Goal: Transaction & Acquisition: Book appointment/travel/reservation

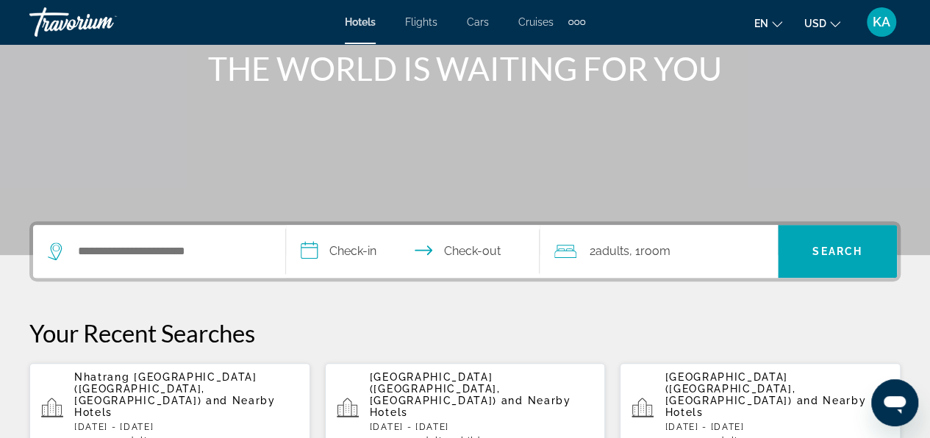
scroll to position [294, 0]
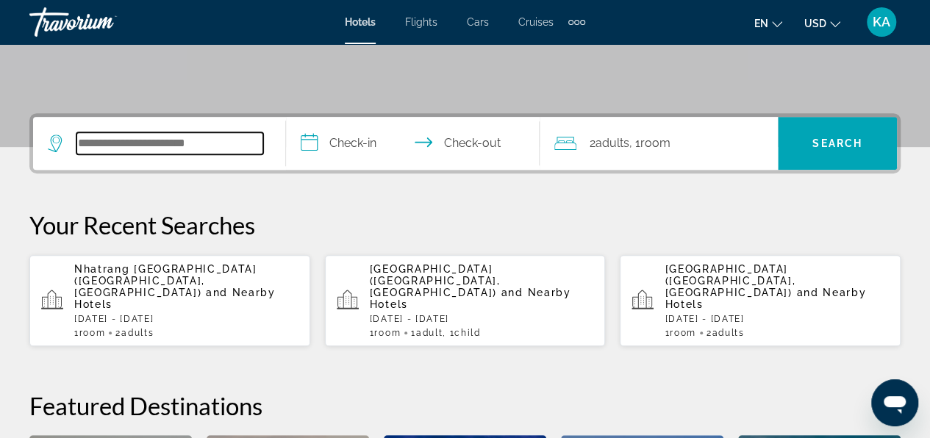
click at [119, 148] on input "Search widget" at bounding box center [169, 143] width 187 height 22
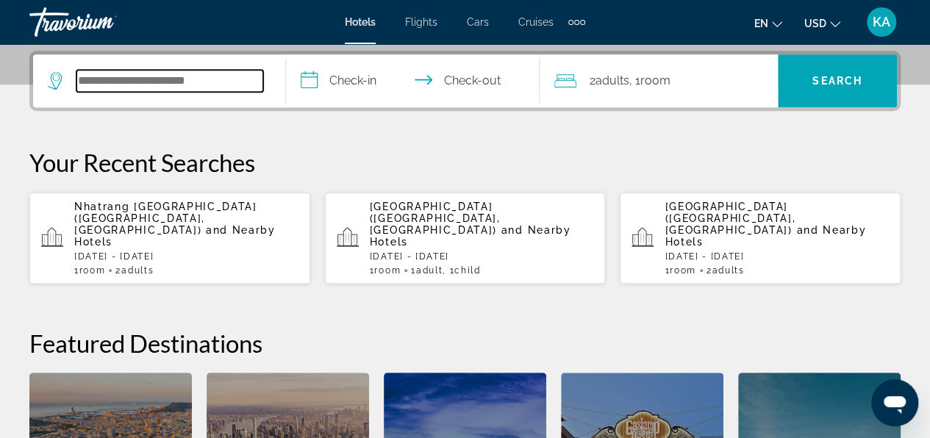
scroll to position [359, 0]
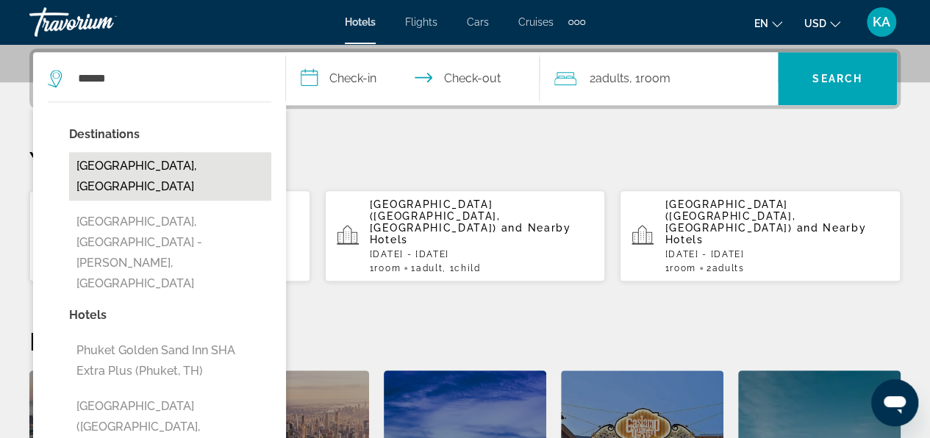
click at [162, 166] on button "[GEOGRAPHIC_DATA], [GEOGRAPHIC_DATA]" at bounding box center [170, 176] width 202 height 49
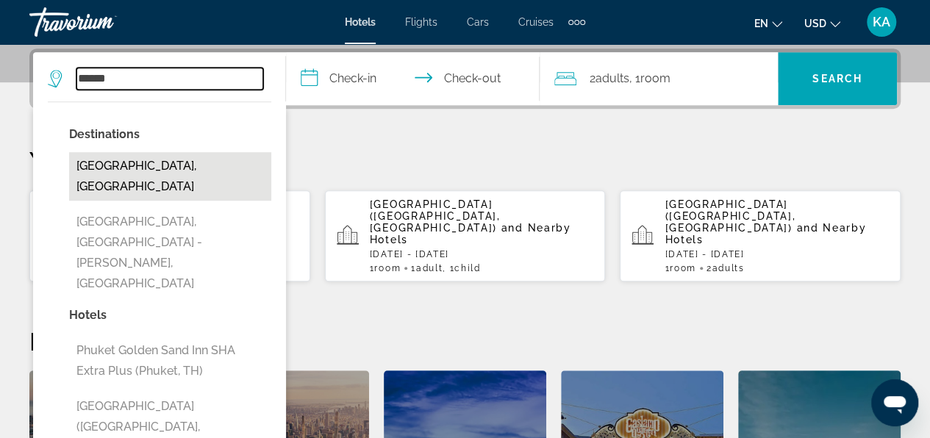
type input "**********"
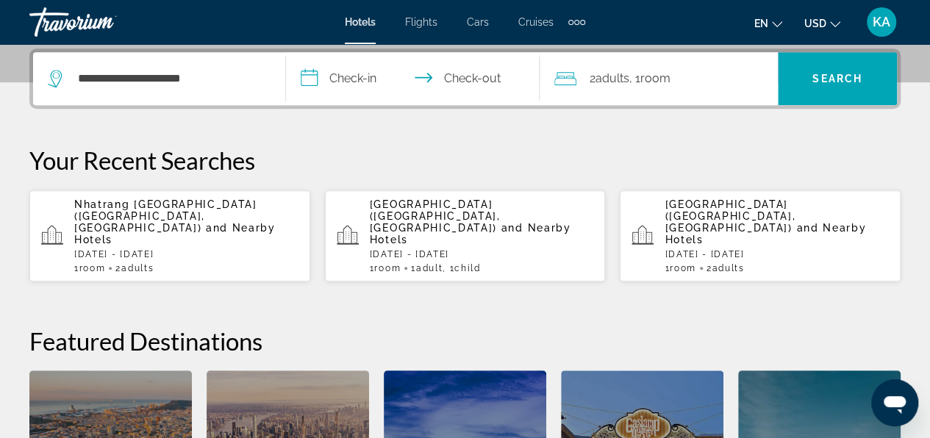
click at [359, 78] on input "**********" at bounding box center [415, 80] width 259 height 57
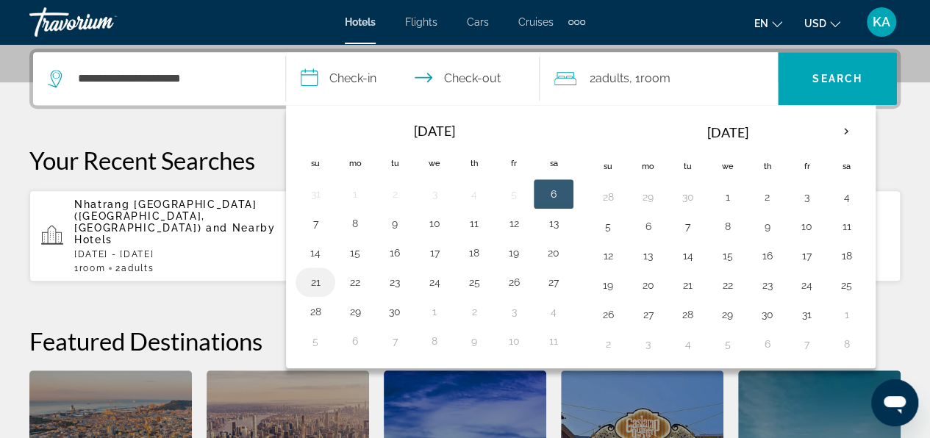
click at [312, 281] on button "21" at bounding box center [315, 282] width 24 height 21
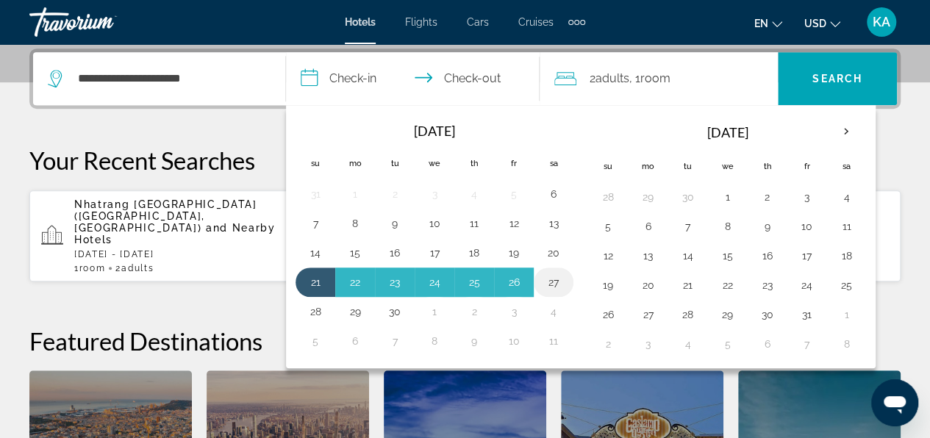
click at [547, 274] on button "27" at bounding box center [554, 282] width 24 height 21
type input "**********"
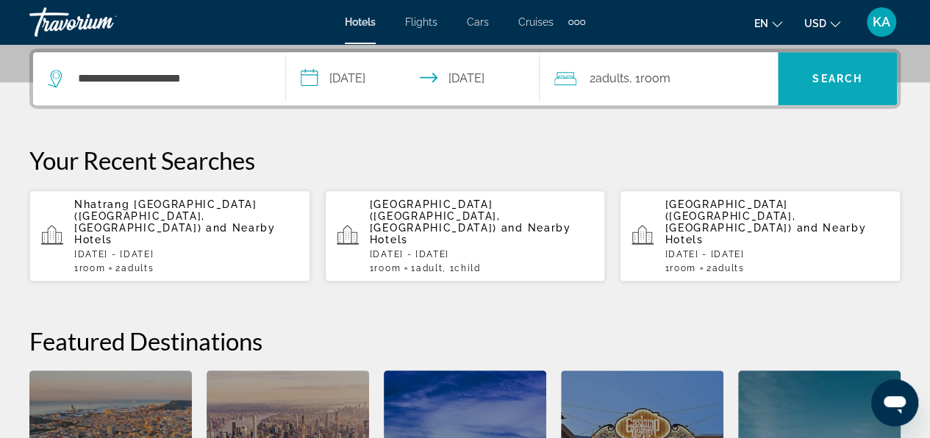
click at [841, 79] on span "Search" at bounding box center [837, 79] width 50 height 12
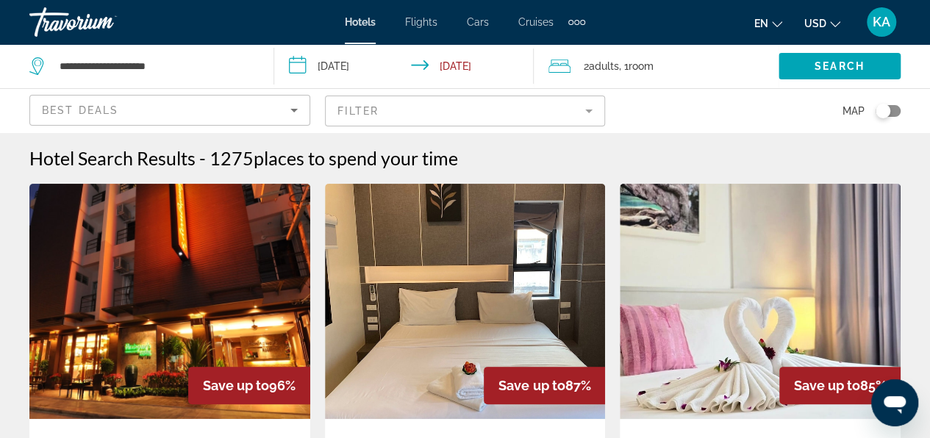
click at [359, 106] on mat-form-field "Filter" at bounding box center [465, 111] width 281 height 31
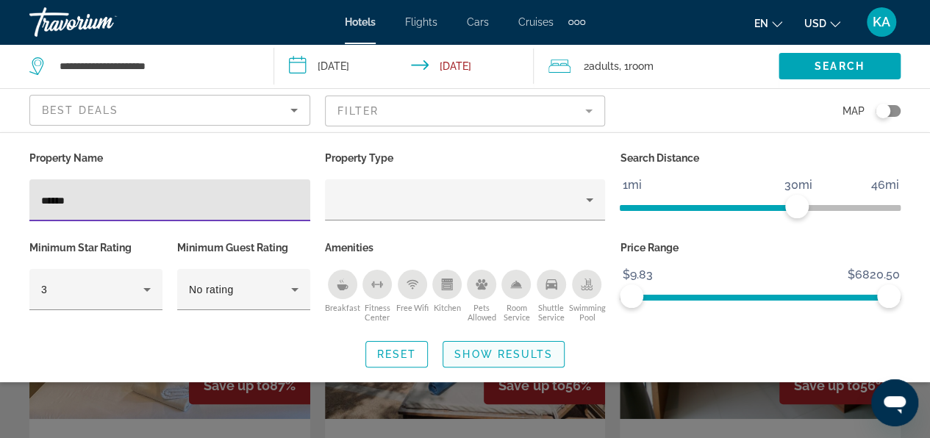
type input "******"
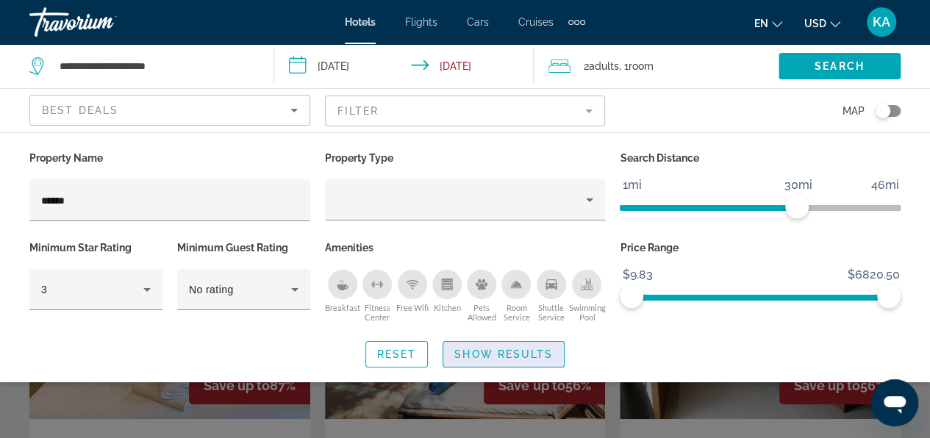
click at [523, 348] on span "Show Results" at bounding box center [503, 354] width 98 height 12
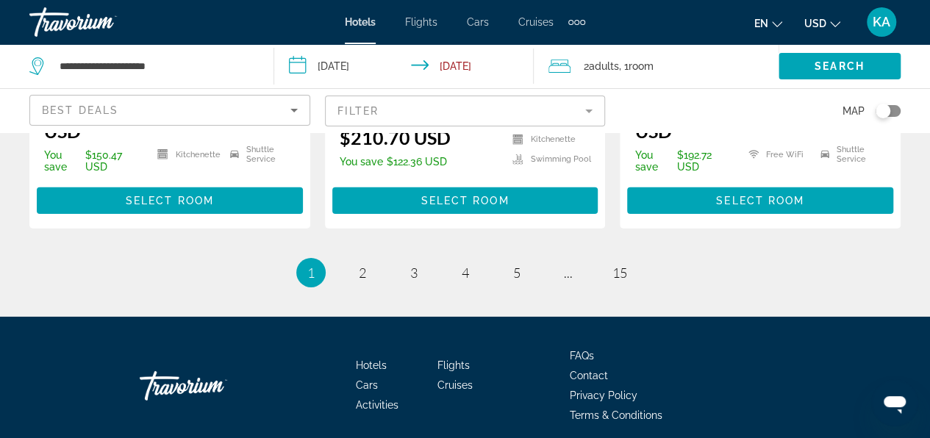
scroll to position [2278, 0]
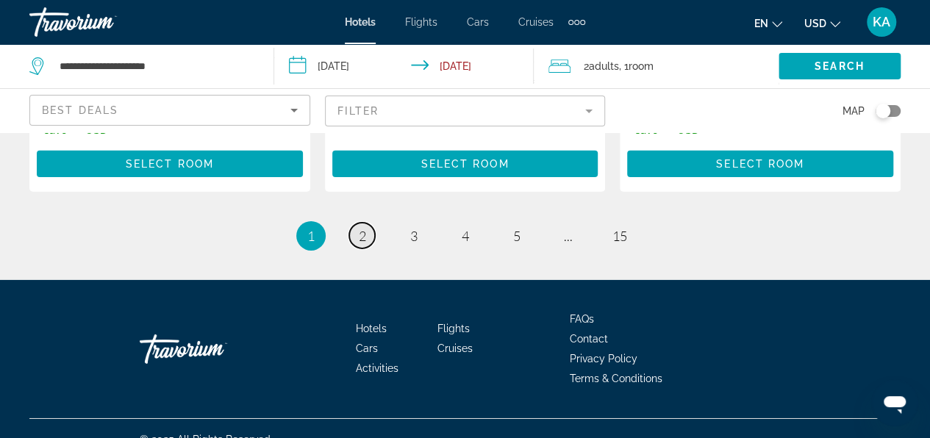
click at [354, 248] on link "page 2" at bounding box center [362, 236] width 26 height 26
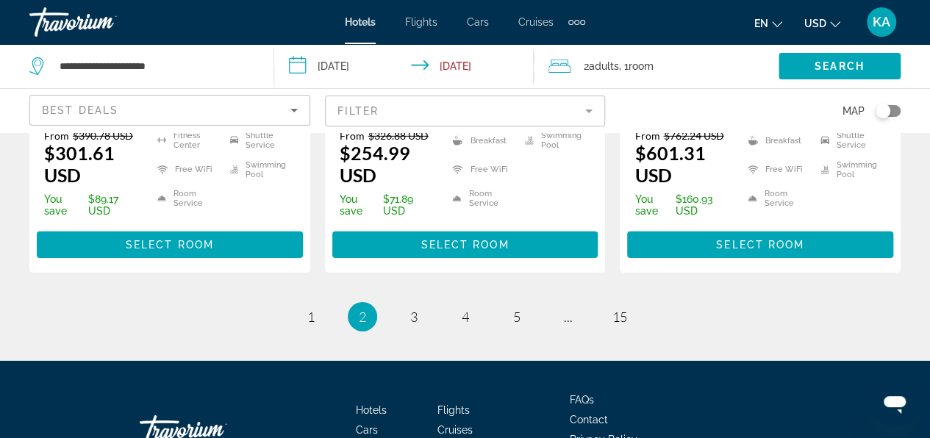
scroll to position [2205, 0]
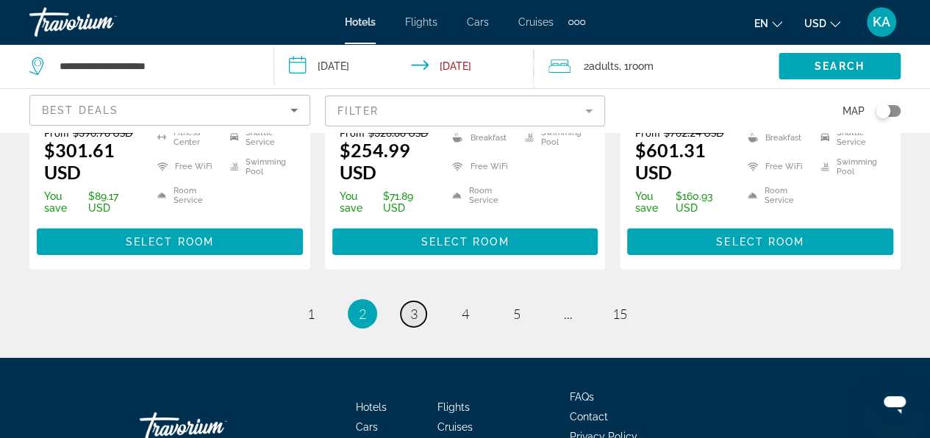
click at [416, 322] on span "3" at bounding box center [413, 314] width 7 height 16
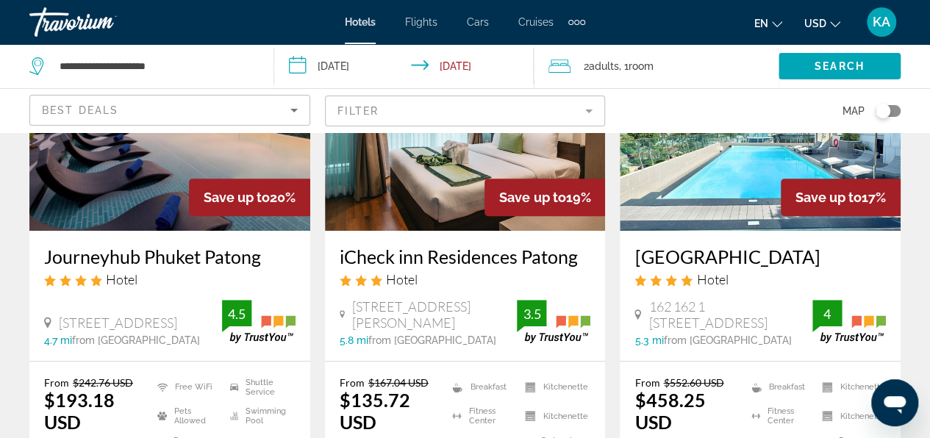
scroll to position [73, 0]
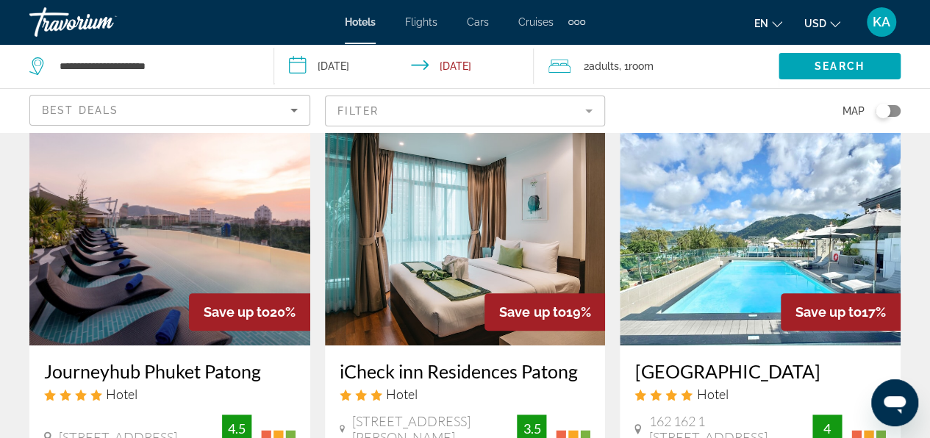
click at [170, 262] on img "Main content" at bounding box center [169, 227] width 281 height 235
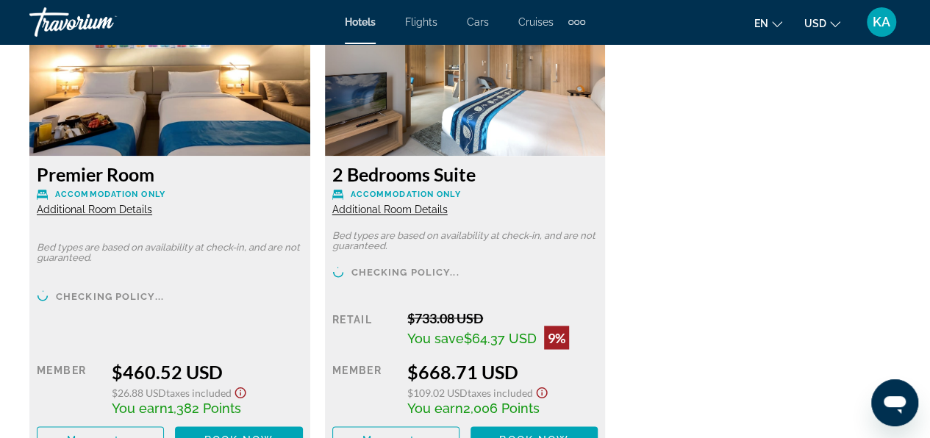
scroll to position [3457, 0]
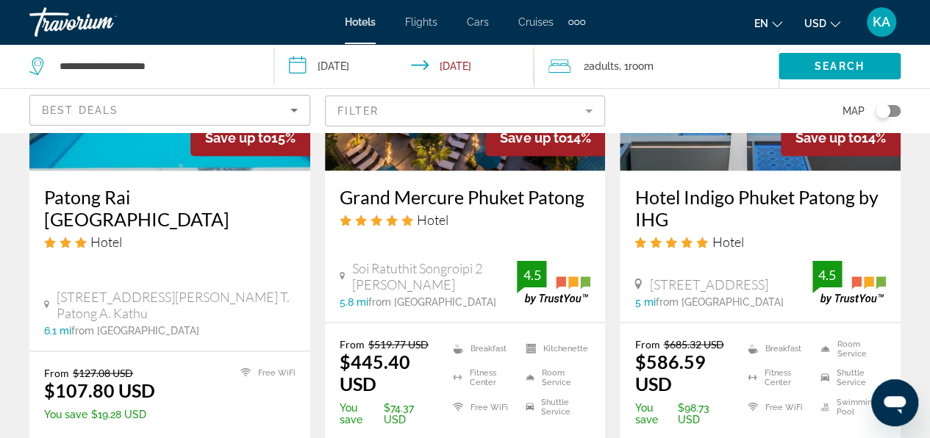
scroll to position [1396, 0]
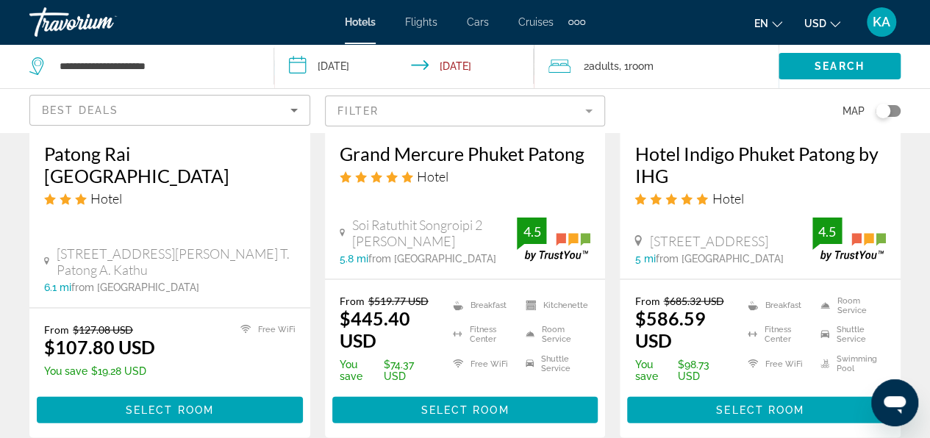
click at [471, 228] on div "Grand Mercure Phuket Patong Hotel Soi Ratuthit Songroipi 2 Kathu Phuket 5.8 mi …" at bounding box center [465, 203] width 281 height 151
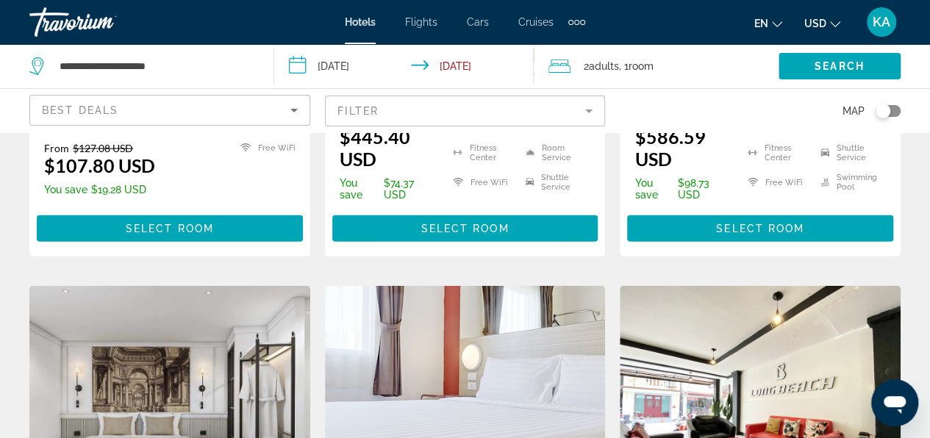
scroll to position [1617, 0]
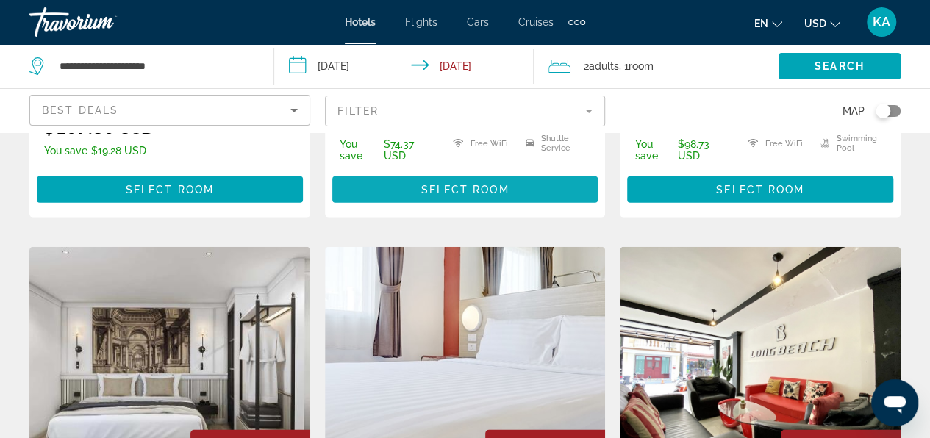
click at [480, 195] on span "Select Room" at bounding box center [464, 190] width 88 height 12
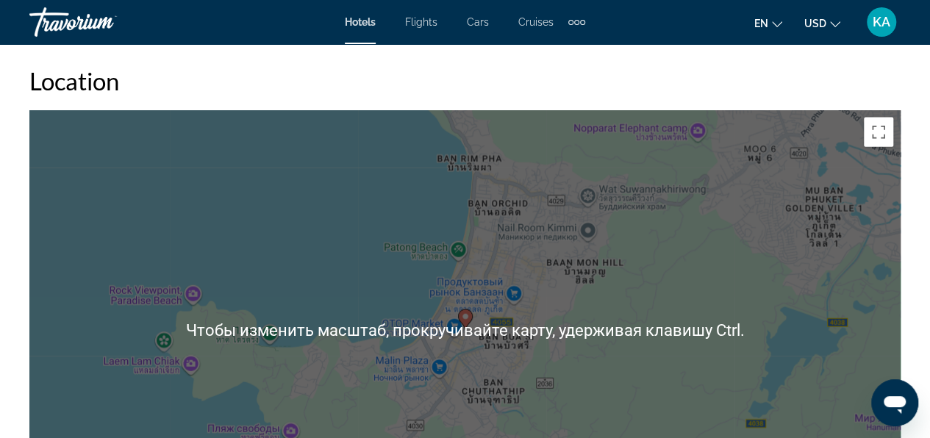
scroll to position [1631, 0]
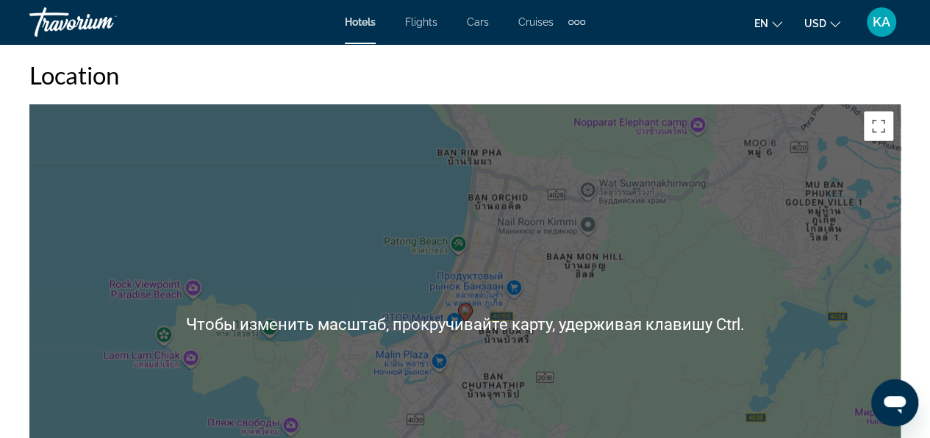
click at [697, 97] on div "Location ← Переместить влево → Переместить вправо ↑ Переместить вверх ↓ Перемес…" at bounding box center [464, 302] width 871 height 485
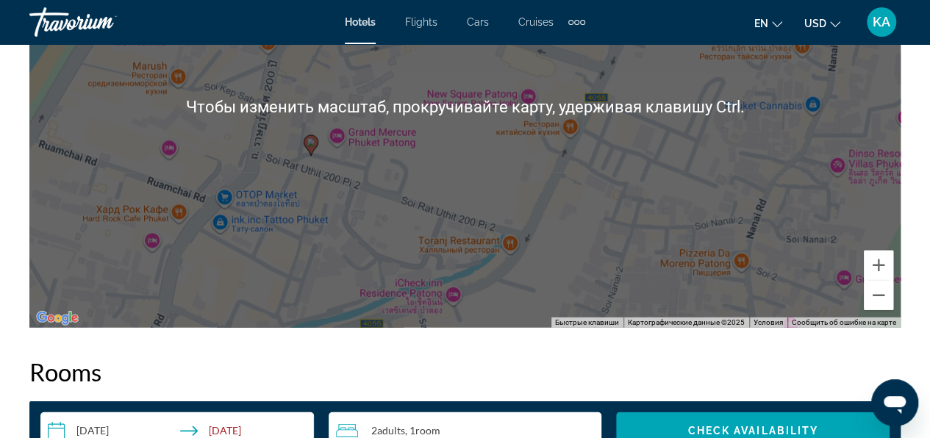
scroll to position [1853, 0]
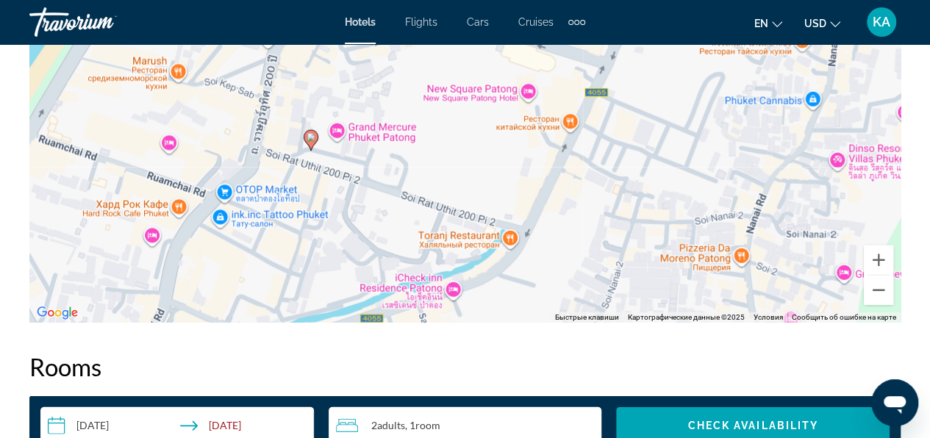
click at [295, 275] on div "Чтобы активировать перетаскивание с помощью клавиатуры, нажмите Alt + Ввод. Пос…" at bounding box center [464, 102] width 871 height 441
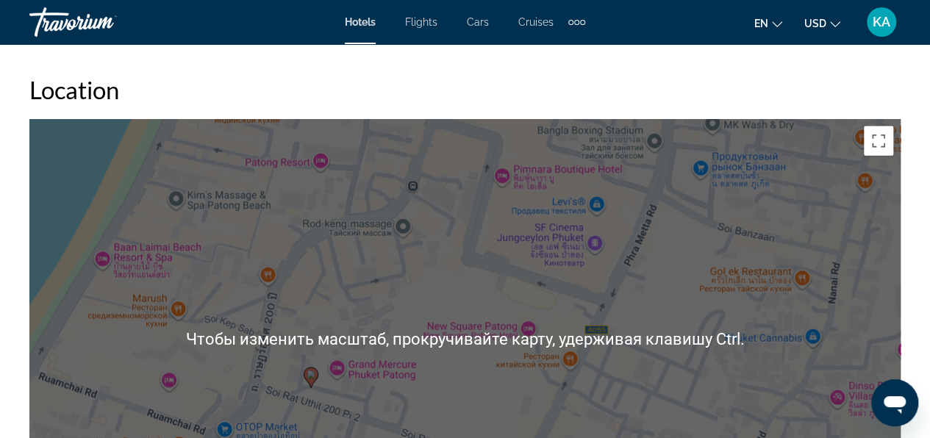
scroll to position [1613, 0]
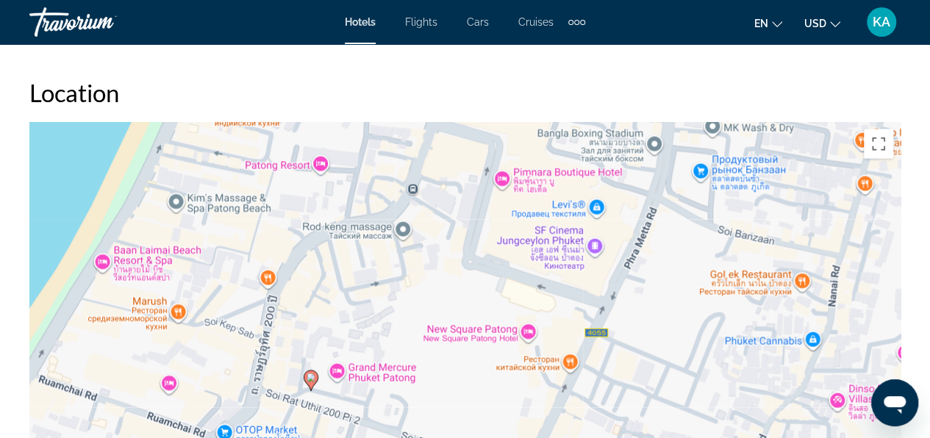
click at [295, 275] on div "Чтобы активировать перетаскивание с помощью клавиатуры, нажмите Alt + Ввод. Пос…" at bounding box center [464, 342] width 871 height 441
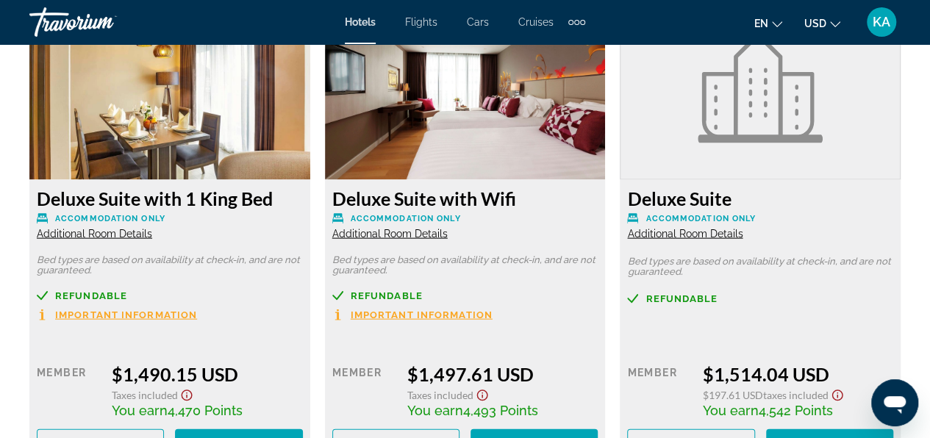
scroll to position [4318, 0]
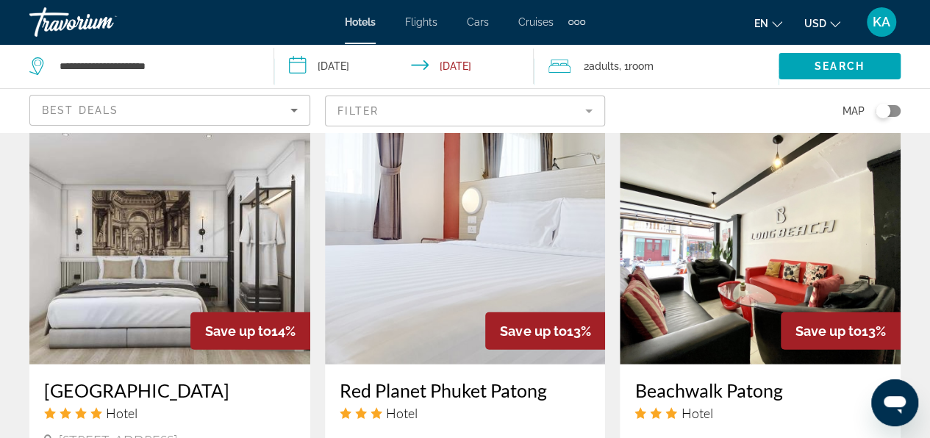
scroll to position [1690, 0]
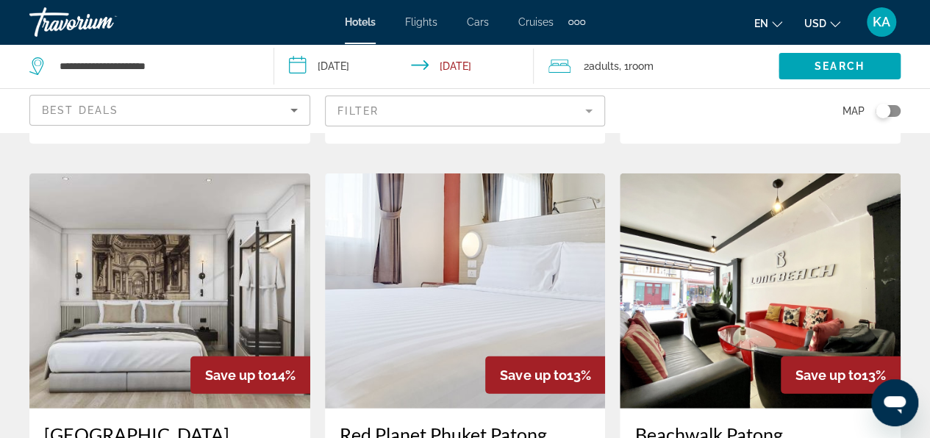
click at [436, 267] on img "Main content" at bounding box center [465, 290] width 281 height 235
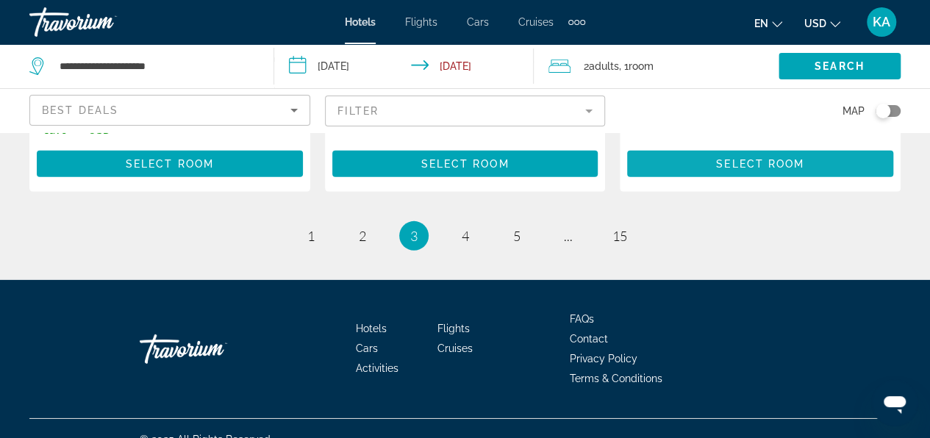
scroll to position [2205, 0]
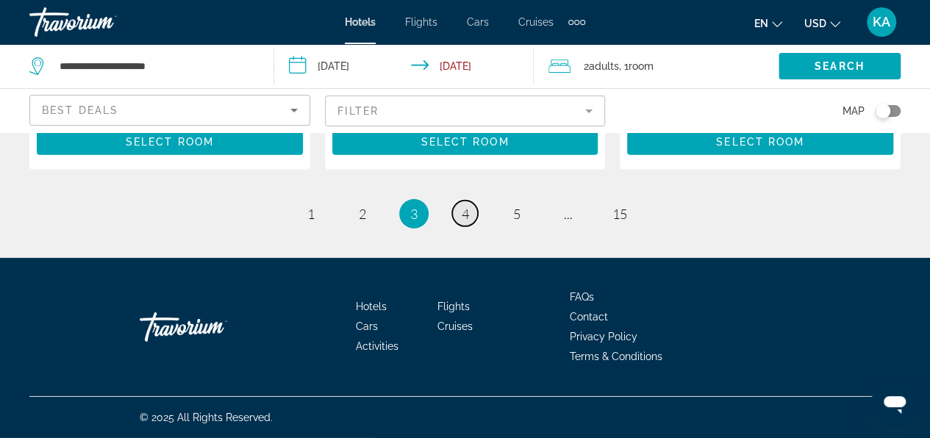
click at [472, 226] on link "page 4" at bounding box center [465, 214] width 26 height 26
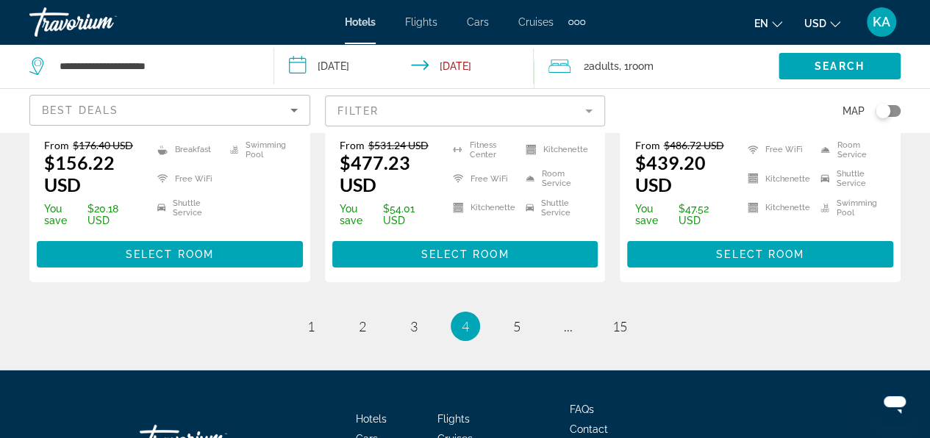
scroll to position [2263, 0]
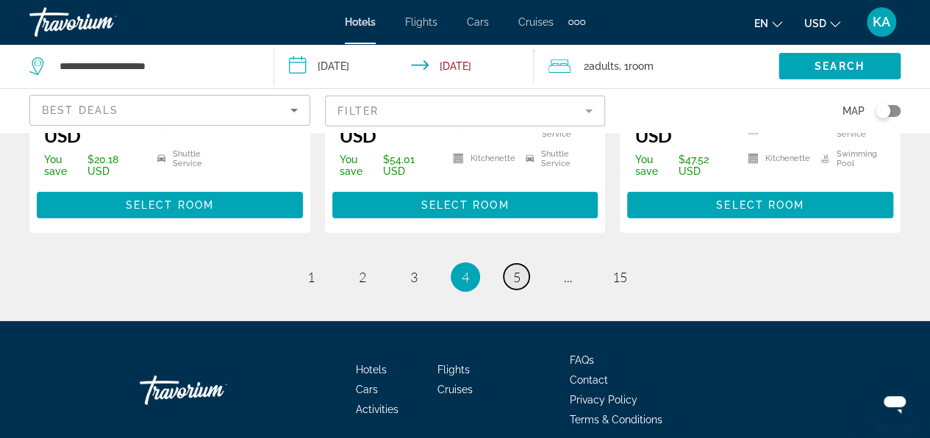
click at [513, 269] on span "5" at bounding box center [516, 277] width 7 height 16
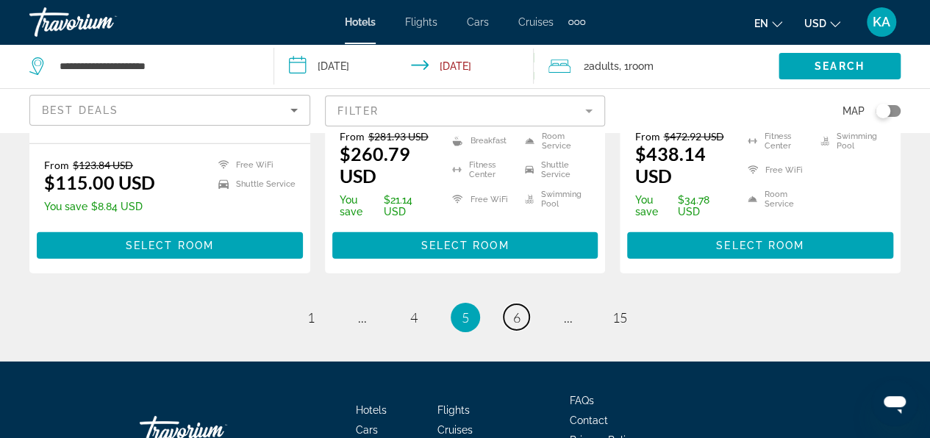
scroll to position [2205, 0]
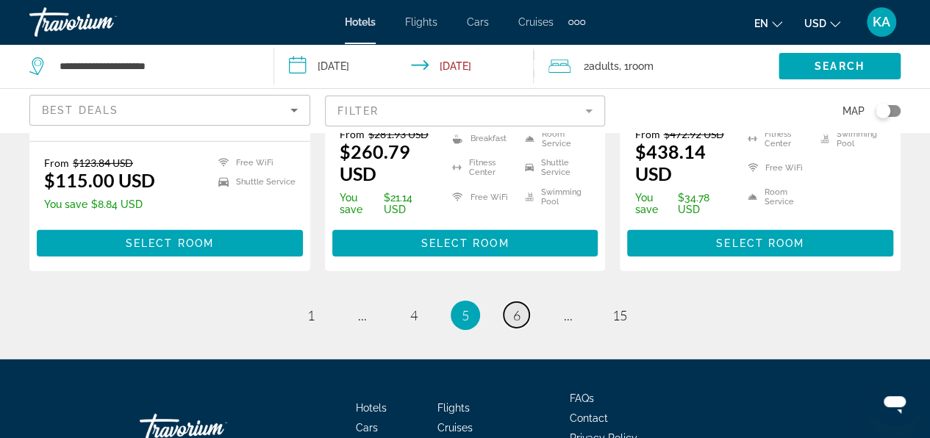
click at [522, 302] on link "page 6" at bounding box center [516, 315] width 26 height 26
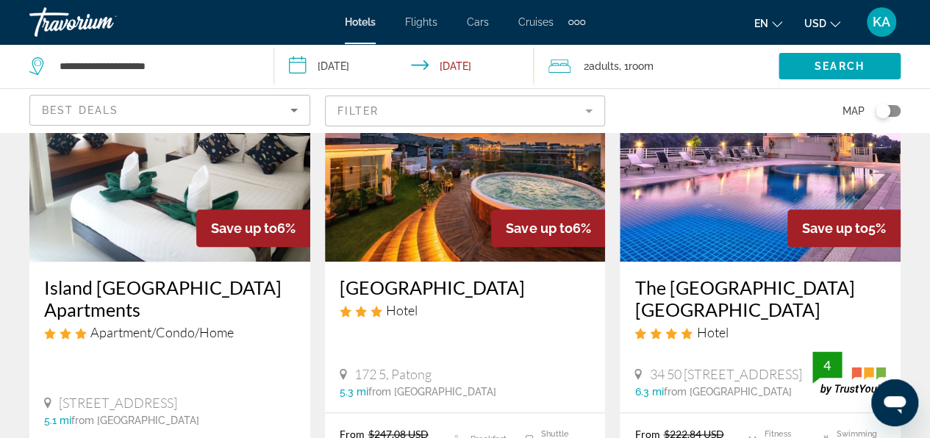
scroll to position [661, 0]
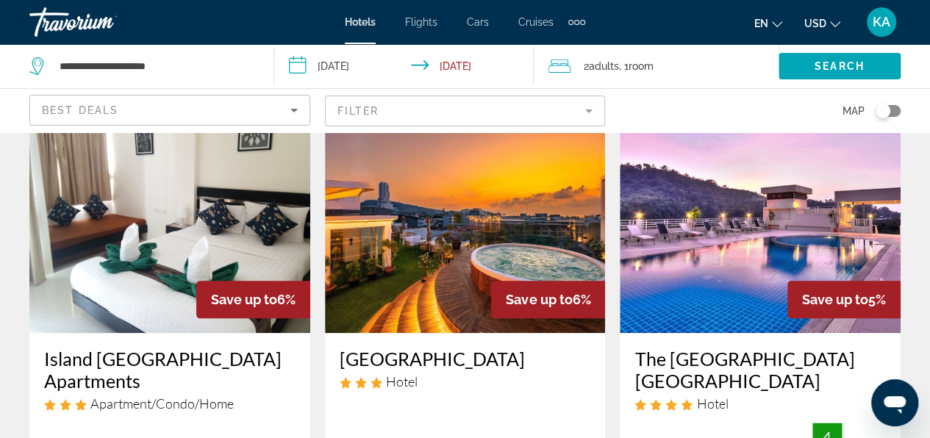
click at [131, 232] on img "Main content" at bounding box center [169, 215] width 281 height 235
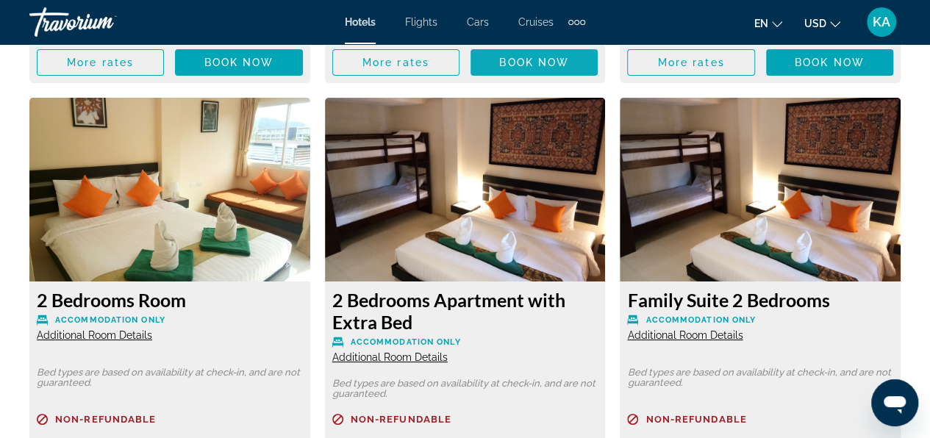
scroll to position [2715, 0]
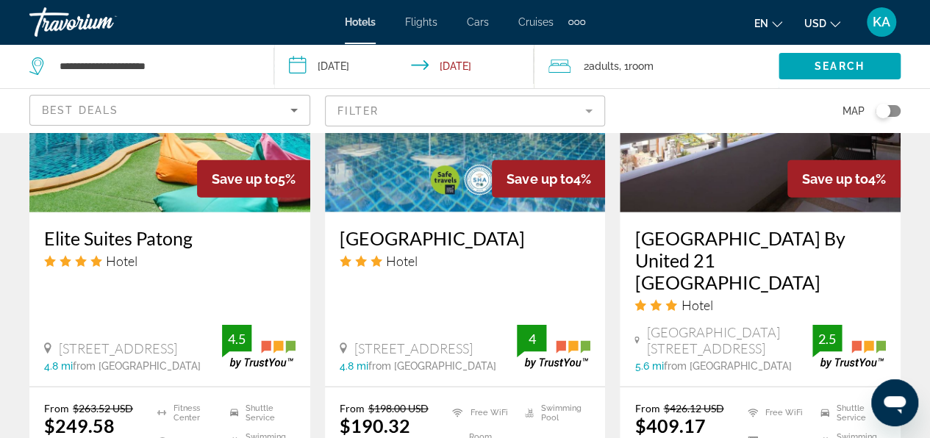
scroll to position [1911, 0]
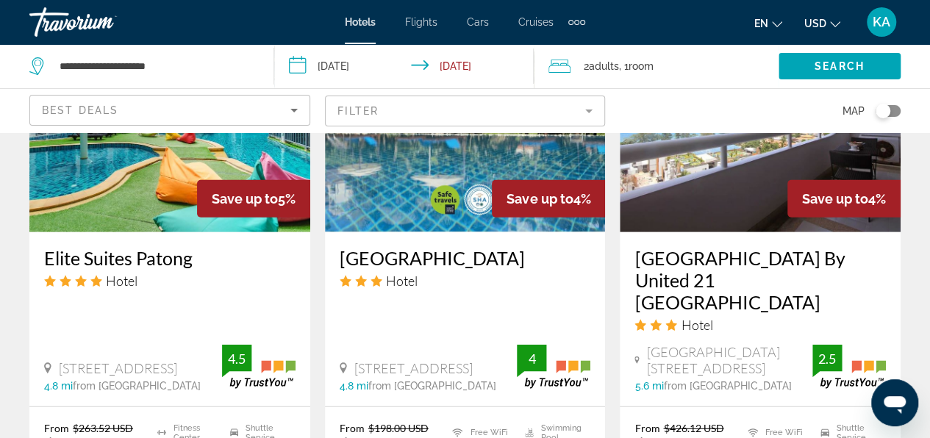
click at [445, 184] on img "Main content" at bounding box center [465, 114] width 281 height 235
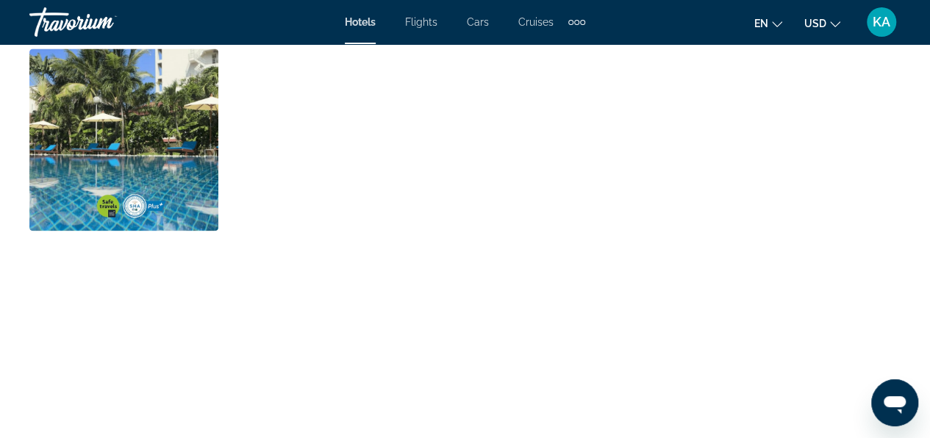
scroll to position [1029, 0]
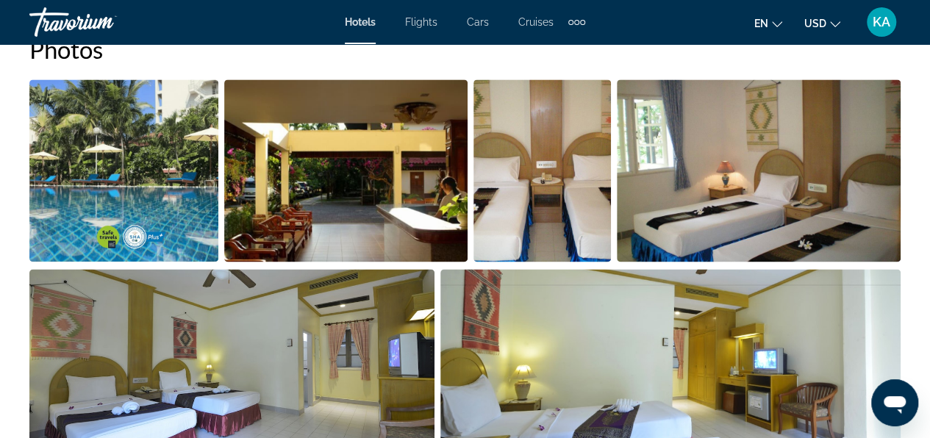
click at [175, 184] on img "Open full-screen image slider" at bounding box center [123, 170] width 189 height 182
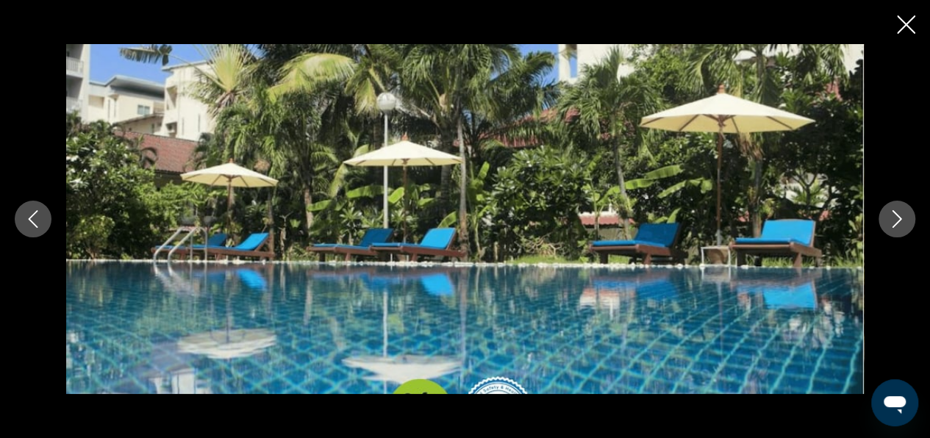
click at [891, 226] on icon "Next image" at bounding box center [897, 219] width 18 height 18
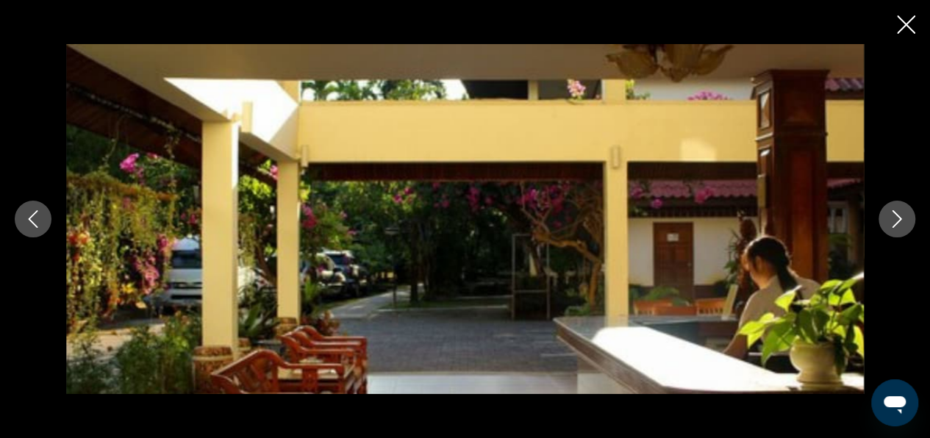
click at [891, 226] on icon "Next image" at bounding box center [897, 219] width 18 height 18
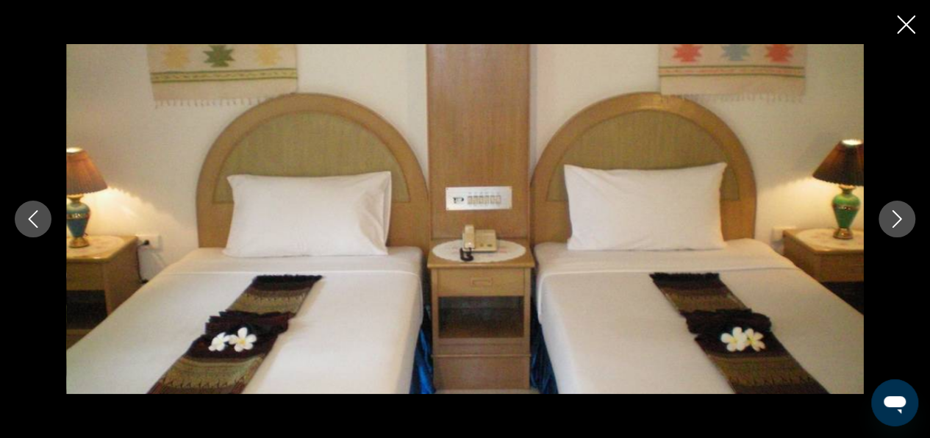
click at [891, 226] on icon "Next image" at bounding box center [897, 219] width 18 height 18
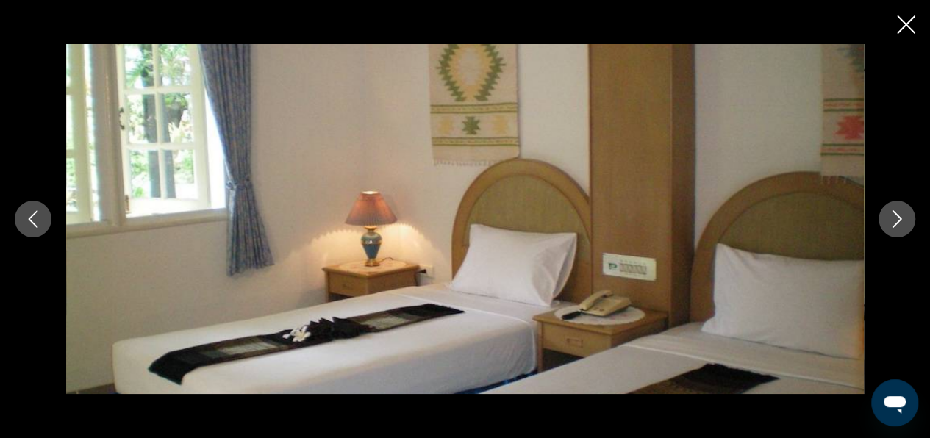
click at [890, 225] on icon "Next image" at bounding box center [897, 219] width 18 height 18
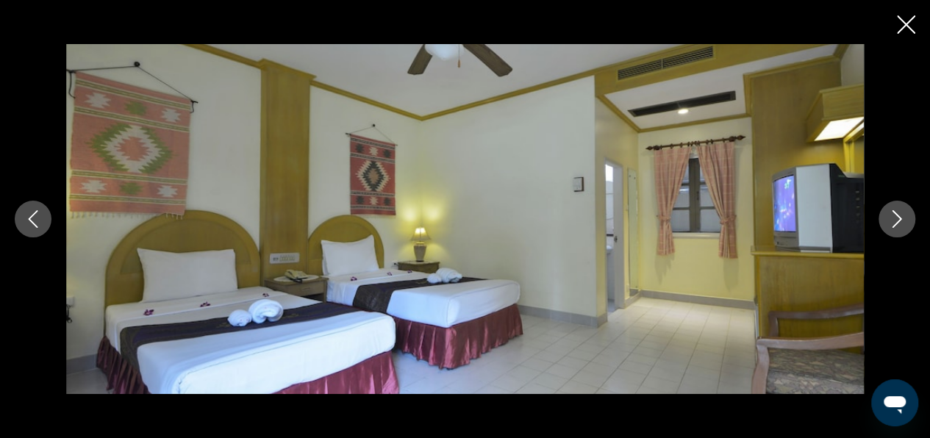
click at [890, 221] on icon "Next image" at bounding box center [897, 219] width 18 height 18
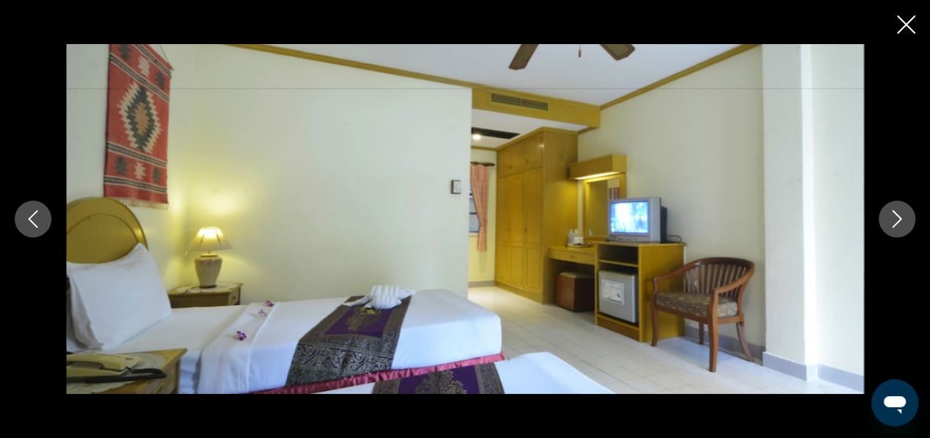
click at [890, 221] on icon "Next image" at bounding box center [897, 219] width 18 height 18
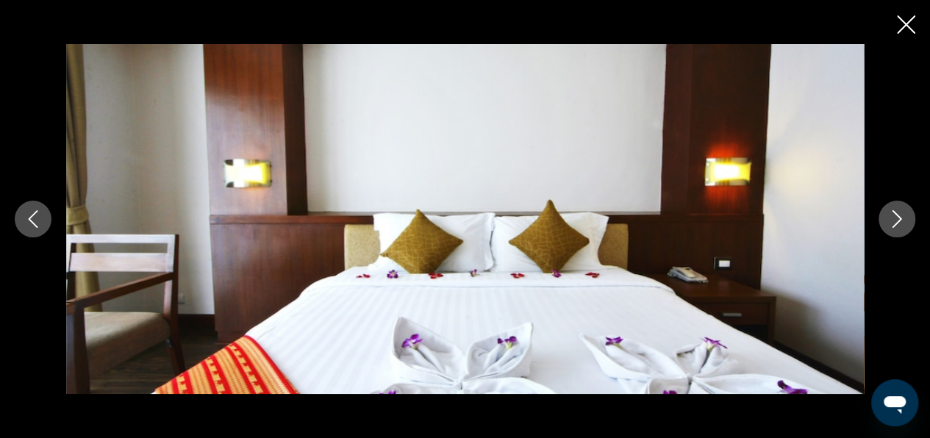
click at [890, 221] on icon "Next image" at bounding box center [897, 219] width 18 height 18
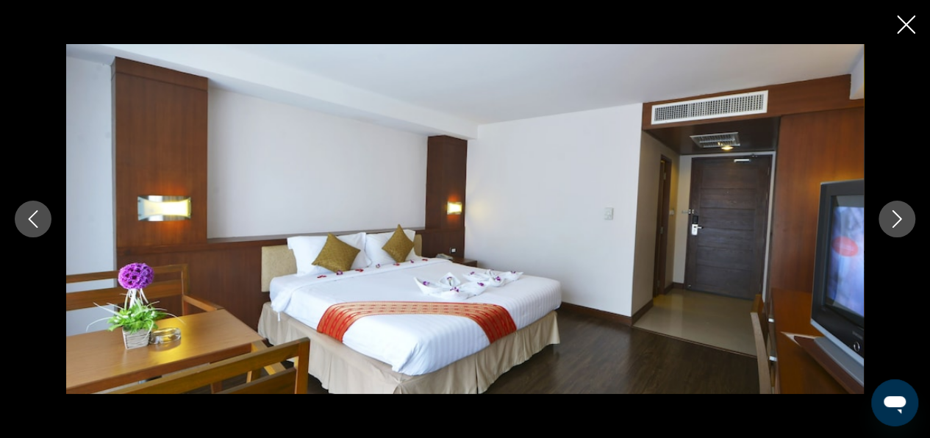
click at [892, 218] on icon "Next image" at bounding box center [897, 219] width 18 height 18
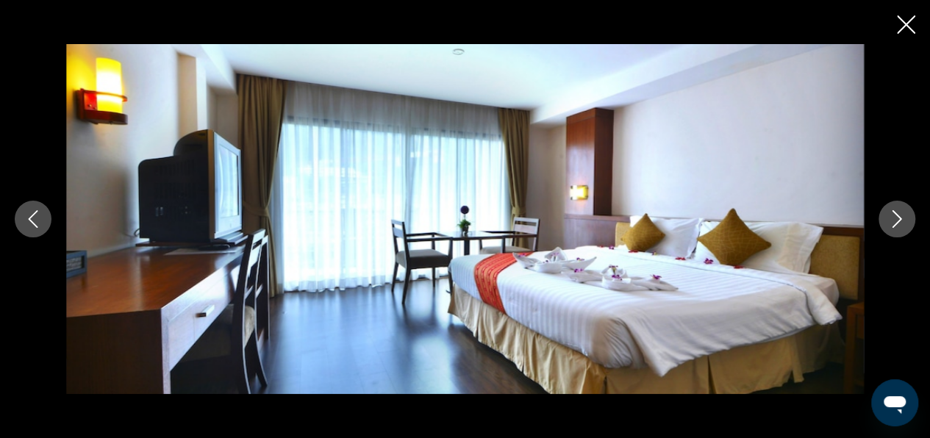
click at [882, 201] on div "prev next" at bounding box center [465, 219] width 930 height 351
click at [882, 200] on div "prev next" at bounding box center [465, 219] width 930 height 351
click at [905, 226] on button "Next image" at bounding box center [896, 219] width 37 height 37
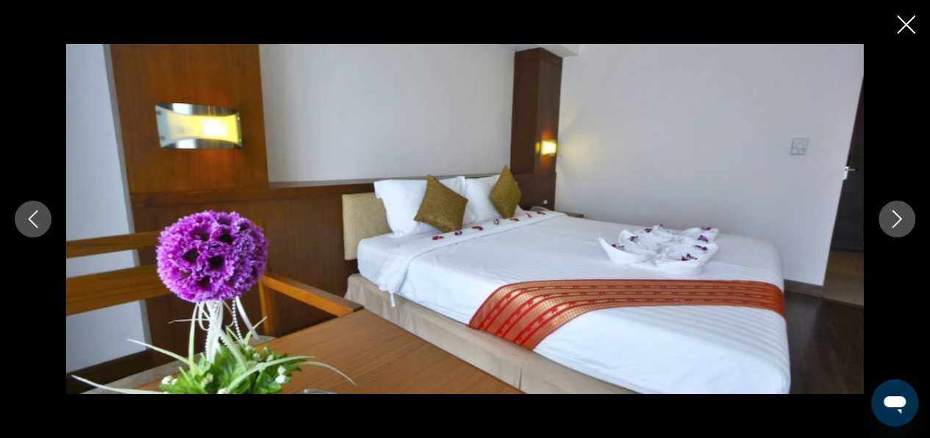
click at [901, 217] on icon "Next image" at bounding box center [897, 219] width 18 height 18
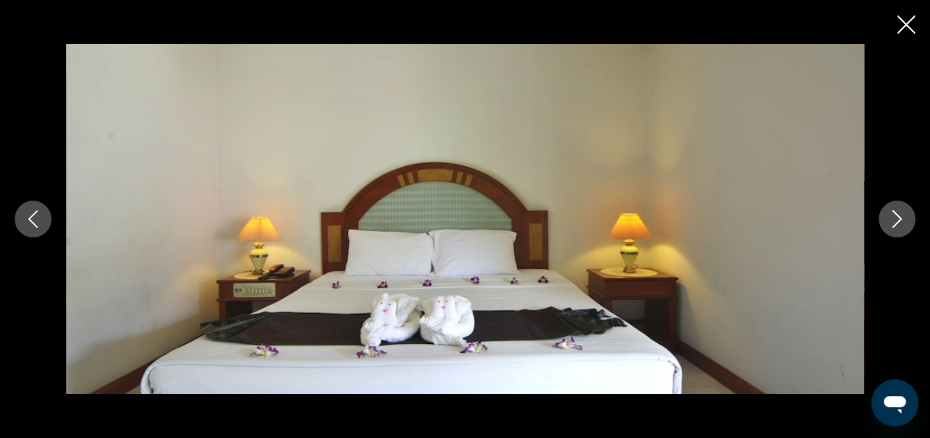
click at [901, 217] on icon "Next image" at bounding box center [897, 219] width 18 height 18
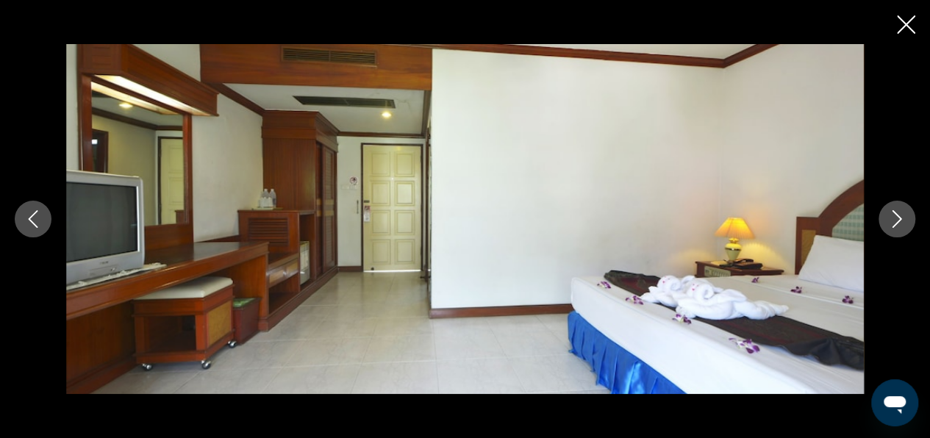
click at [901, 217] on icon "Next image" at bounding box center [897, 219] width 18 height 18
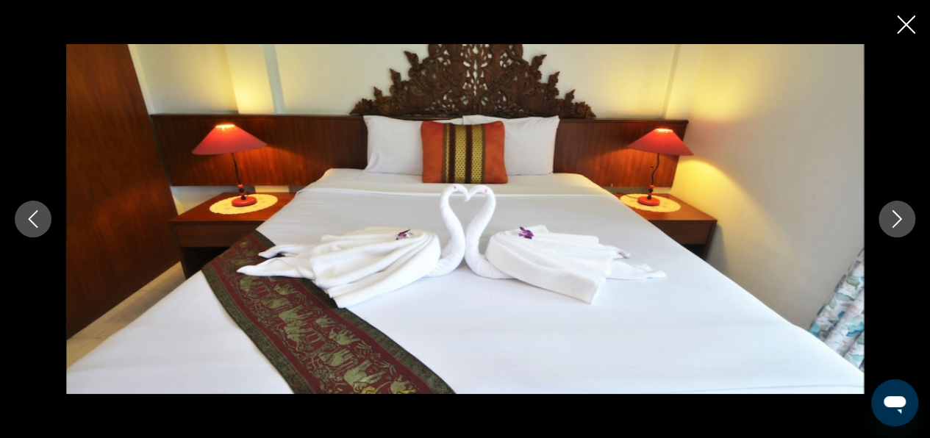
click at [910, 24] on icon "Close slideshow" at bounding box center [906, 24] width 18 height 18
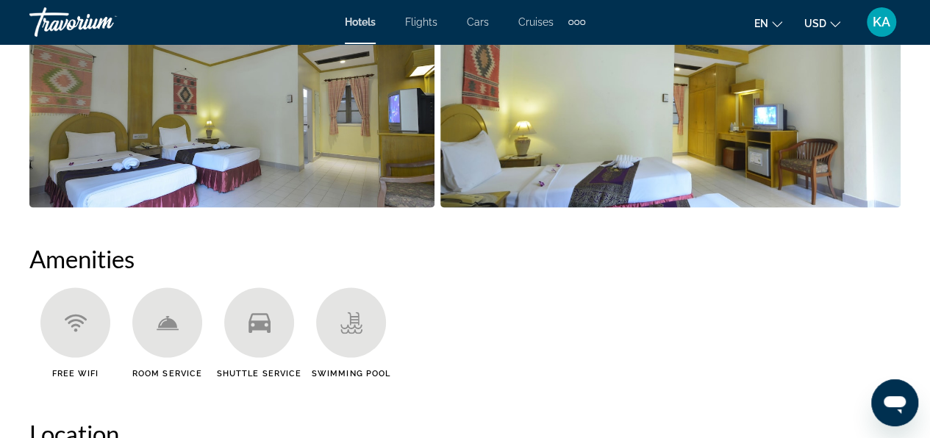
scroll to position [1249, 0]
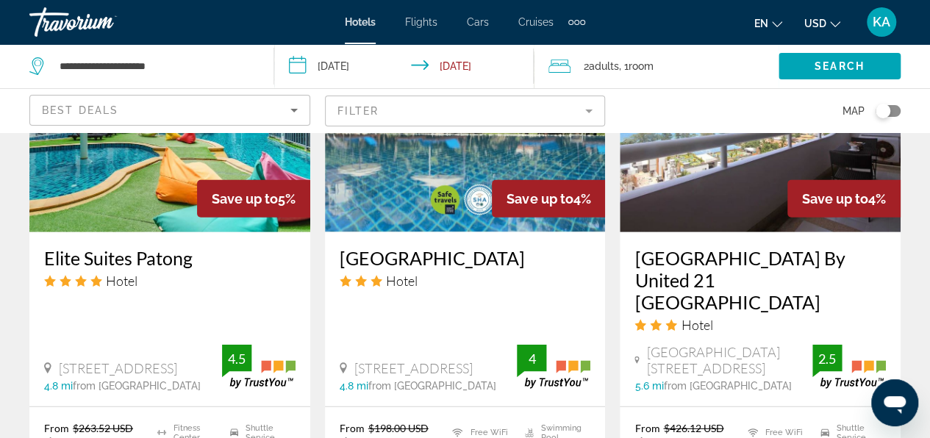
scroll to position [2131, 0]
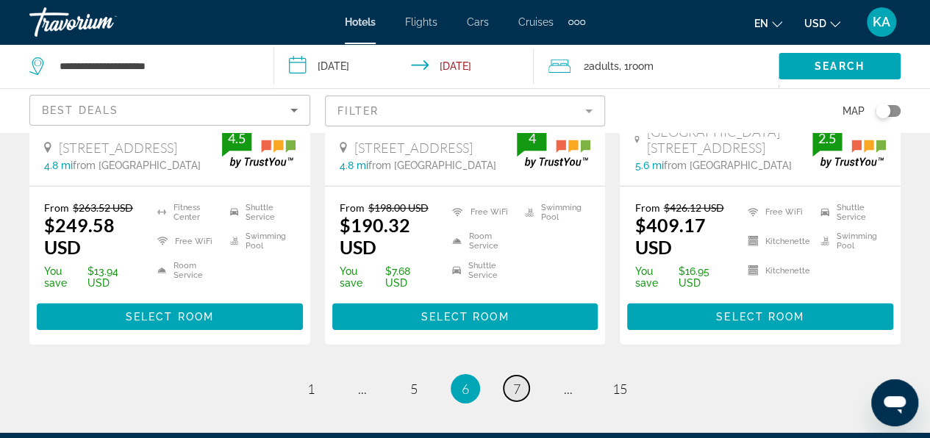
click at [511, 382] on link "page 7" at bounding box center [516, 389] width 26 height 26
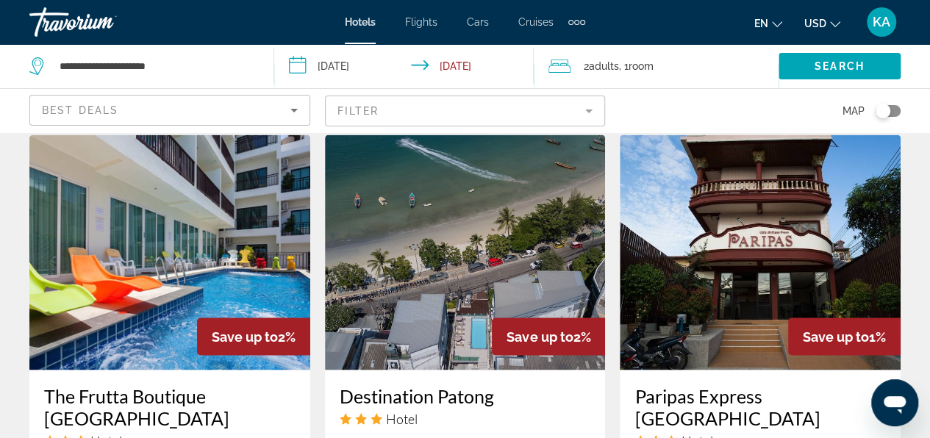
scroll to position [1102, 0]
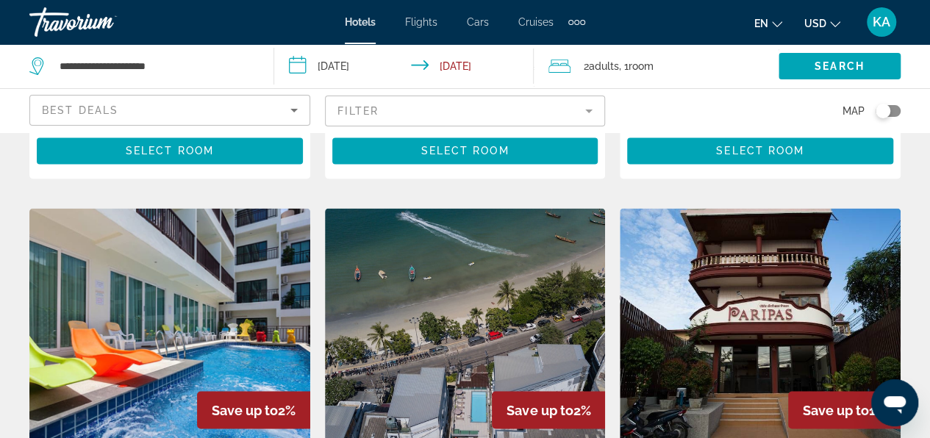
click at [483, 315] on img "Main content" at bounding box center [465, 325] width 281 height 235
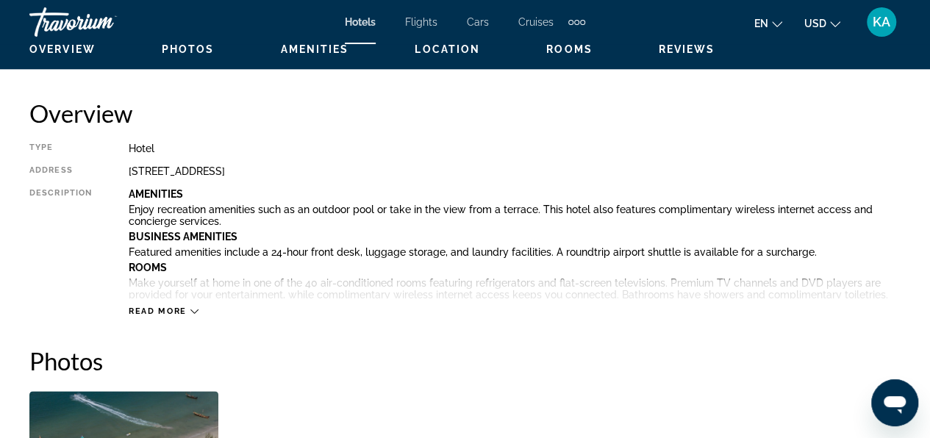
scroll to position [735, 0]
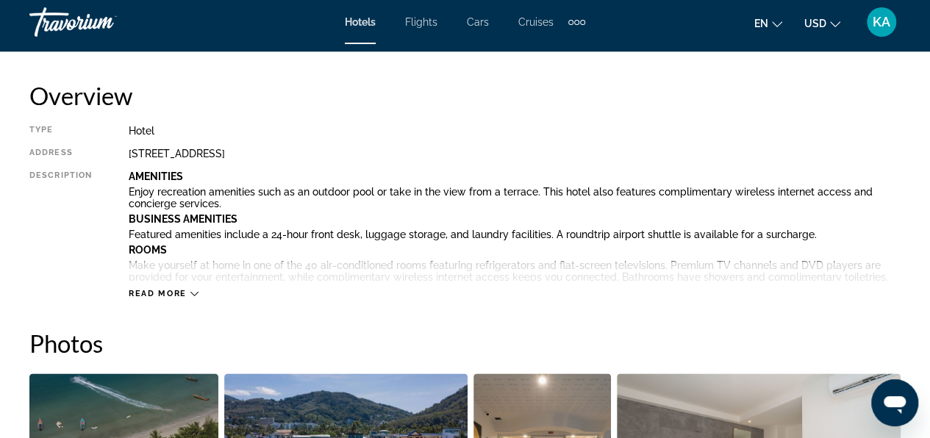
click at [193, 292] on icon "Main content" at bounding box center [194, 294] width 8 height 8
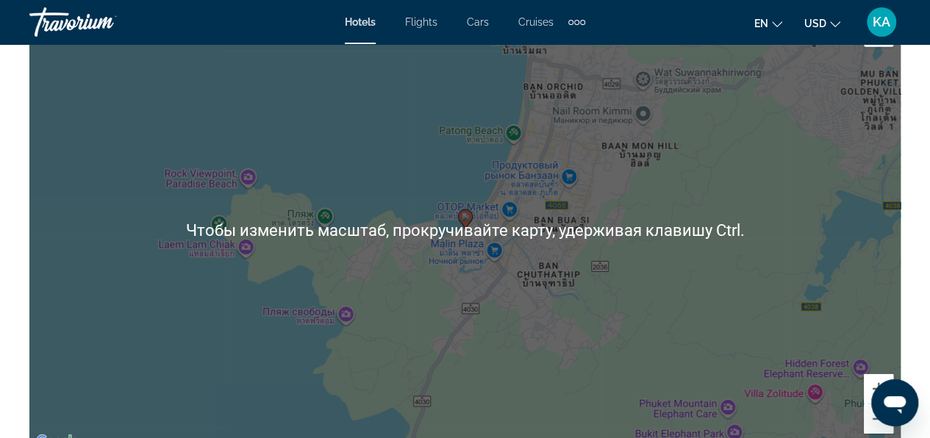
scroll to position [2426, 0]
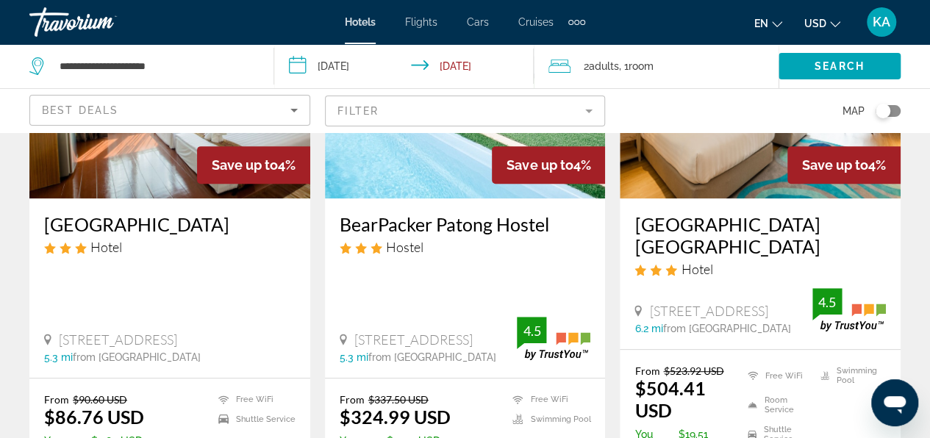
scroll to position [294, 0]
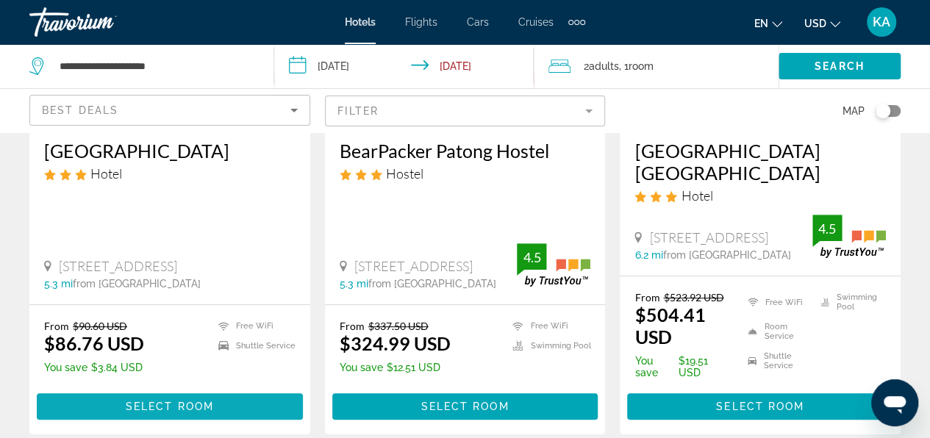
click at [156, 399] on span "Main content" at bounding box center [170, 406] width 266 height 35
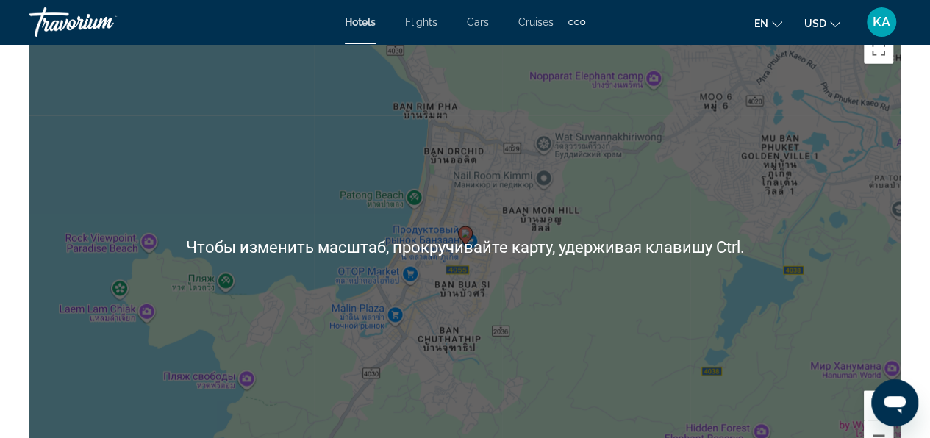
scroll to position [1617, 0]
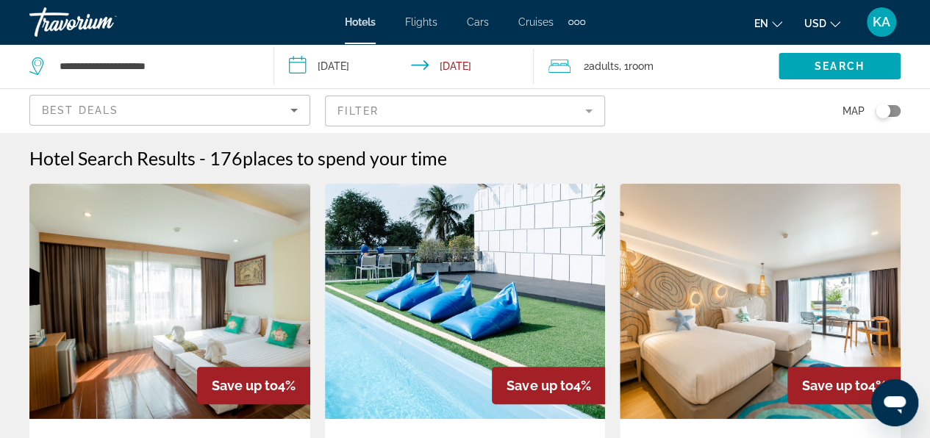
click at [439, 112] on mat-form-field "Filter" at bounding box center [465, 111] width 281 height 31
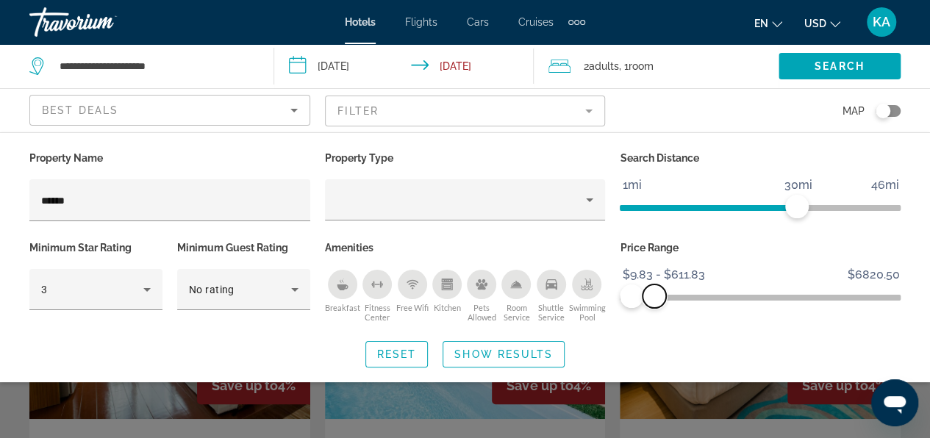
drag, startPoint x: 883, startPoint y: 299, endPoint x: 654, endPoint y: 317, distance: 230.0
click at [654, 317] on div "Price Range $9.83 $6820.50 $9.83 $611.83 $9.83 - $611.83" at bounding box center [759, 281] width 295 height 89
drag, startPoint x: 783, startPoint y: 208, endPoint x: 719, endPoint y: 217, distance: 65.3
click at [719, 217] on span "ngx-slider" at bounding box center [717, 207] width 24 height 24
click at [351, 290] on div "Breakfast" at bounding box center [342, 284] width 29 height 29
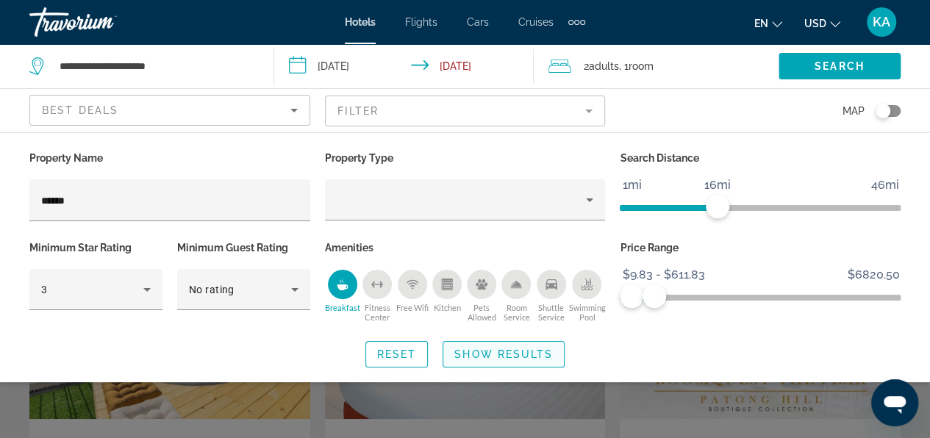
click at [506, 350] on span "Show Results" at bounding box center [503, 354] width 98 height 12
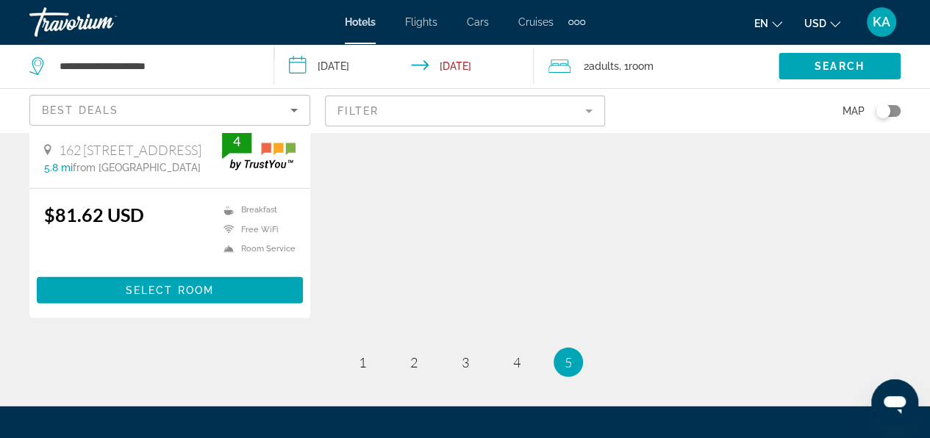
scroll to position [2058, 0]
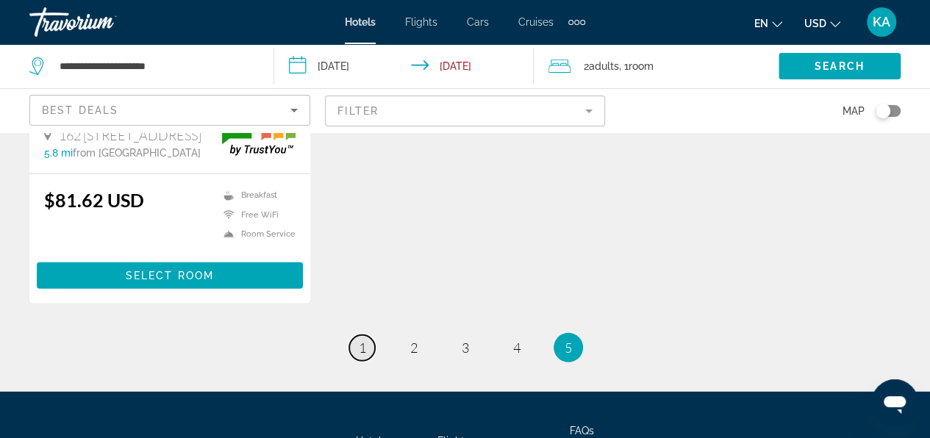
click at [356, 361] on link "page 1" at bounding box center [362, 348] width 26 height 26
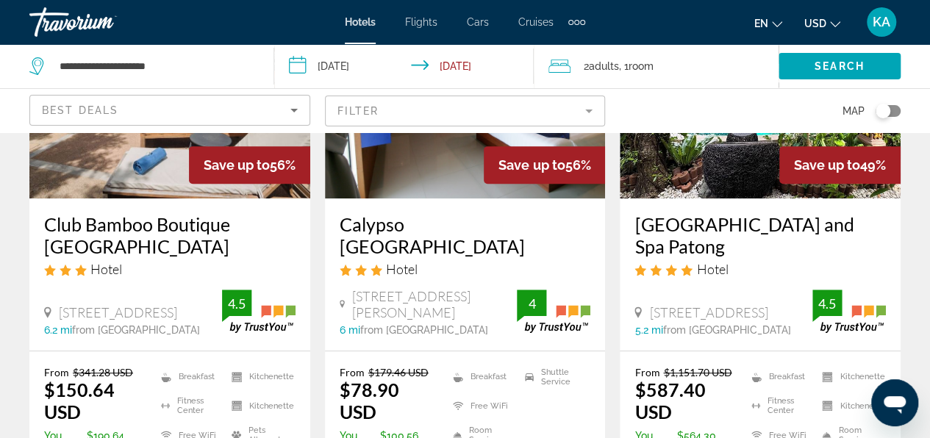
scroll to position [147, 0]
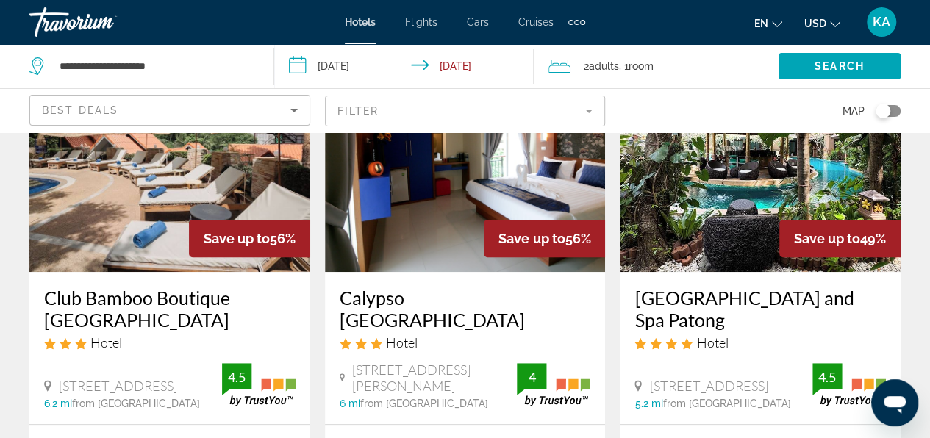
click at [461, 246] on img "Main content" at bounding box center [465, 154] width 281 height 235
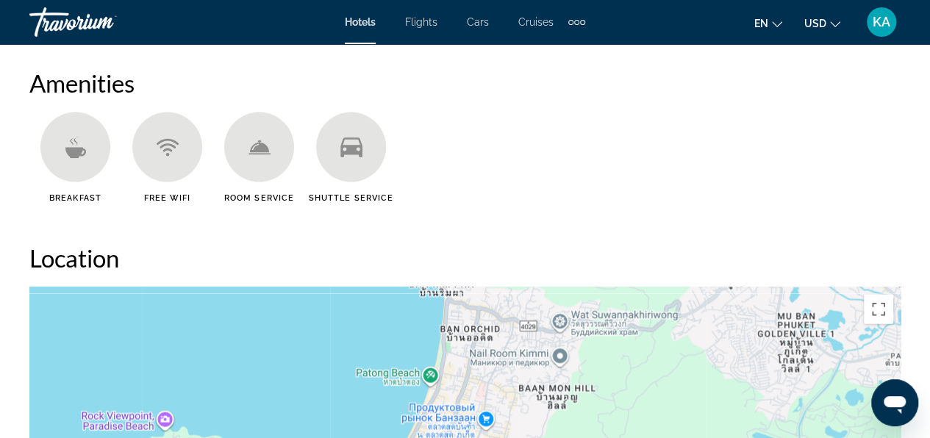
scroll to position [1617, 0]
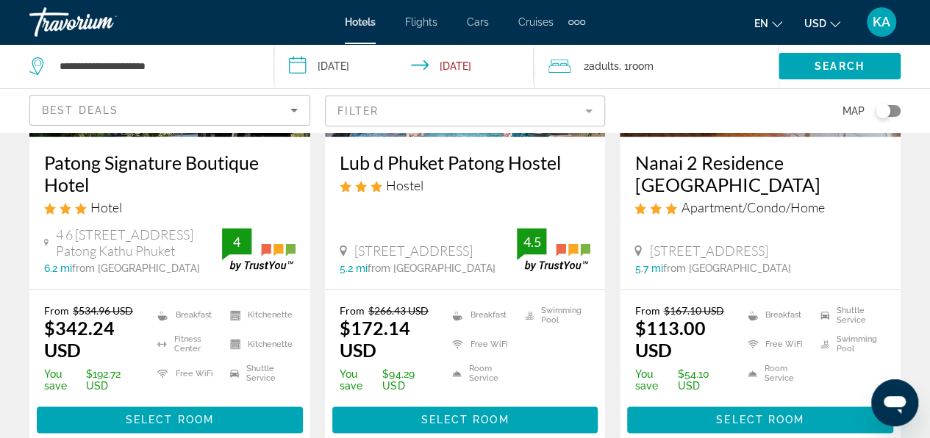
scroll to position [808, 0]
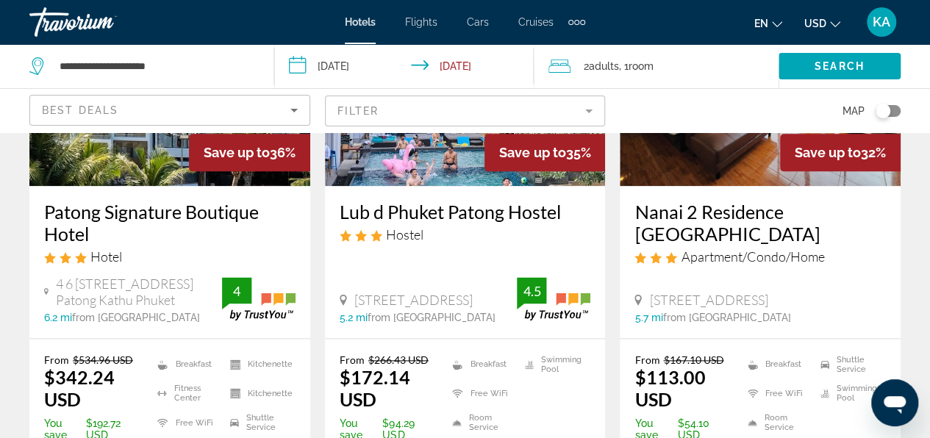
click at [707, 186] on img "Main content" at bounding box center [759, 68] width 281 height 235
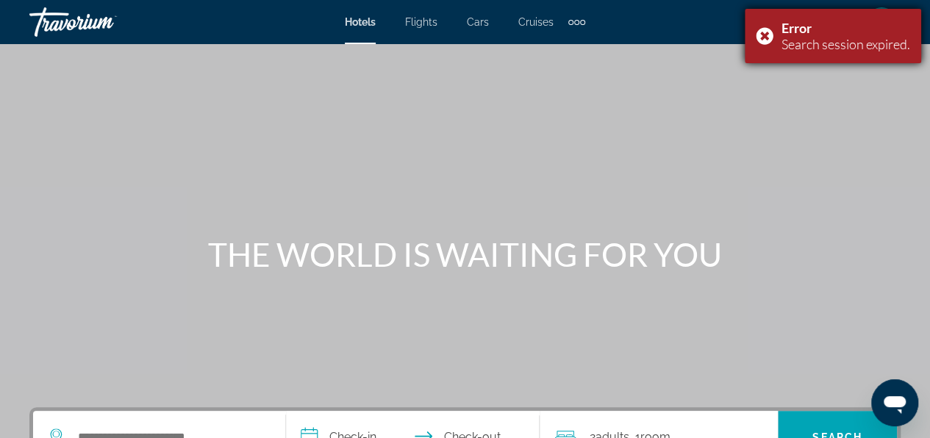
click at [766, 37] on div "Error Search session expired." at bounding box center [832, 36] width 176 height 54
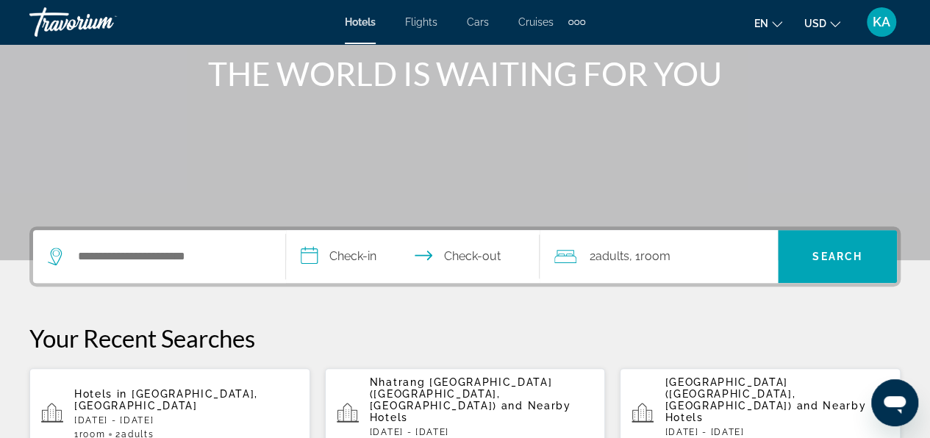
scroll to position [294, 0]
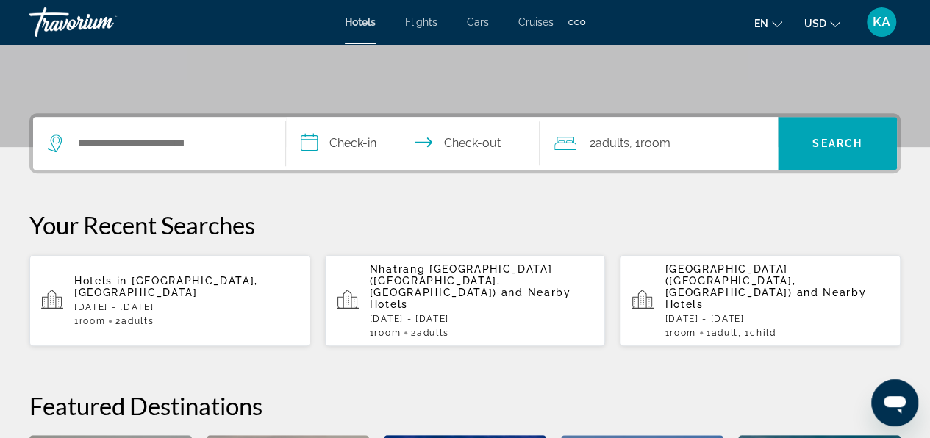
click at [150, 302] on p "[DATE] - [DATE]" at bounding box center [186, 307] width 224 height 10
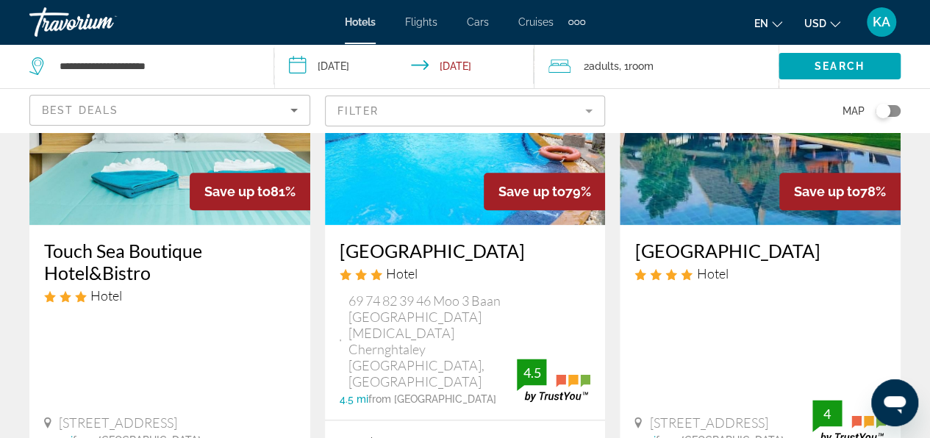
scroll to position [808, 0]
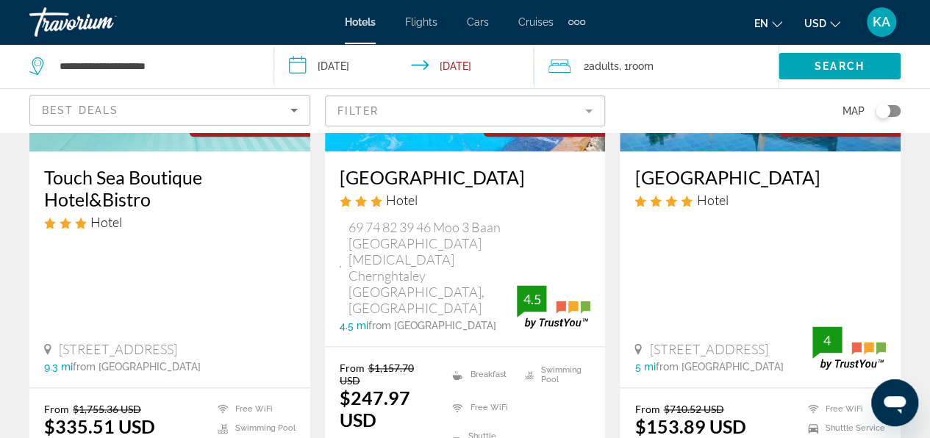
click at [745, 243] on div "[GEOGRAPHIC_DATA] Hotel [STREET_ADDRESS] 5 mi from [GEOGRAPHIC_DATA] from [GEOG…" at bounding box center [759, 269] width 281 height 236
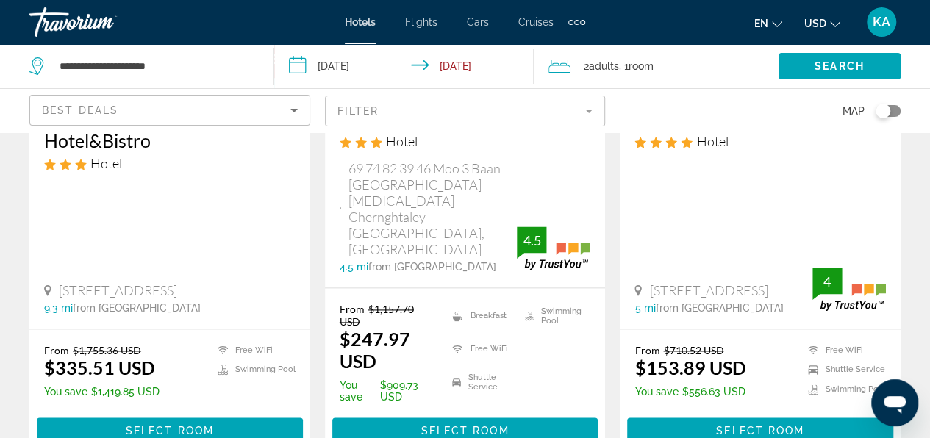
scroll to position [955, 0]
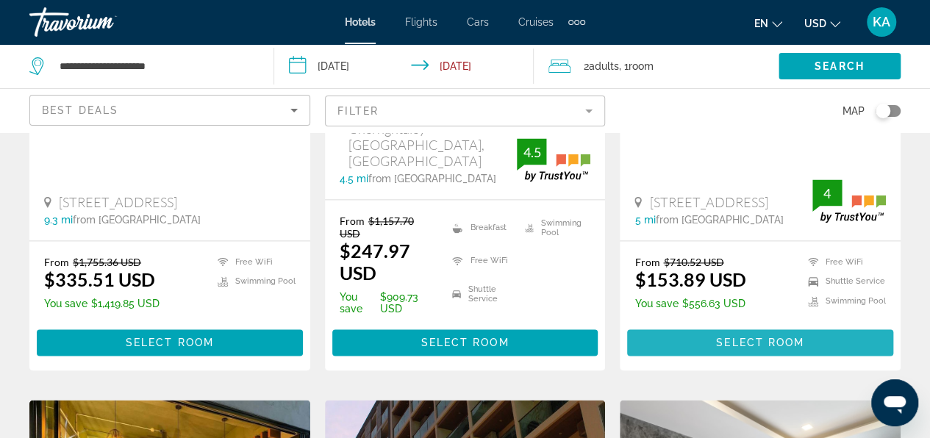
click at [761, 337] on span "Select Room" at bounding box center [760, 343] width 88 height 12
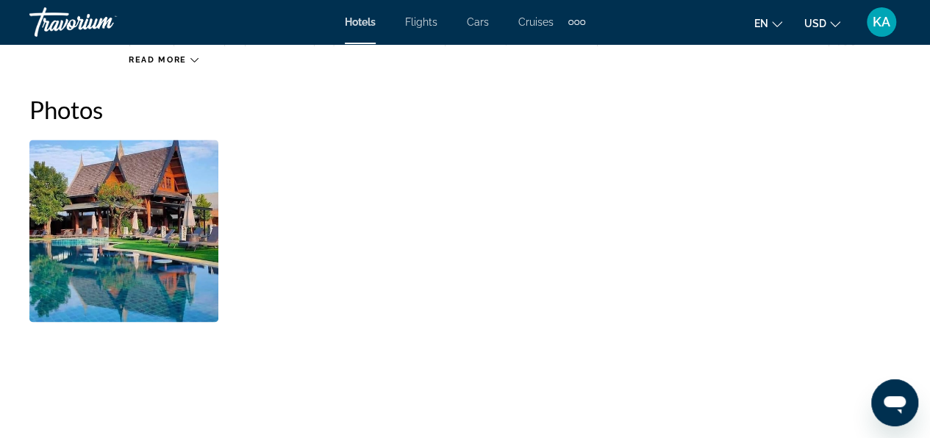
scroll to position [955, 0]
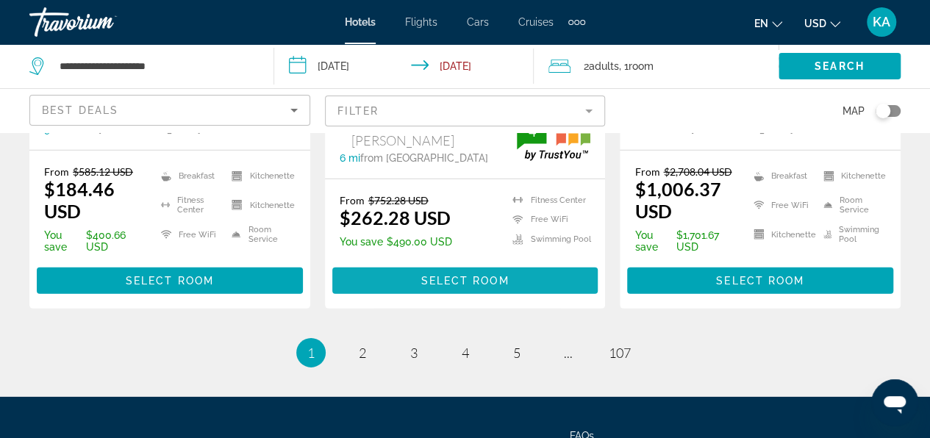
scroll to position [2131, 0]
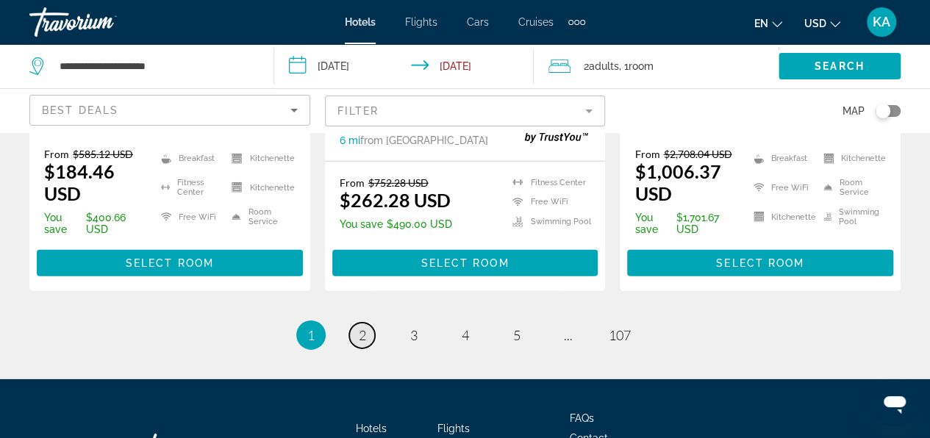
click at [362, 327] on span "2" at bounding box center [362, 335] width 7 height 16
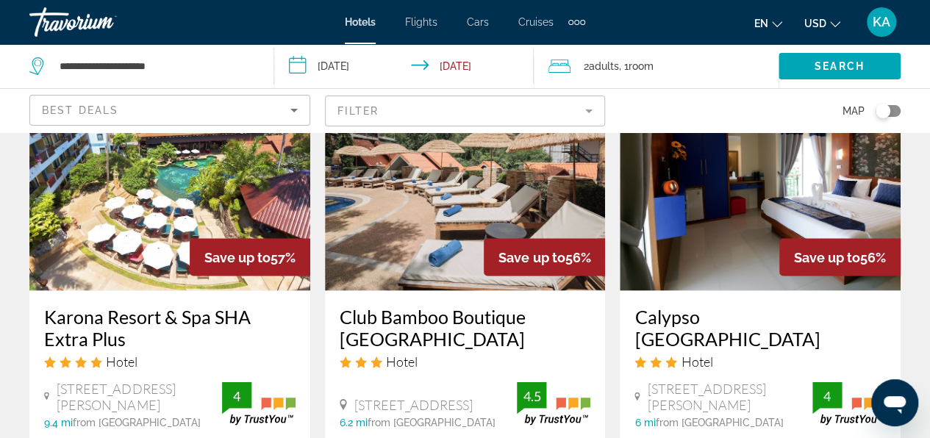
scroll to position [1323, 0]
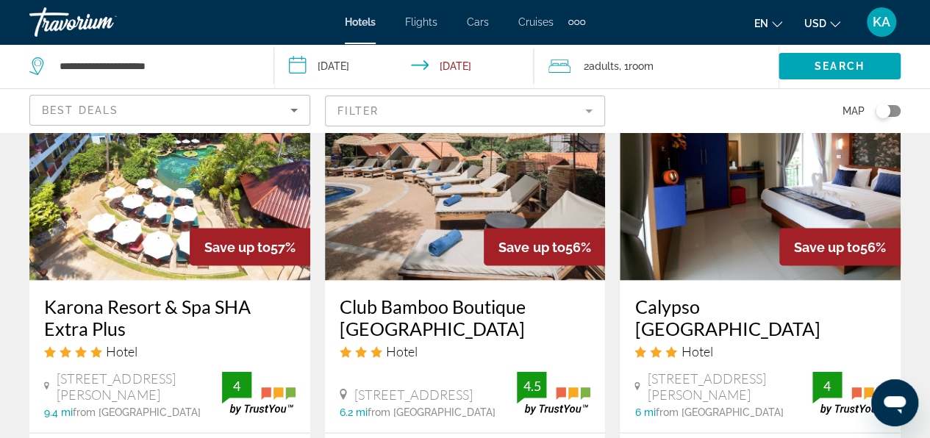
click at [451, 210] on img "Main content" at bounding box center [465, 162] width 281 height 235
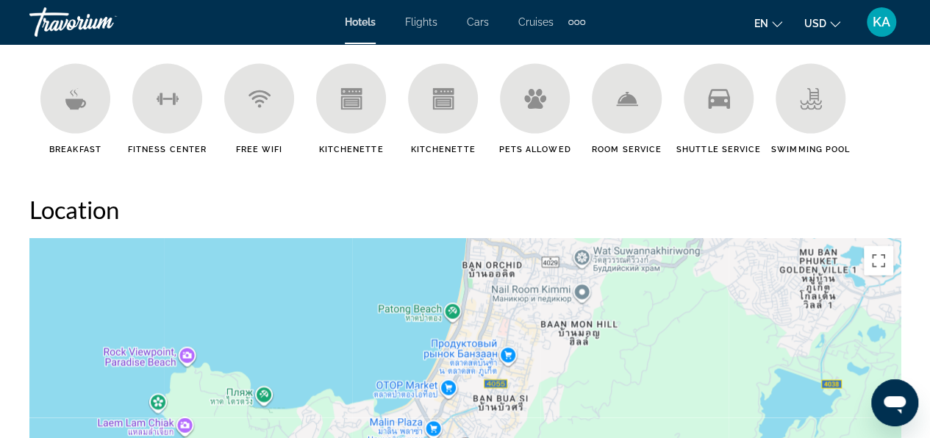
scroll to position [1543, 0]
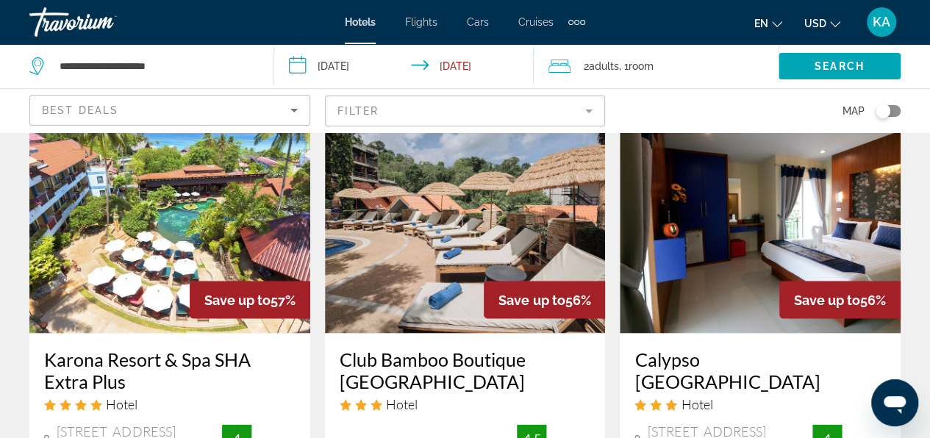
scroll to position [1249, 0]
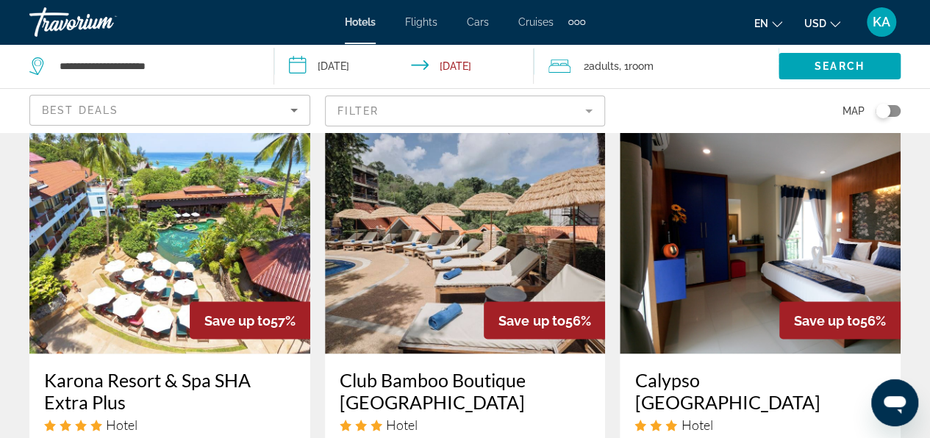
click at [750, 270] on img "Main content" at bounding box center [759, 235] width 281 height 235
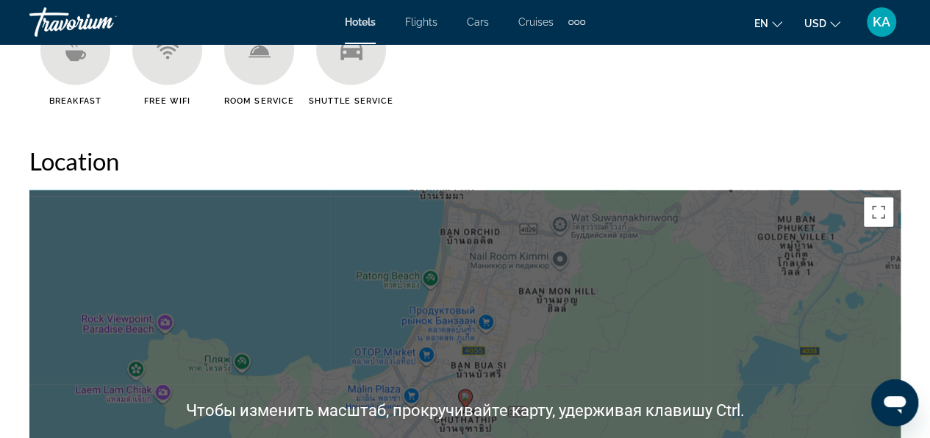
scroll to position [1323, 0]
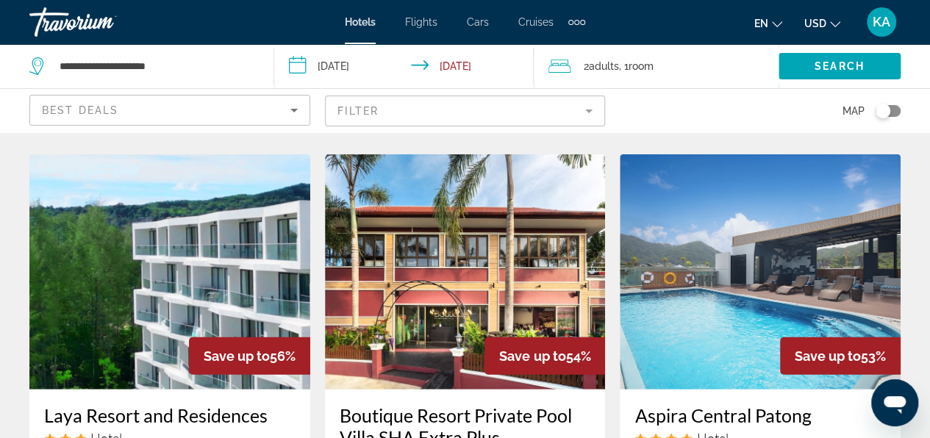
scroll to position [1764, 0]
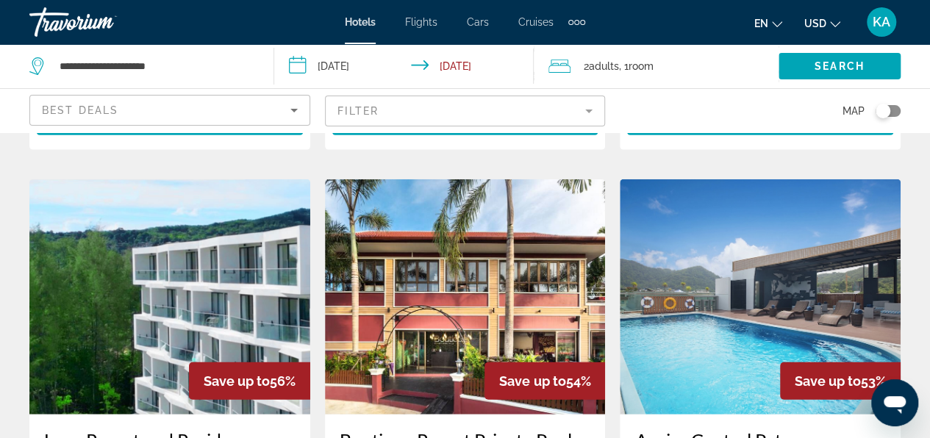
click at [794, 247] on img "Main content" at bounding box center [759, 296] width 281 height 235
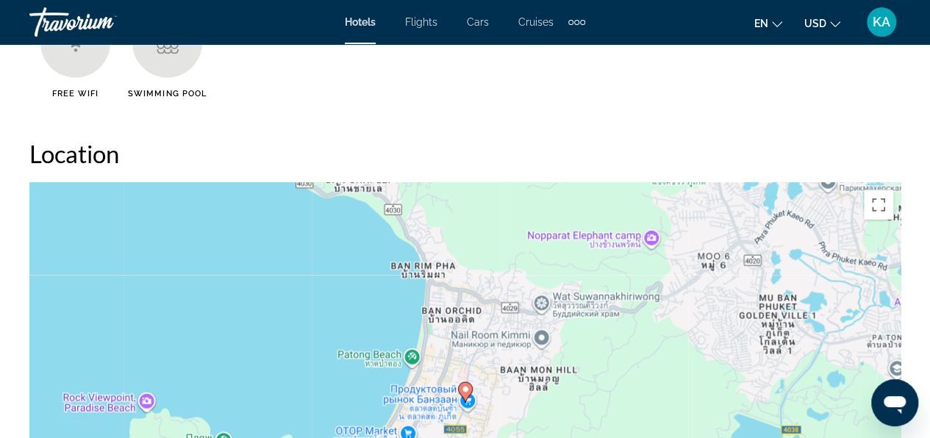
scroll to position [1617, 0]
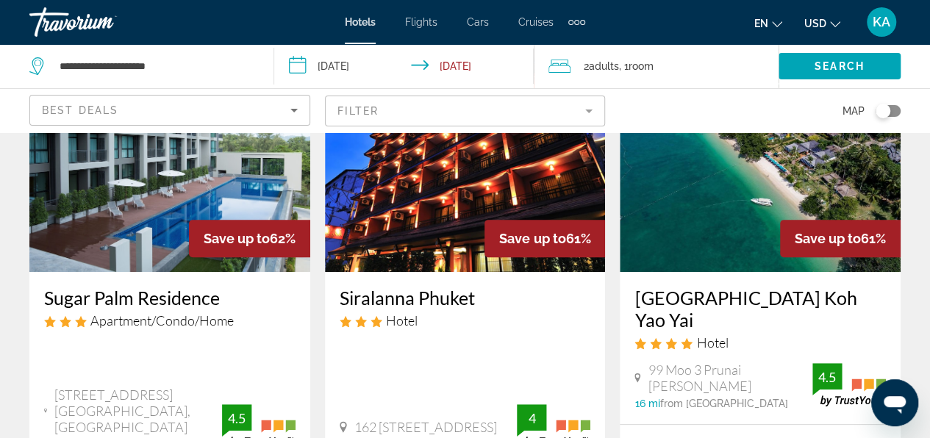
scroll to position [294, 0]
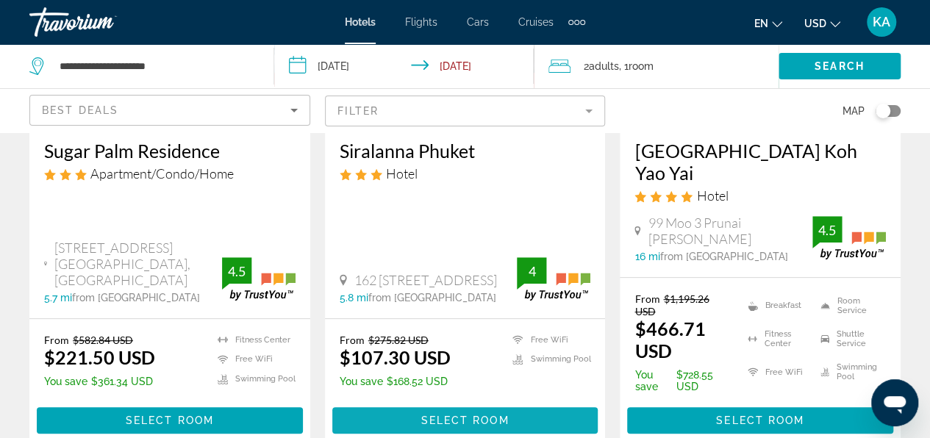
click at [431, 414] on span "Select Room" at bounding box center [464, 420] width 88 height 12
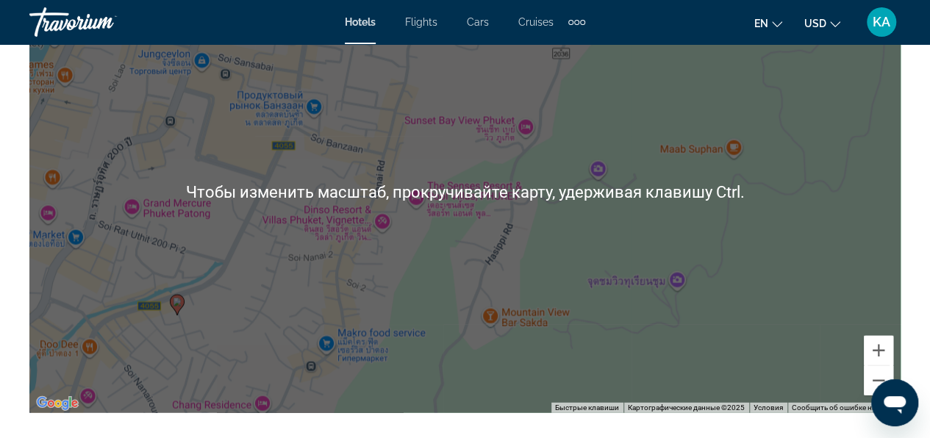
scroll to position [1764, 0]
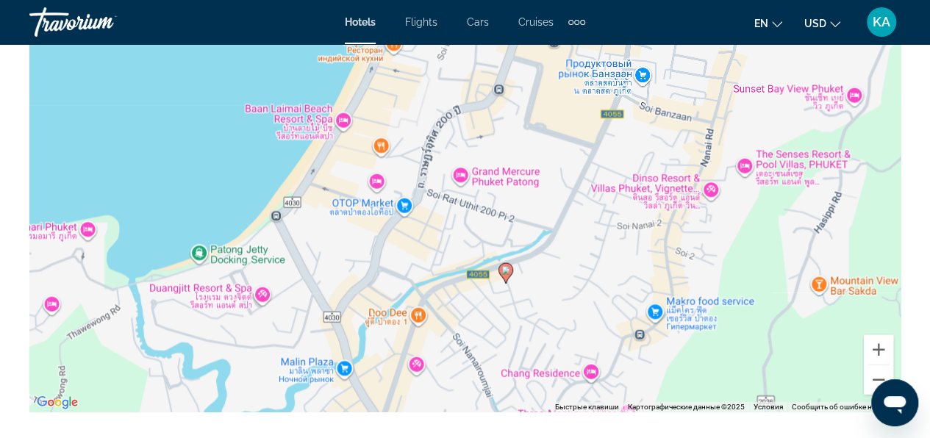
drag, startPoint x: 195, startPoint y: 316, endPoint x: 529, endPoint y: 284, distance: 335.2
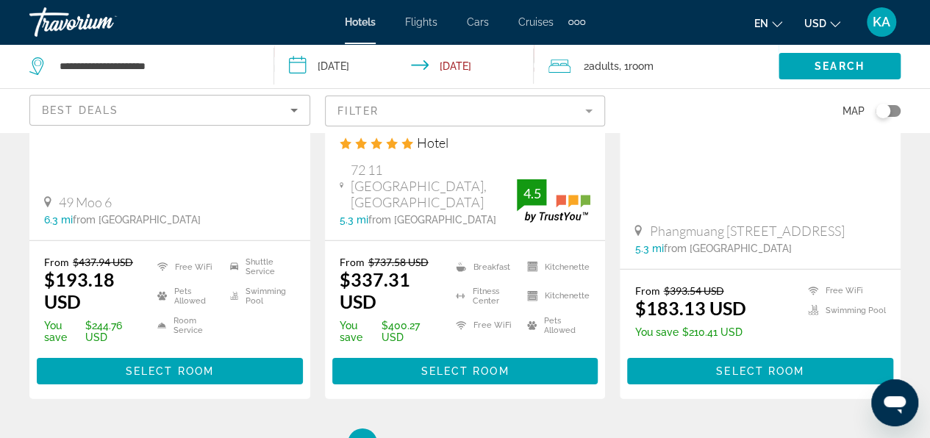
scroll to position [2131, 0]
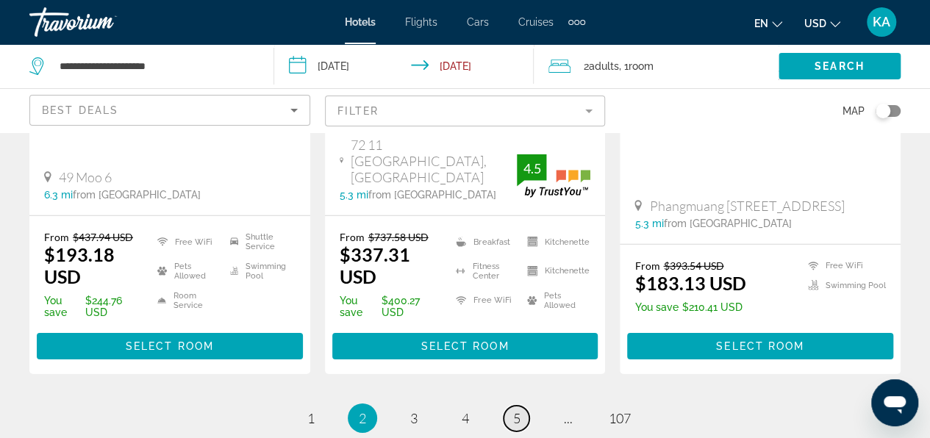
click at [517, 410] on span "5" at bounding box center [516, 418] width 7 height 16
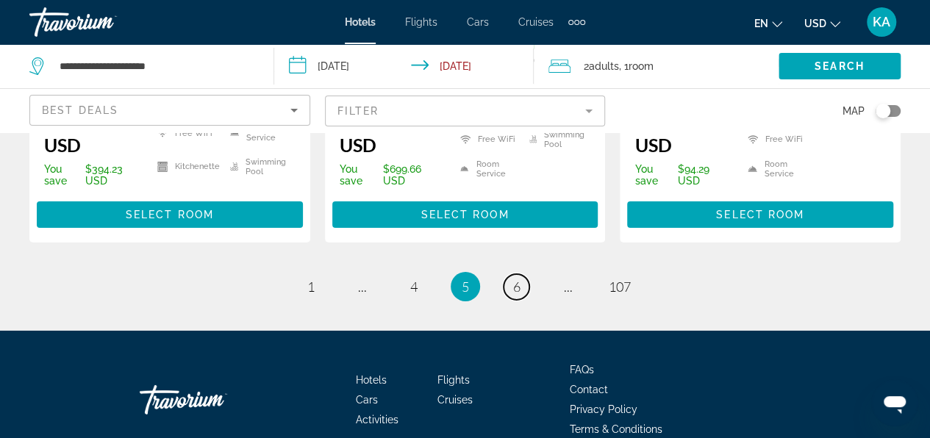
scroll to position [2352, 0]
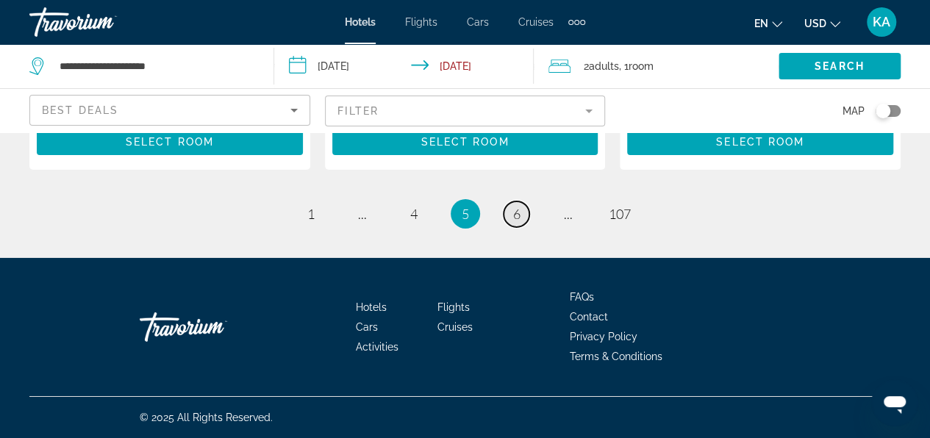
click at [520, 222] on span "6" at bounding box center [516, 214] width 7 height 16
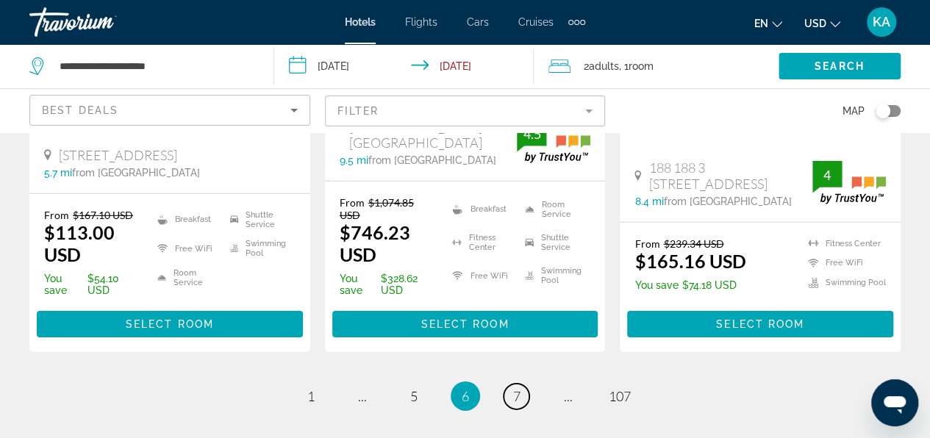
scroll to position [2205, 0]
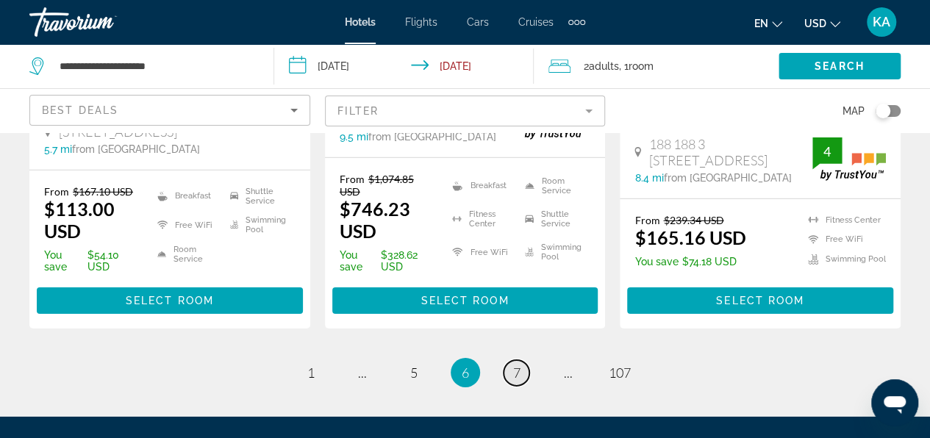
click at [517, 364] on span "7" at bounding box center [516, 372] width 7 height 16
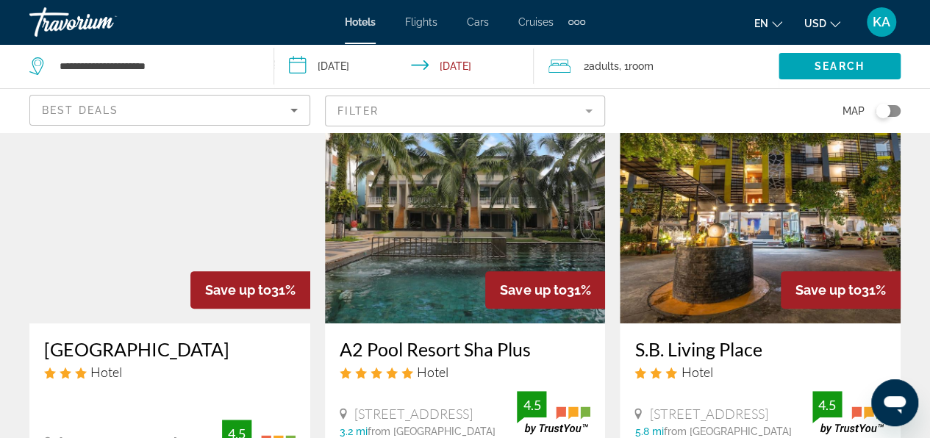
scroll to position [73, 0]
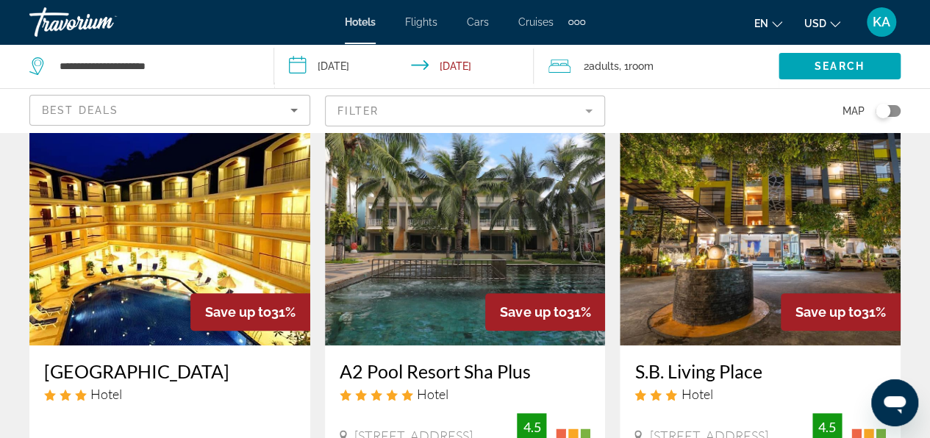
click at [750, 209] on img "Main content" at bounding box center [759, 227] width 281 height 235
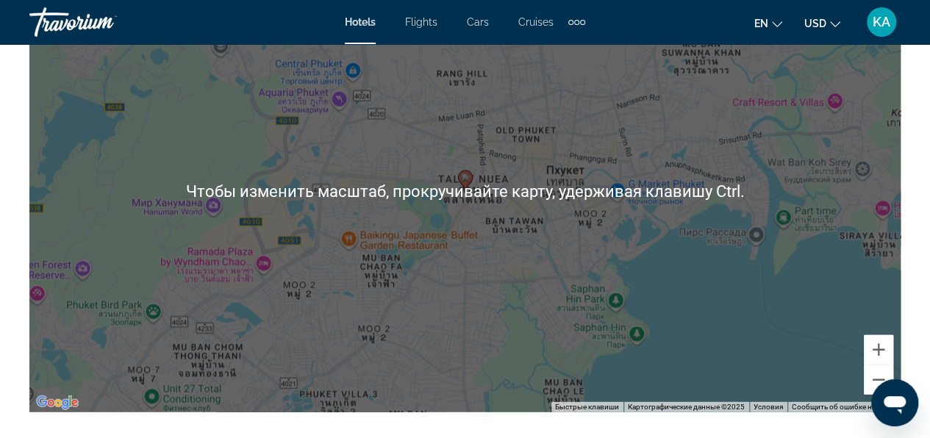
scroll to position [1543, 0]
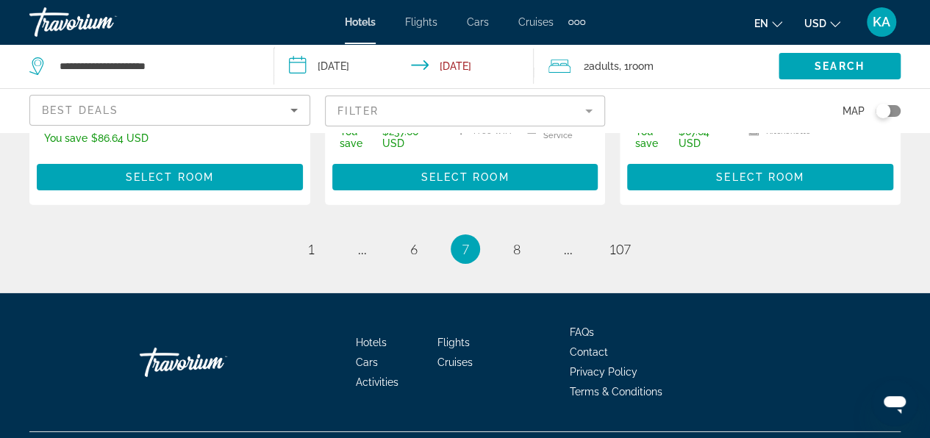
scroll to position [2290, 0]
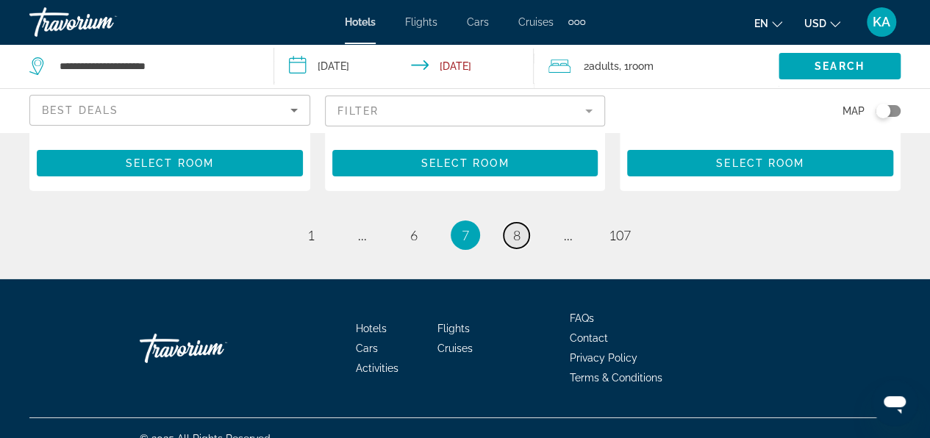
click at [516, 227] on span "8" at bounding box center [516, 235] width 7 height 16
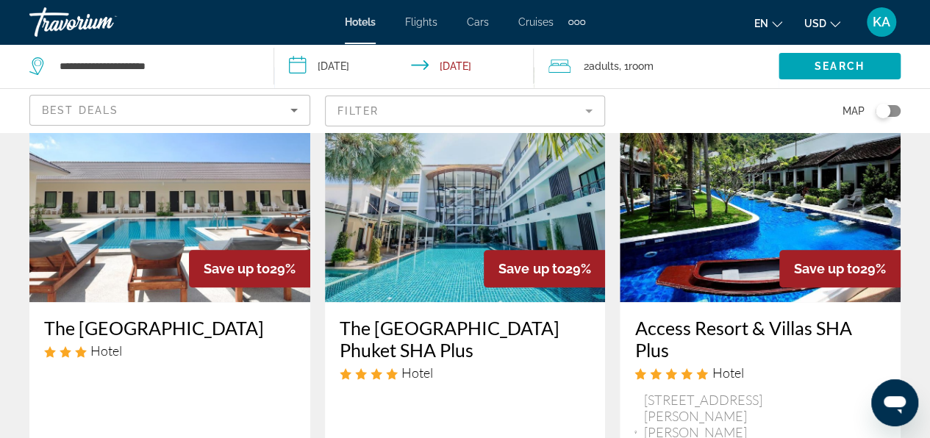
scroll to position [735, 0]
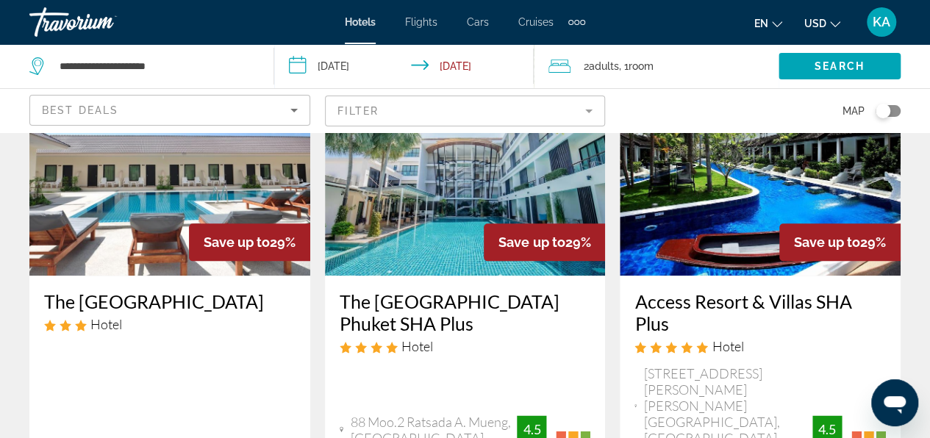
click at [419, 107] on mat-form-field "Filter" at bounding box center [465, 111] width 281 height 31
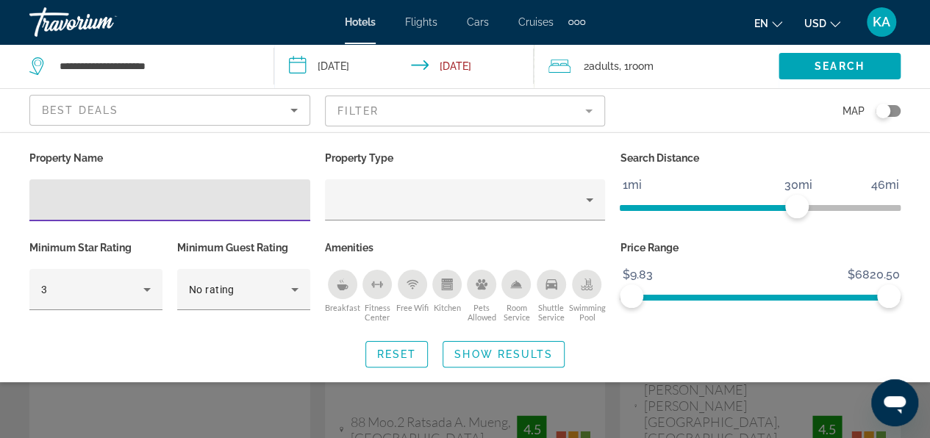
click at [340, 292] on div "Breakfast" at bounding box center [342, 284] width 29 height 29
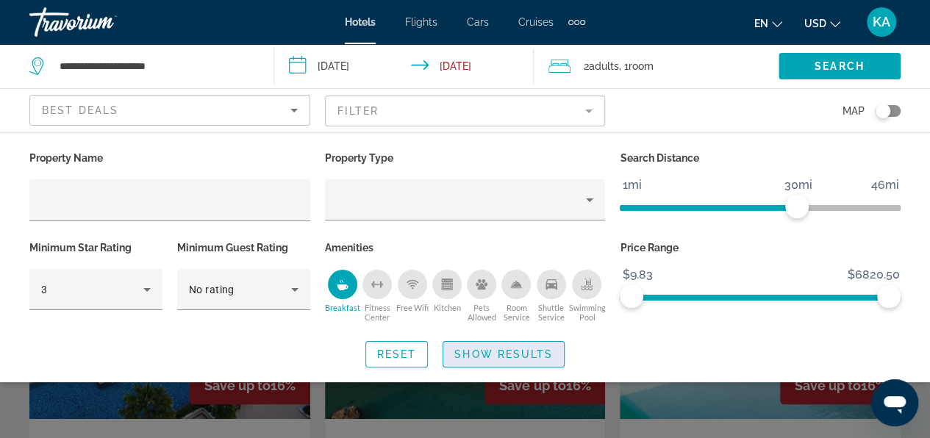
click at [497, 353] on span "Show Results" at bounding box center [503, 354] width 98 height 12
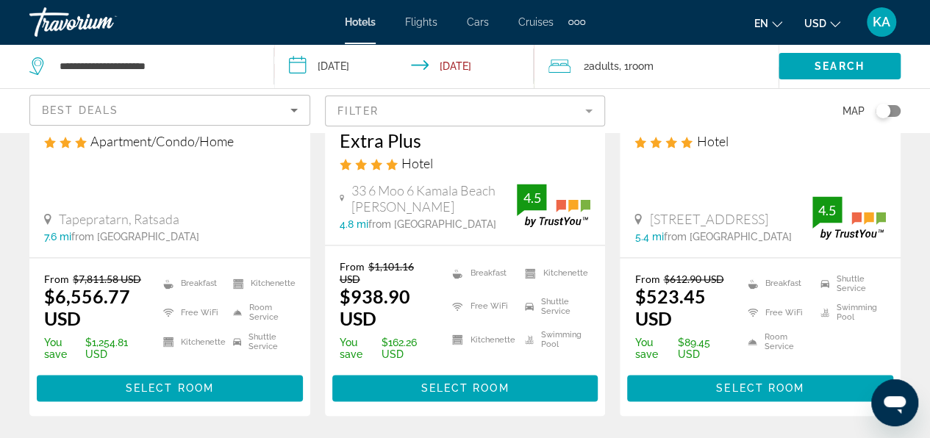
scroll to position [955, 0]
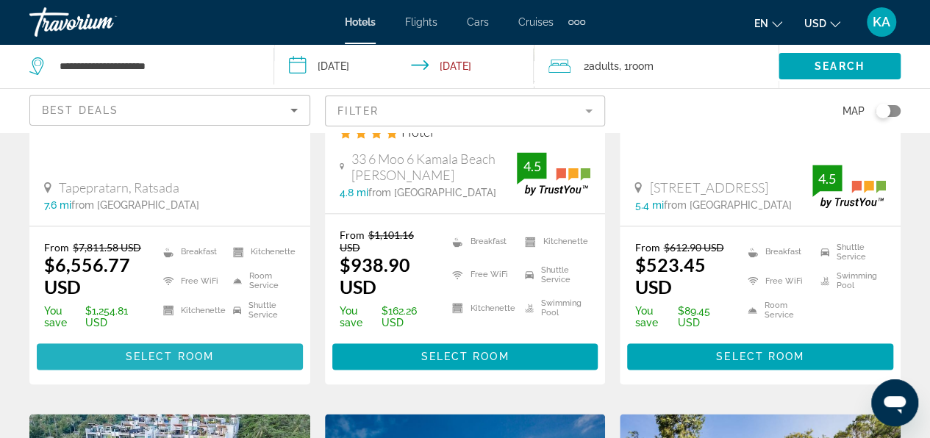
click at [151, 352] on span "Select Room" at bounding box center [170, 357] width 88 height 12
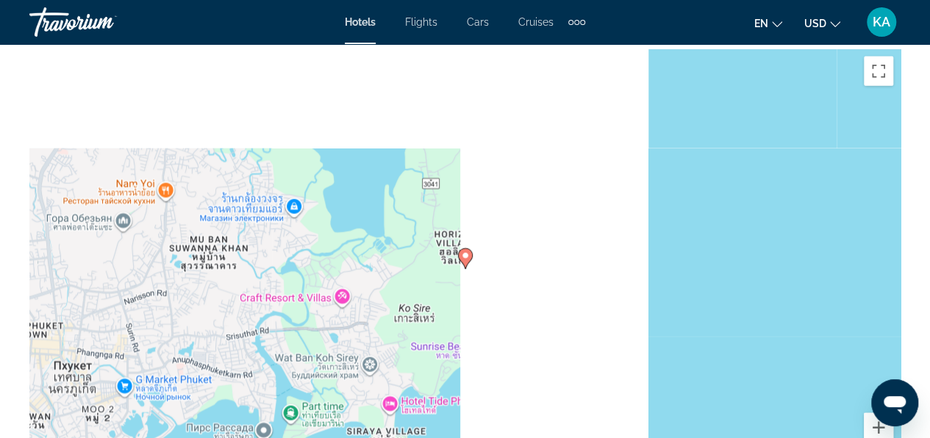
scroll to position [1690, 0]
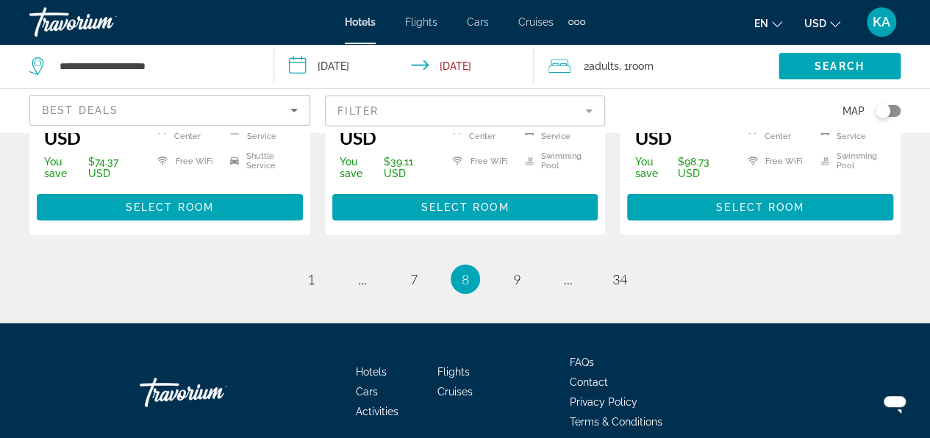
scroll to position [2278, 0]
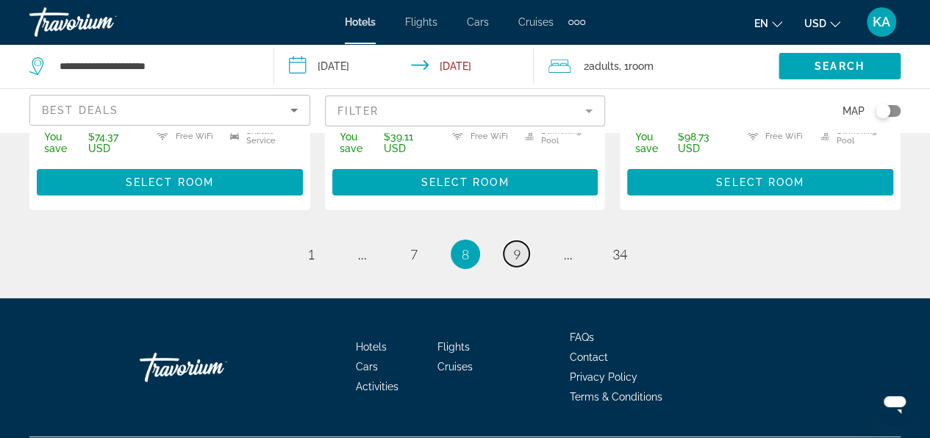
click at [519, 262] on span "9" at bounding box center [516, 254] width 7 height 16
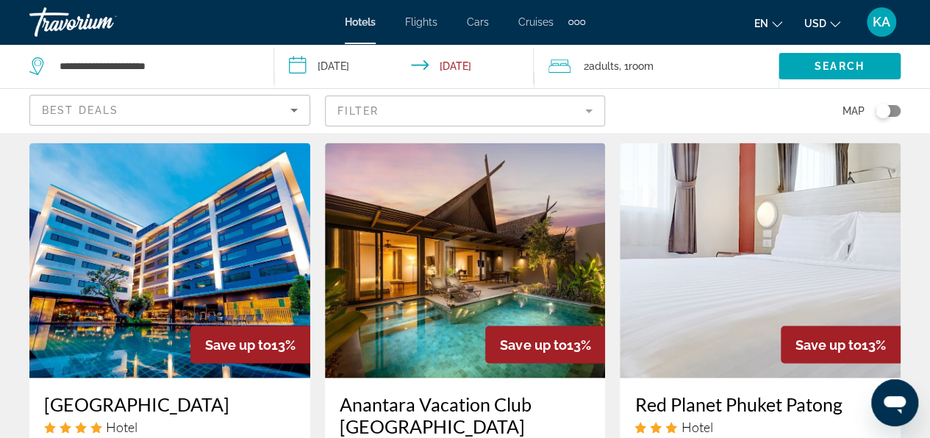
scroll to position [1102, 0]
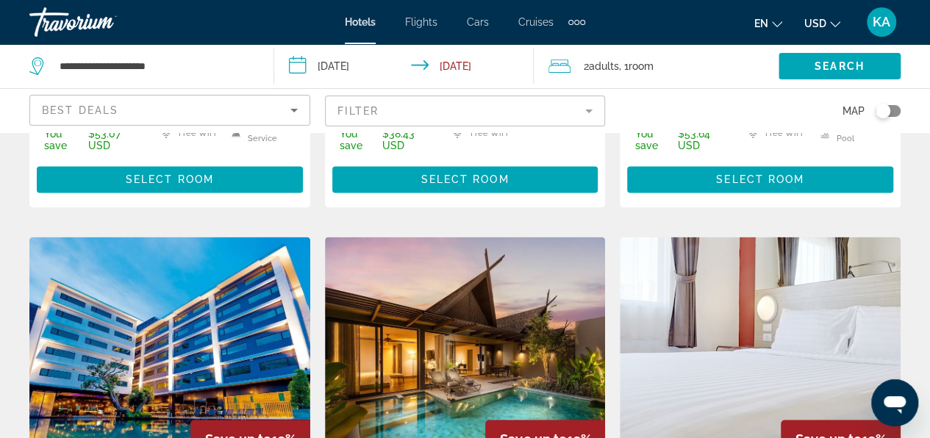
click at [737, 302] on img "Main content" at bounding box center [759, 354] width 281 height 235
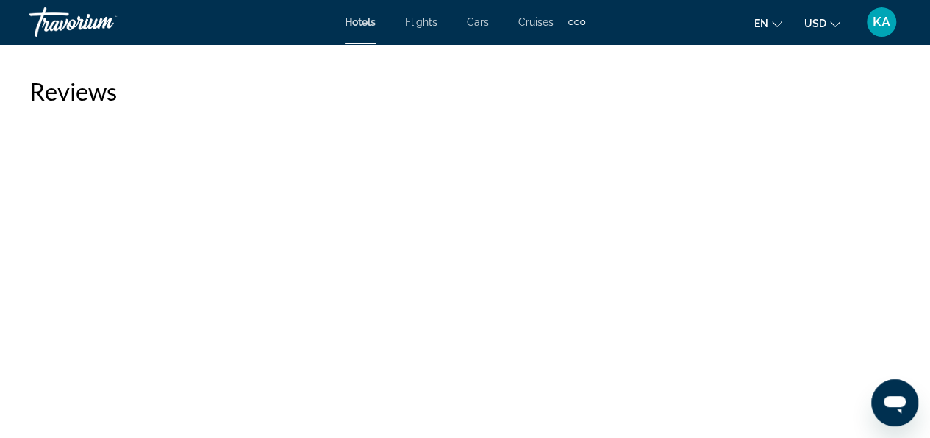
scroll to position [3086, 0]
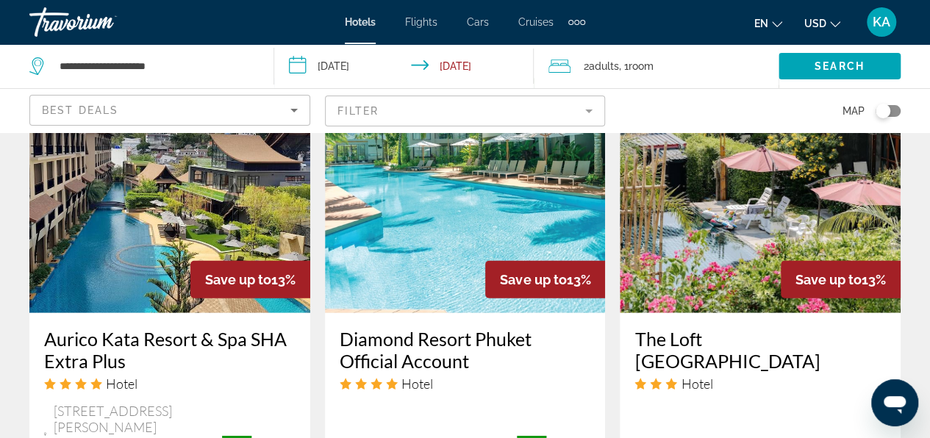
scroll to position [1837, 0]
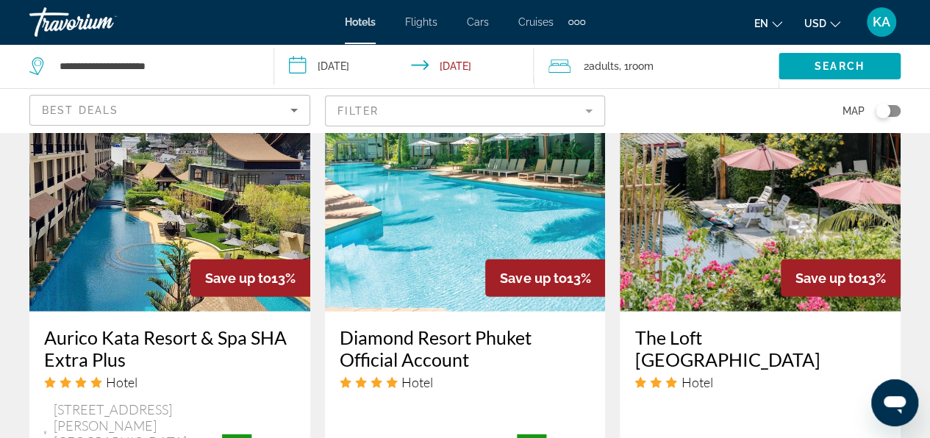
click at [463, 252] on img "Main content" at bounding box center [465, 193] width 281 height 235
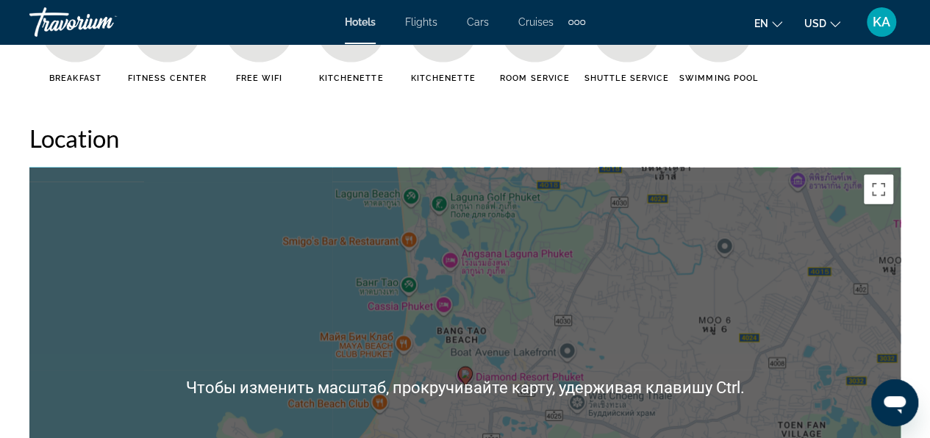
scroll to position [1690, 0]
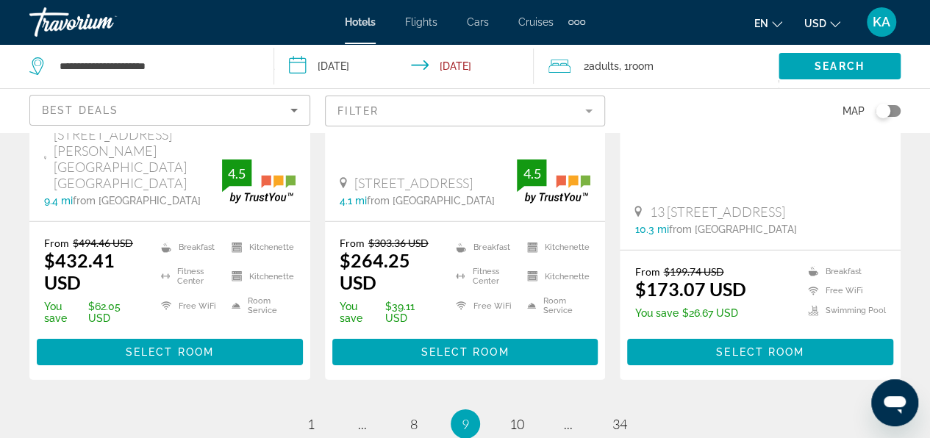
scroll to position [2205, 0]
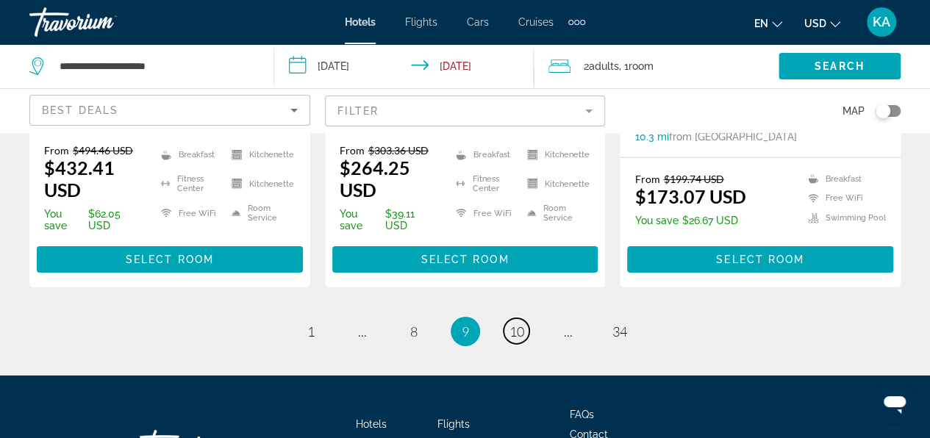
click at [518, 340] on span "10" at bounding box center [516, 331] width 15 height 16
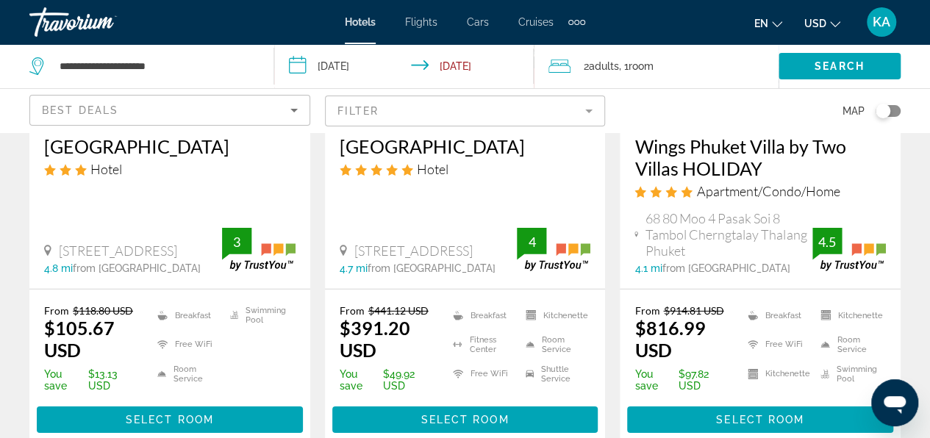
scroll to position [2131, 0]
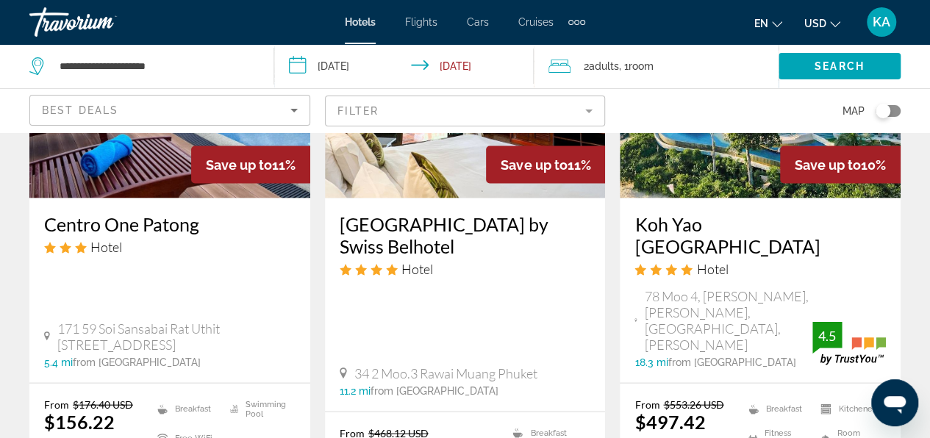
scroll to position [1396, 0]
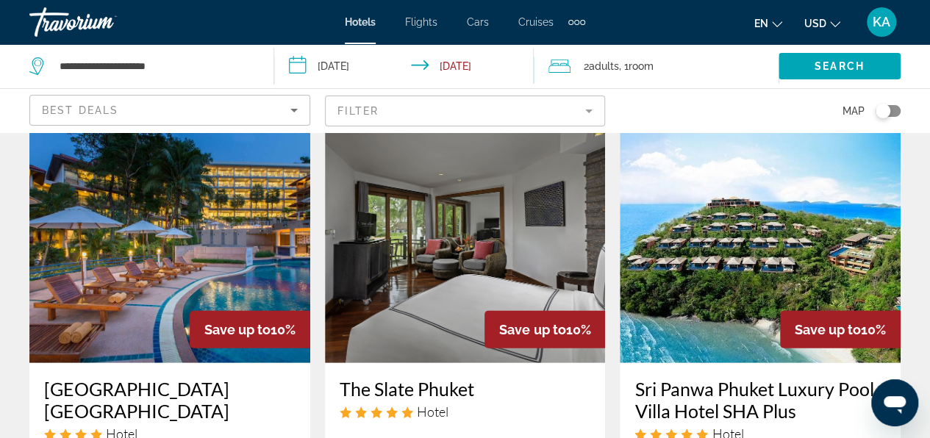
scroll to position [1837, 0]
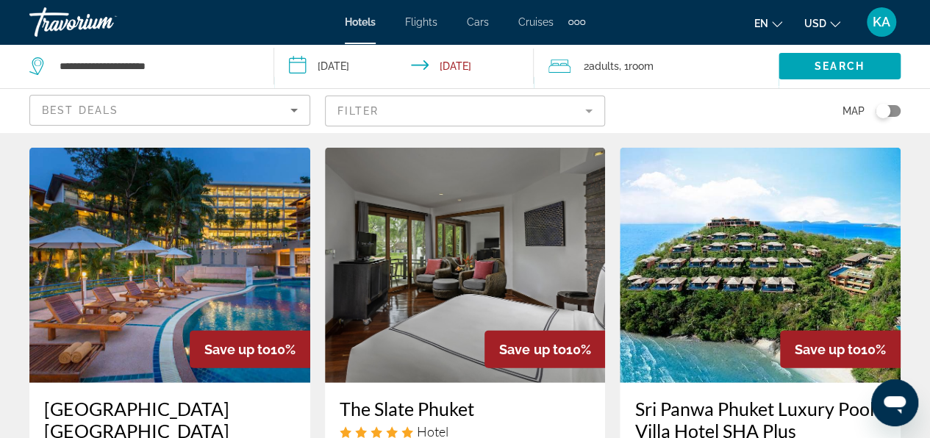
click at [144, 237] on img "Main content" at bounding box center [169, 265] width 281 height 235
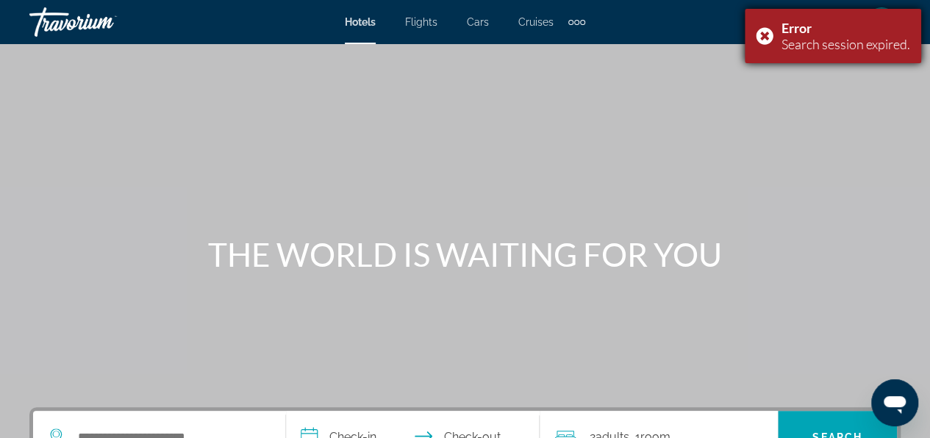
click at [766, 43] on div "Error Search session expired." at bounding box center [832, 36] width 176 height 54
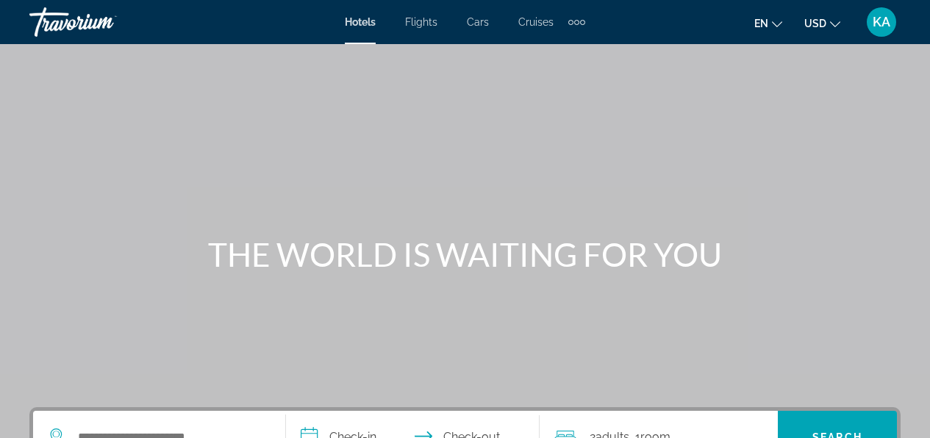
scroll to position [220, 0]
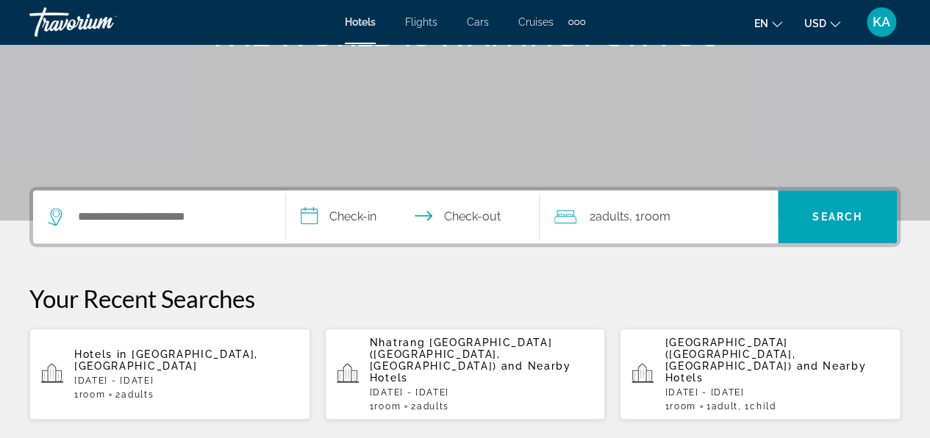
click at [168, 356] on div "Hotels in [GEOGRAPHIC_DATA], [GEOGRAPHIC_DATA] [DATE] - [DATE] 1 Room rooms 2 A…" at bounding box center [186, 373] width 224 height 51
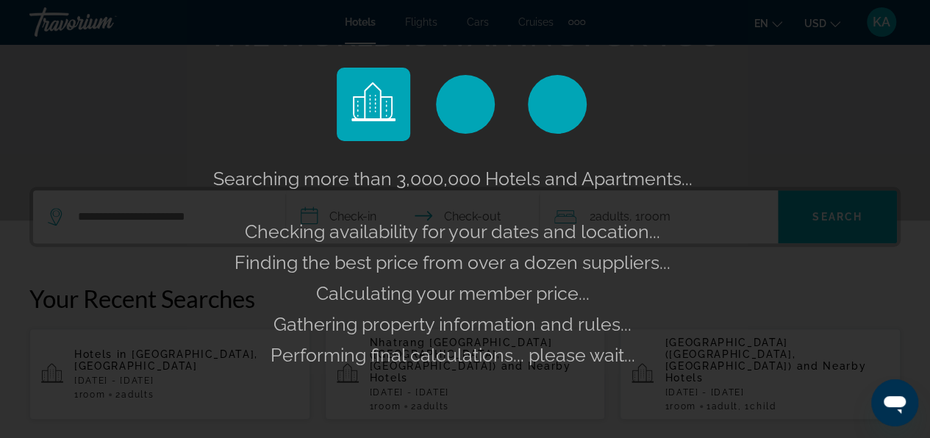
scroll to position [0, 0]
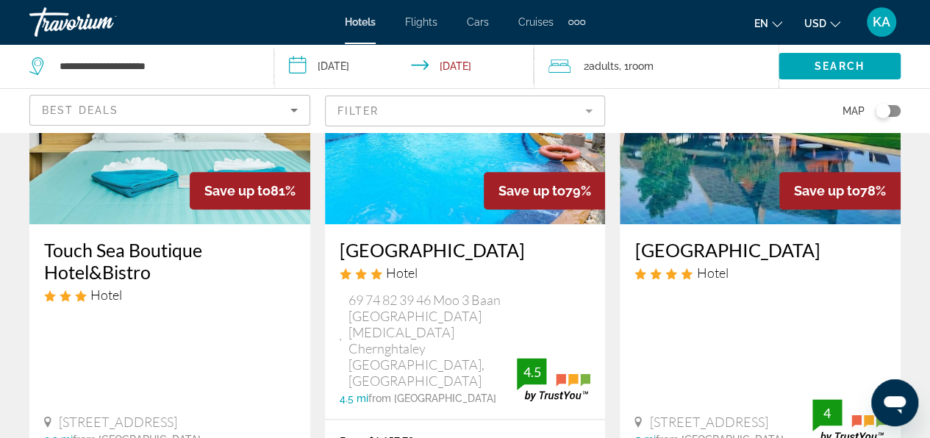
scroll to position [588, 0]
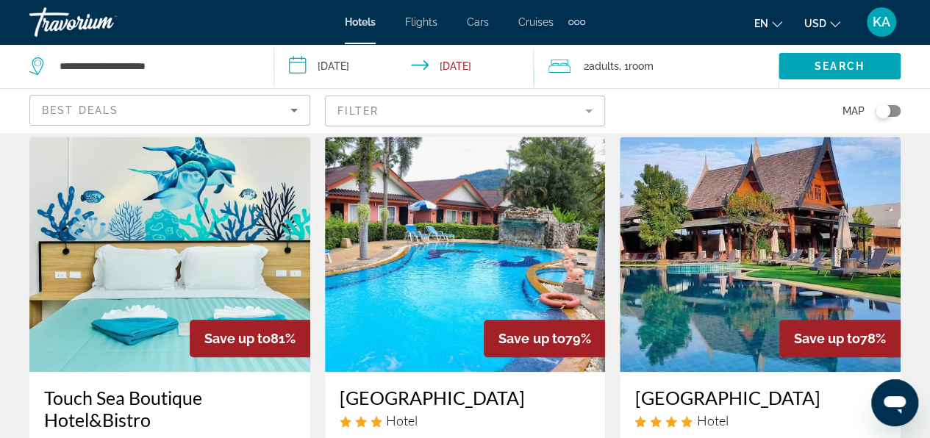
click at [735, 269] on img "Main content" at bounding box center [759, 254] width 281 height 235
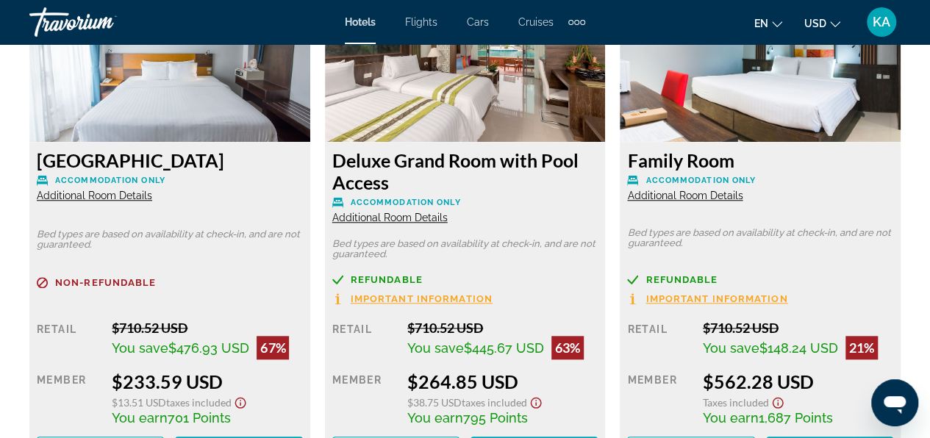
scroll to position [3236, 0]
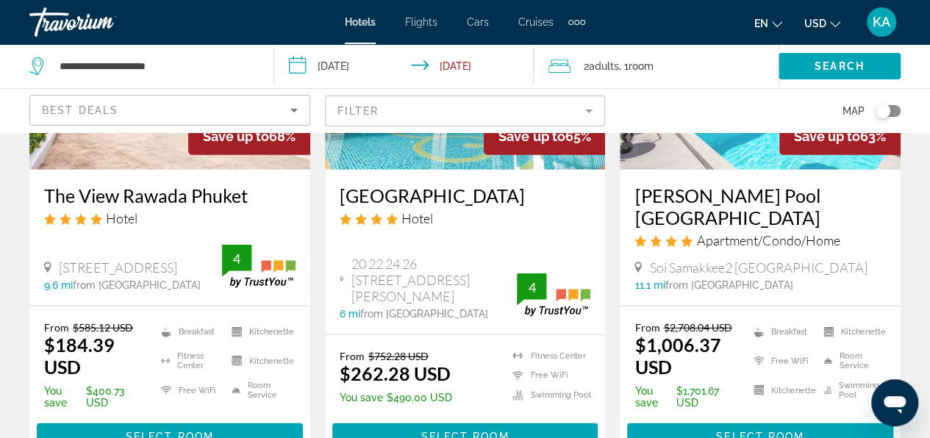
scroll to position [2196, 0]
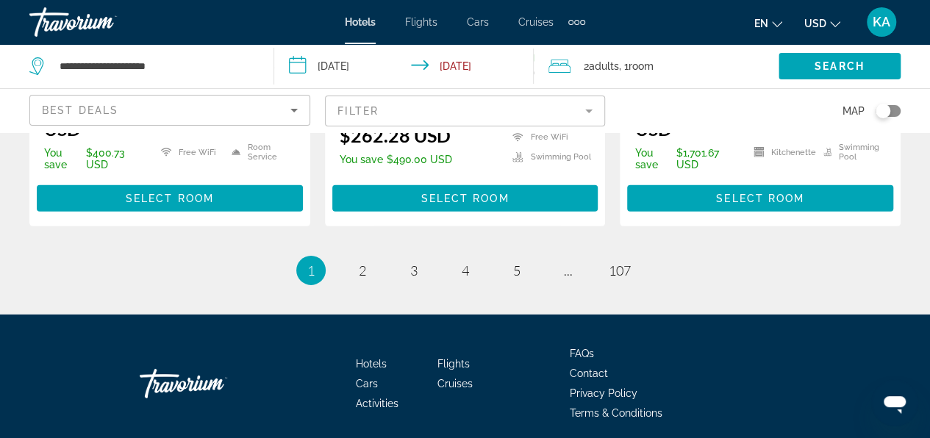
click at [438, 114] on mat-form-field "Filter" at bounding box center [465, 111] width 281 height 31
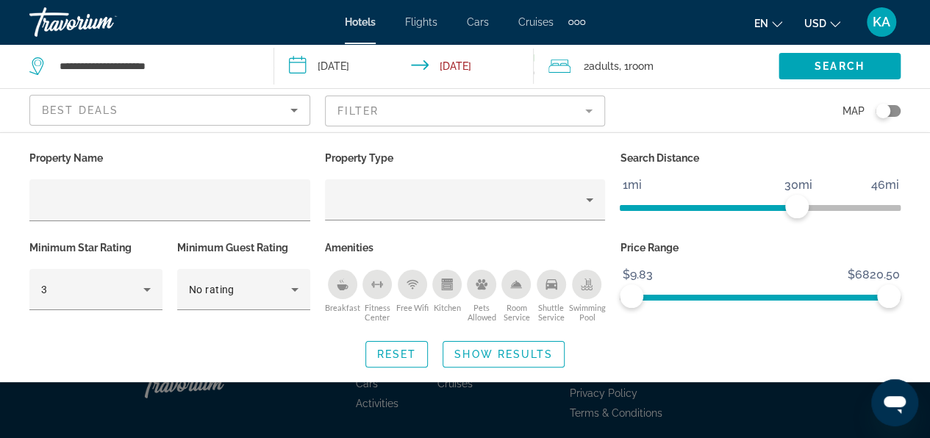
click at [337, 287] on icon "Breakfast" at bounding box center [343, 285] width 12 height 12
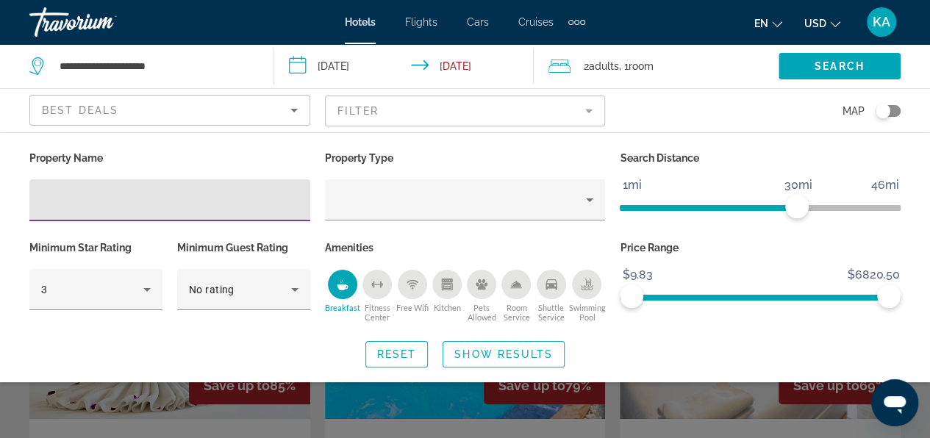
click at [51, 204] on input "Hotel Filters" at bounding box center [169, 201] width 257 height 18
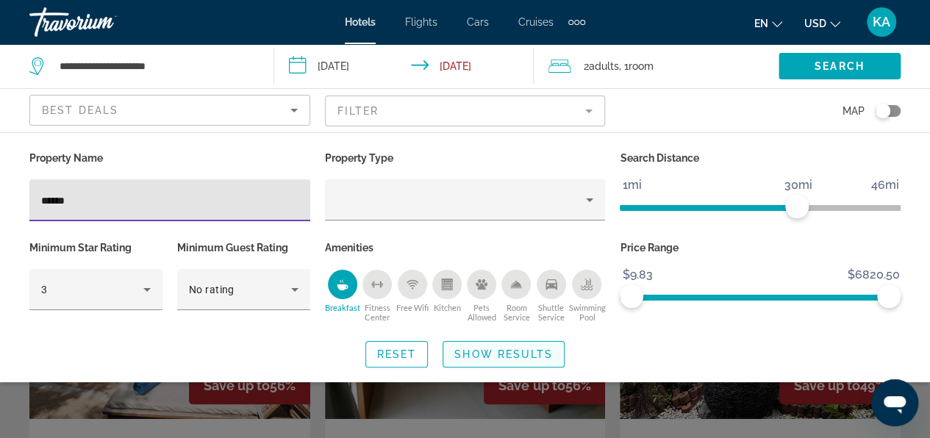
type input "******"
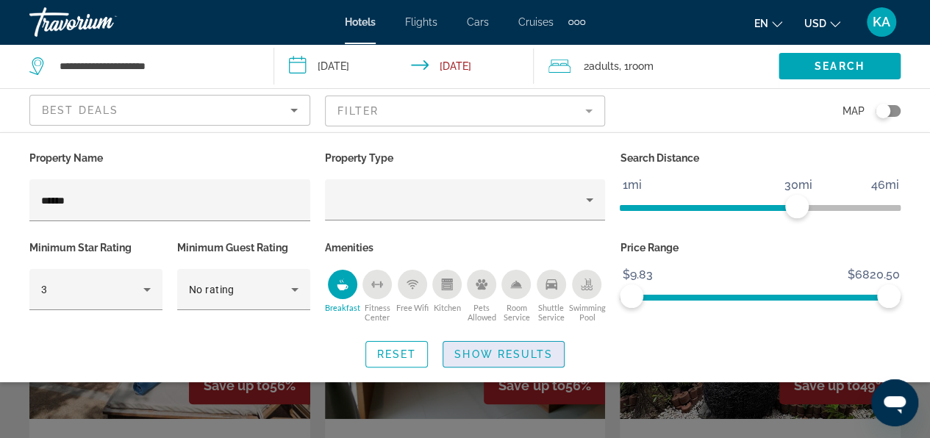
click at [516, 356] on span "Show Results" at bounding box center [503, 354] width 98 height 12
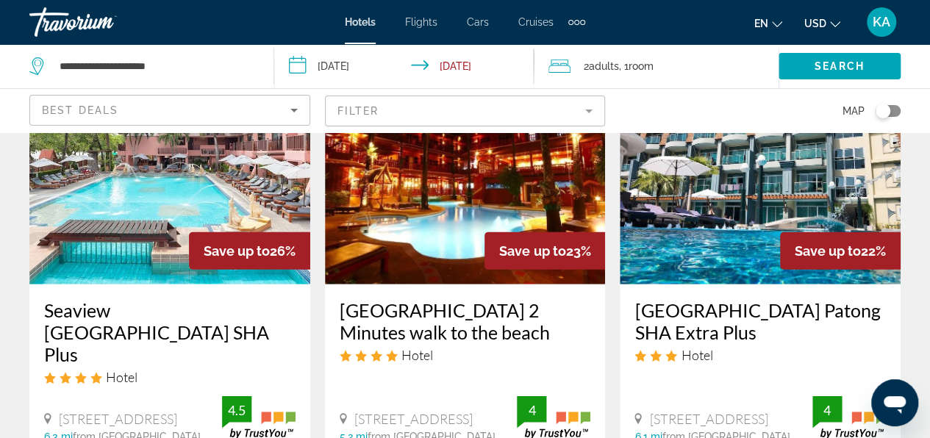
scroll to position [1837, 0]
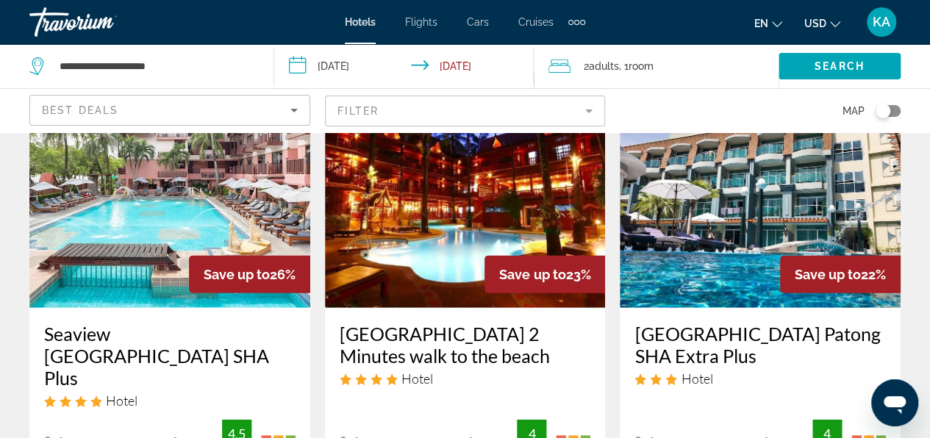
click at [195, 226] on img "Main content" at bounding box center [169, 190] width 281 height 235
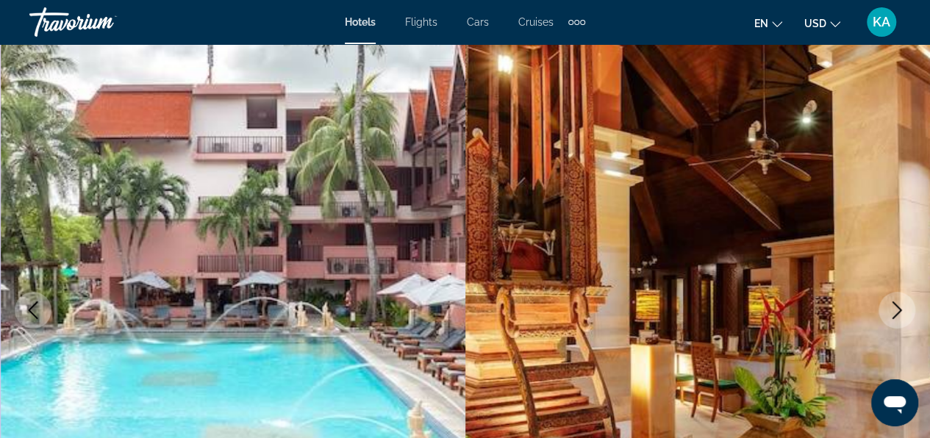
scroll to position [147, 0]
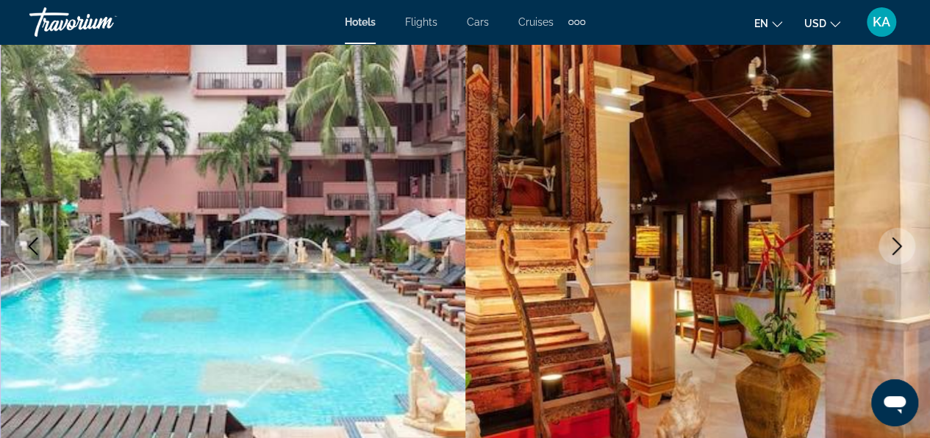
click at [896, 241] on icon "Next image" at bounding box center [897, 246] width 10 height 18
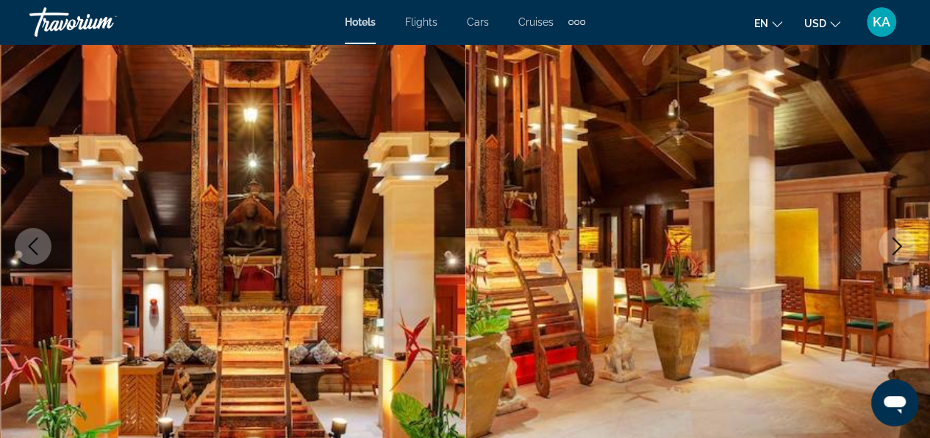
click at [896, 241] on icon "Next image" at bounding box center [897, 246] width 10 height 18
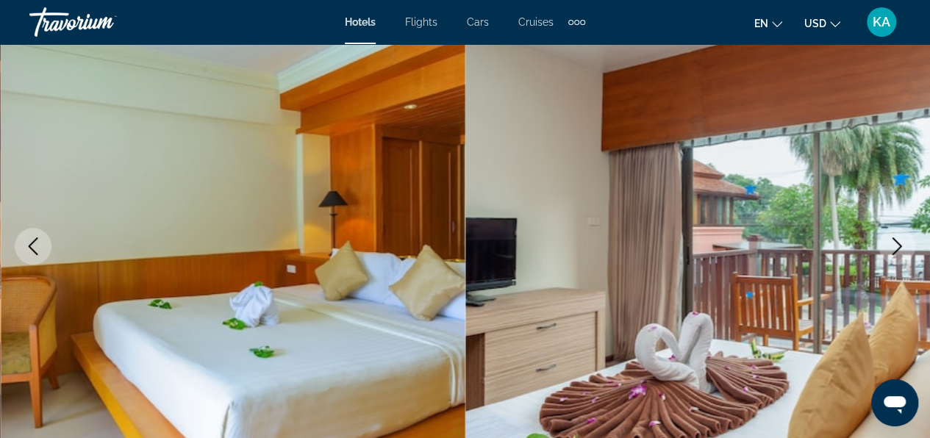
click at [896, 241] on icon "Next image" at bounding box center [897, 246] width 10 height 18
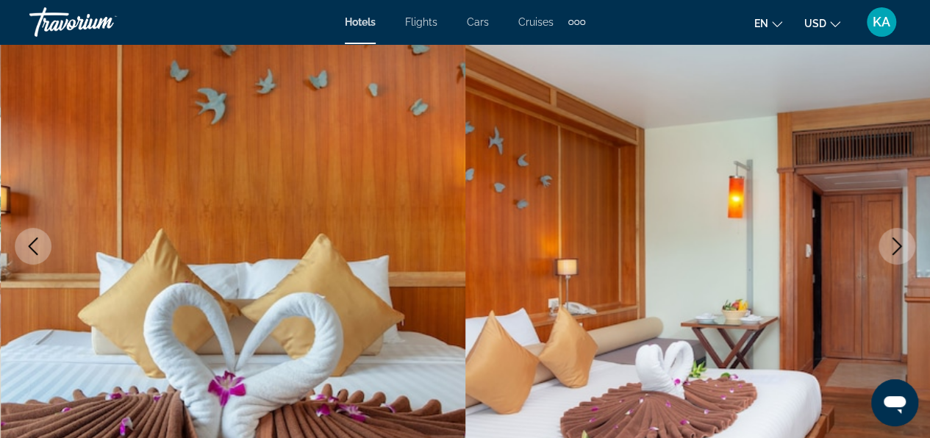
click at [896, 241] on icon "Next image" at bounding box center [897, 246] width 10 height 18
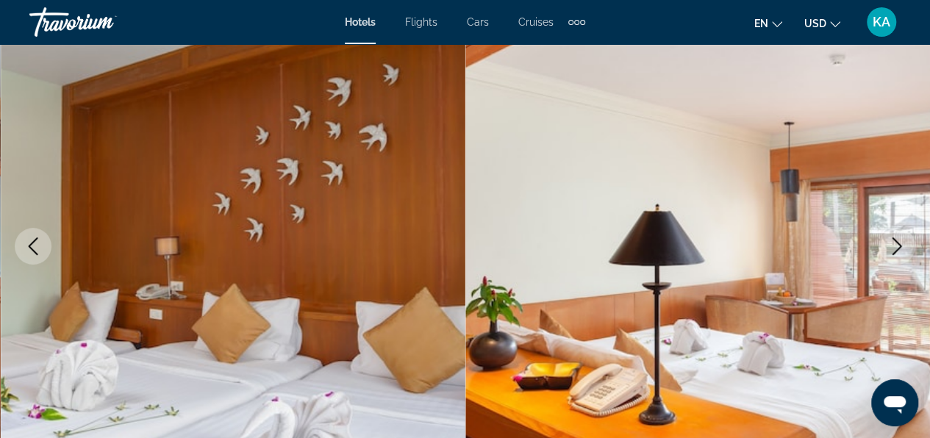
click at [896, 241] on icon "Next image" at bounding box center [897, 246] width 10 height 18
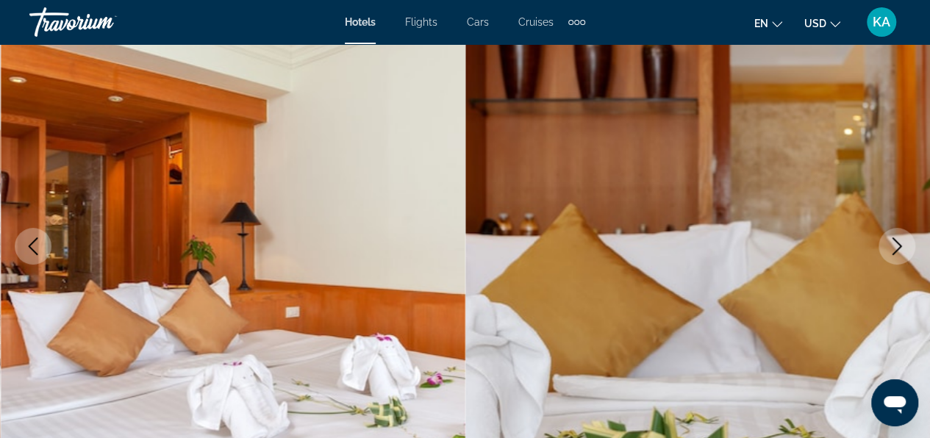
click at [896, 241] on icon "Next image" at bounding box center [897, 246] width 10 height 18
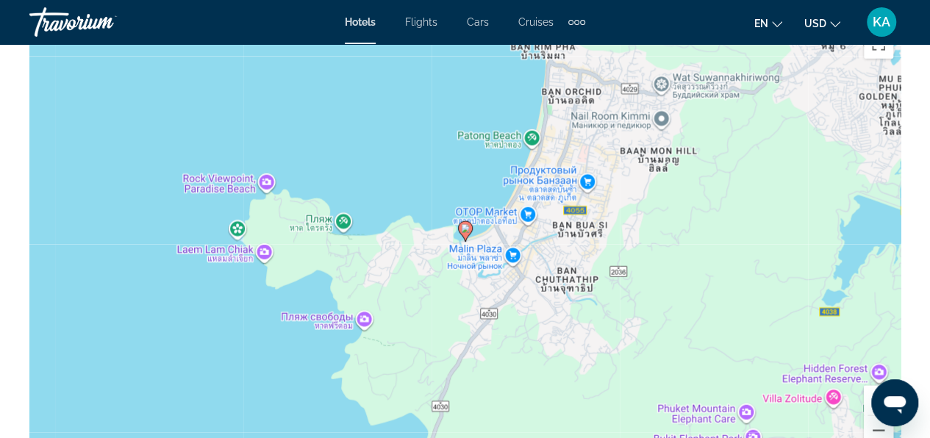
scroll to position [1690, 0]
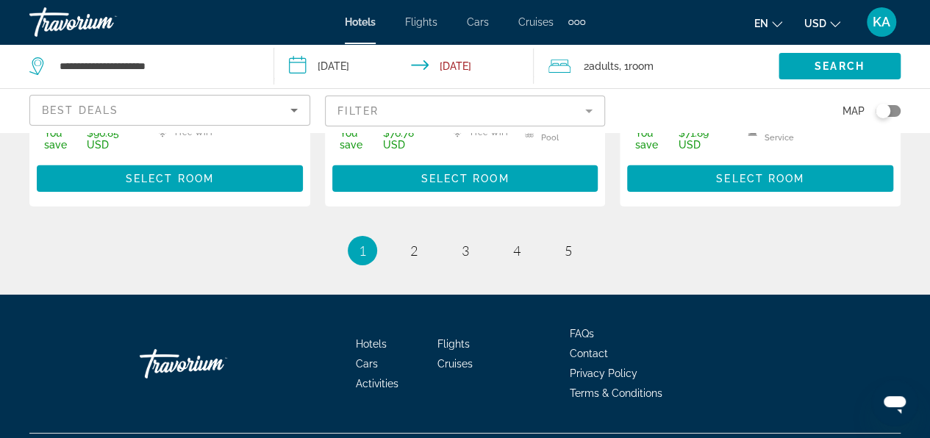
scroll to position [2278, 0]
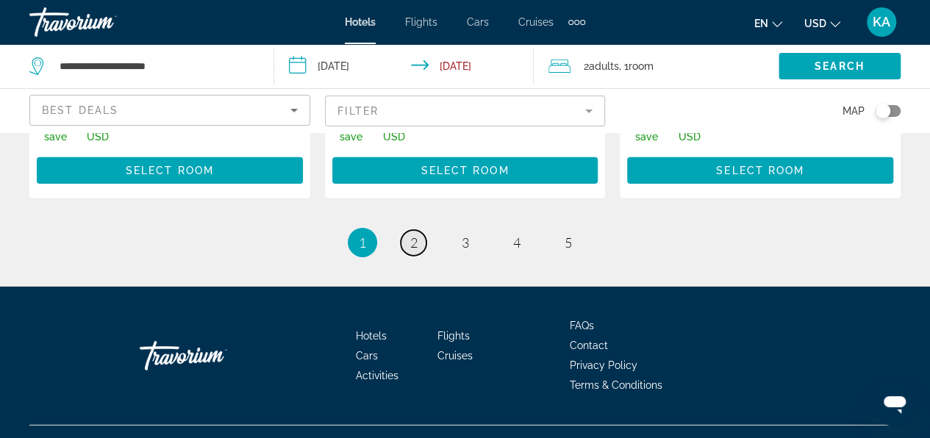
click at [421, 256] on link "page 2" at bounding box center [413, 243] width 26 height 26
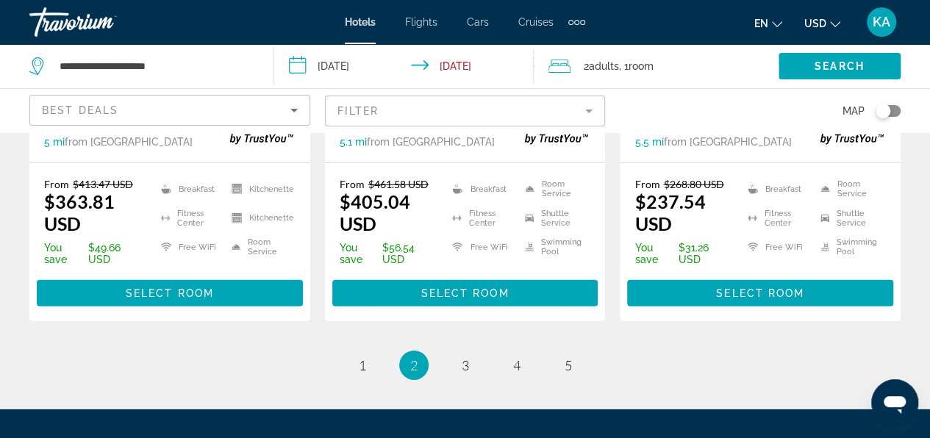
scroll to position [2132, 0]
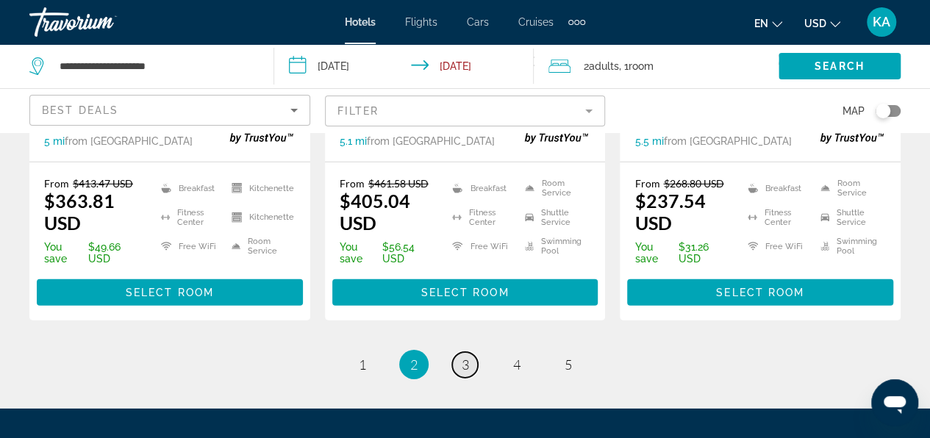
click at [464, 367] on span "3" at bounding box center [464, 364] width 7 height 16
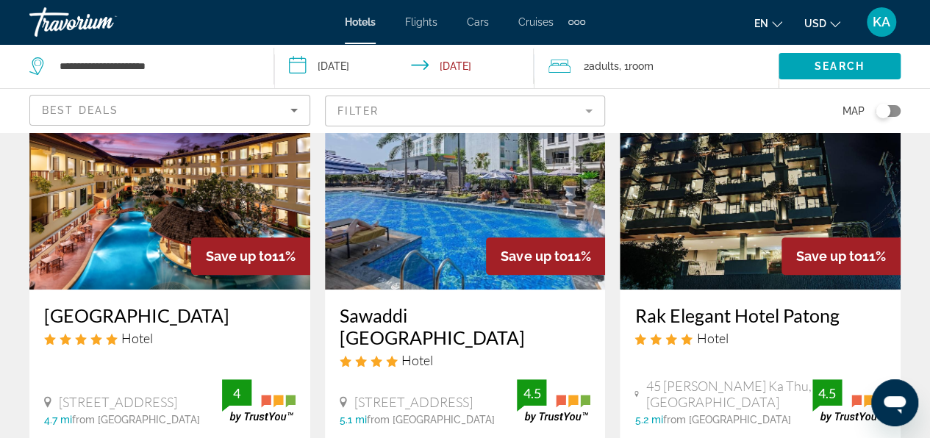
scroll to position [73, 0]
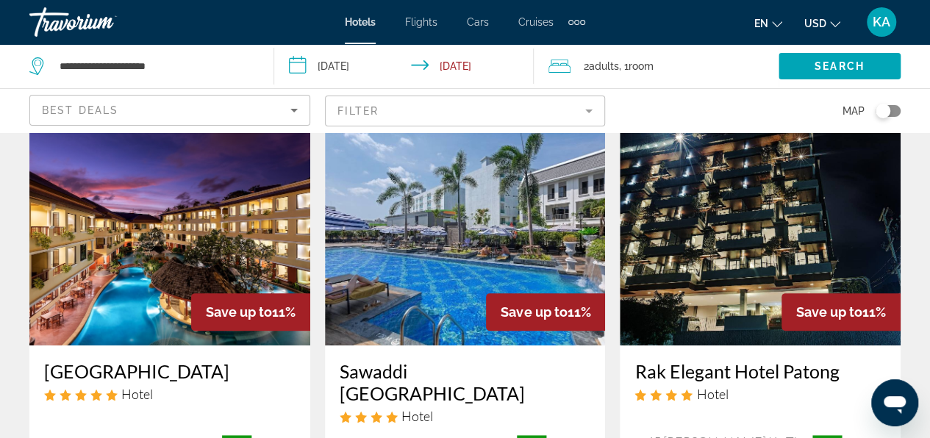
click at [466, 270] on img "Main content" at bounding box center [465, 227] width 281 height 235
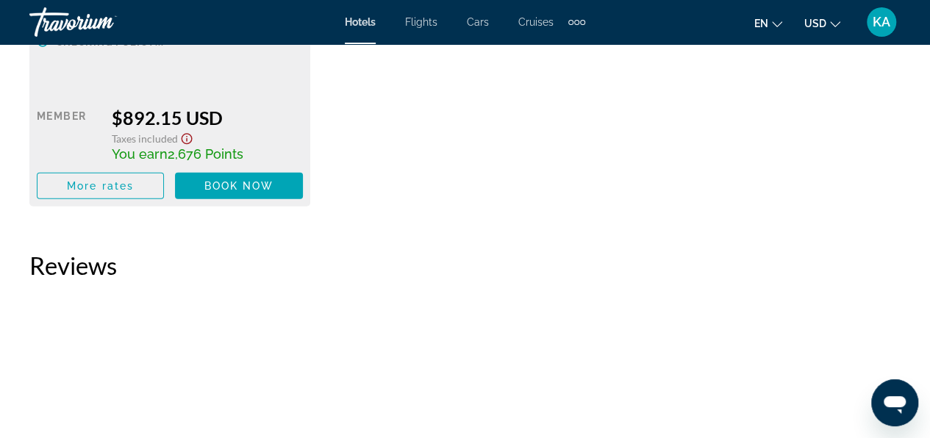
scroll to position [4193, 0]
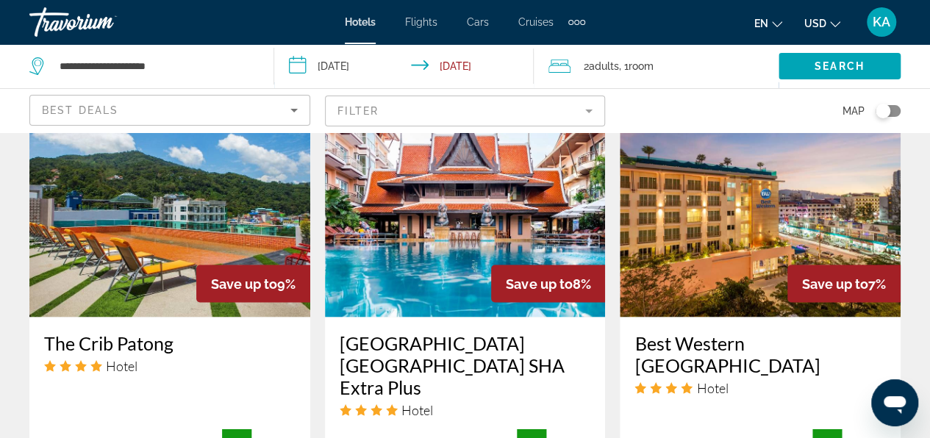
scroll to position [1249, 0]
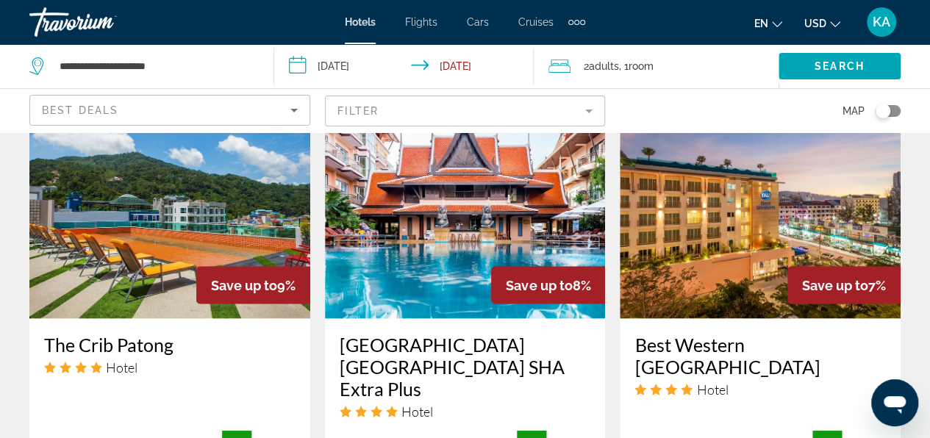
click at [193, 262] on img "Main content" at bounding box center [169, 200] width 281 height 235
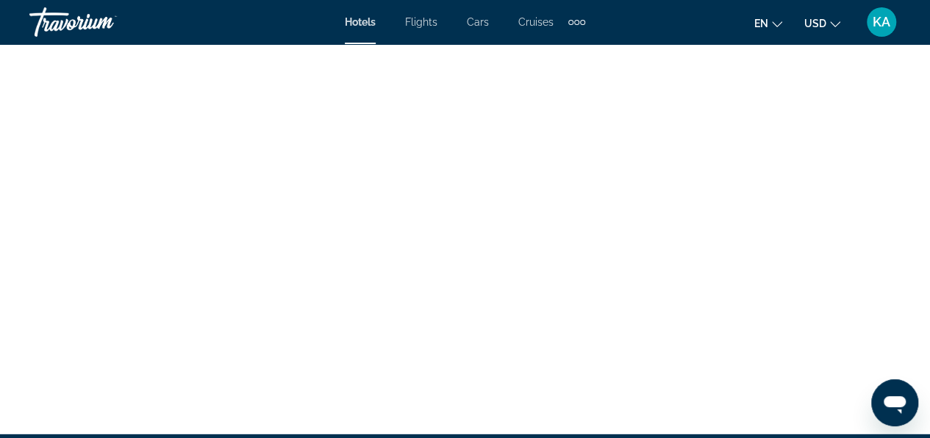
scroll to position [4703, 0]
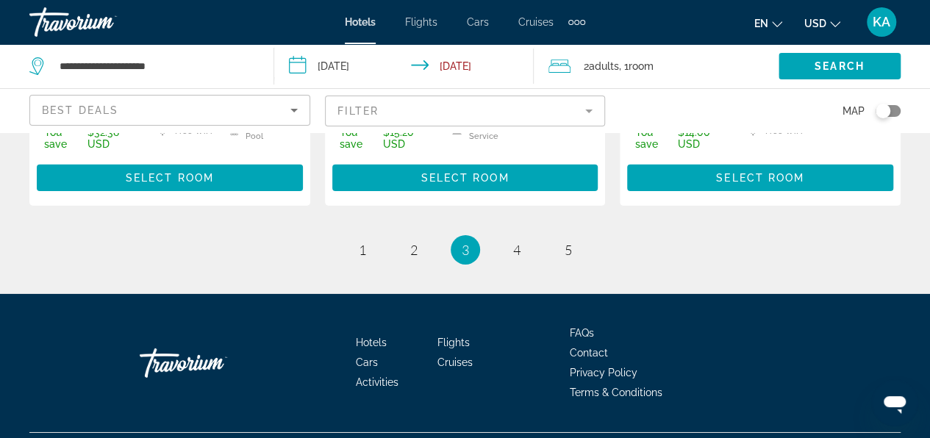
scroll to position [2278, 0]
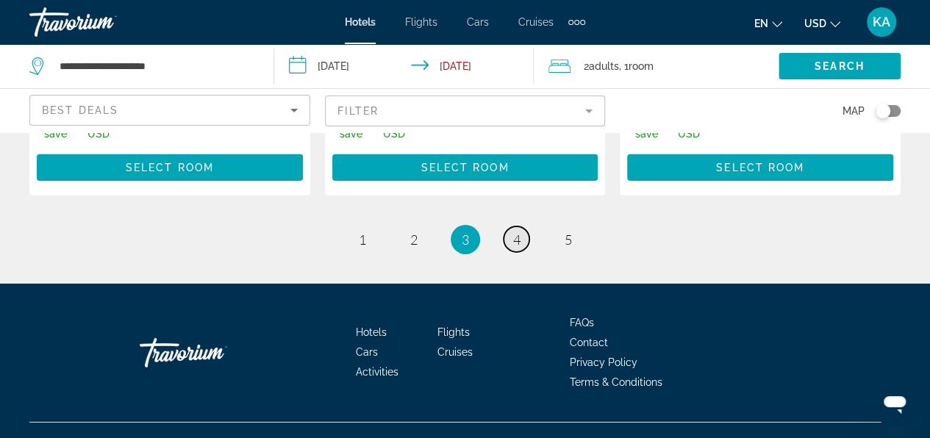
click at [514, 231] on span "4" at bounding box center [516, 239] width 7 height 16
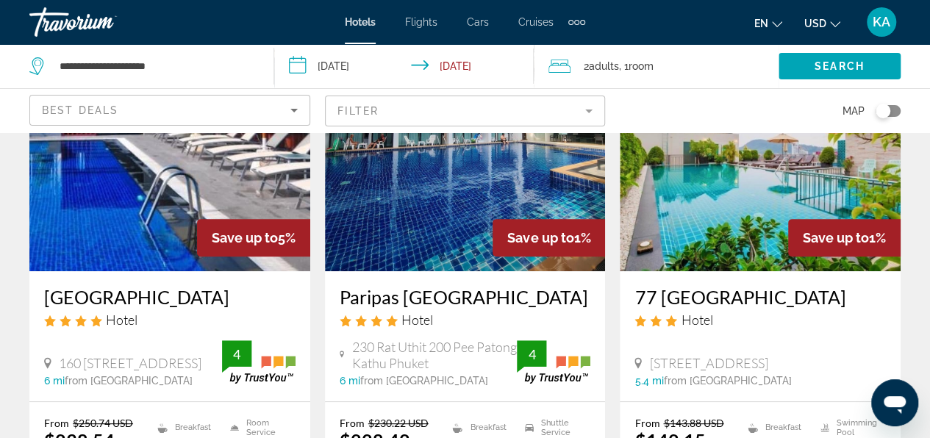
scroll to position [147, 0]
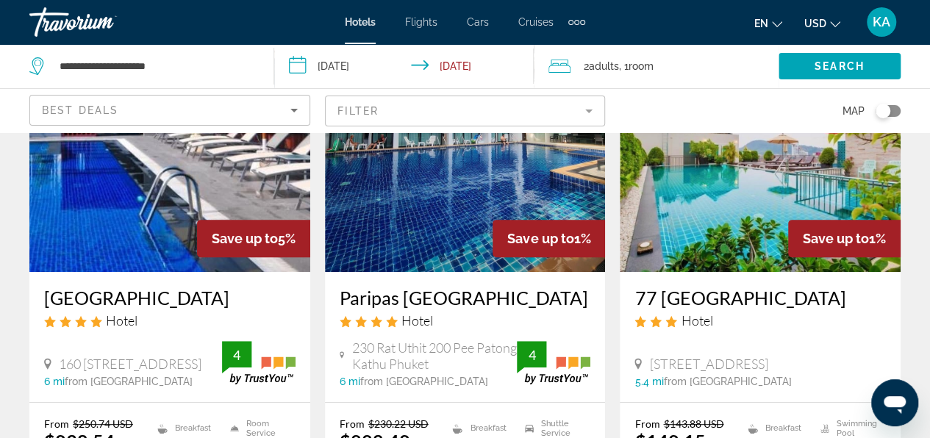
click at [787, 198] on img "Main content" at bounding box center [759, 154] width 281 height 235
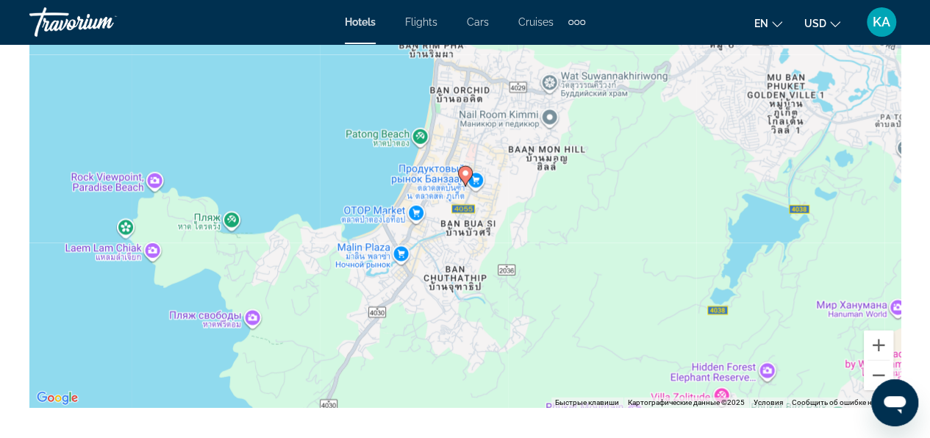
scroll to position [1763, 0]
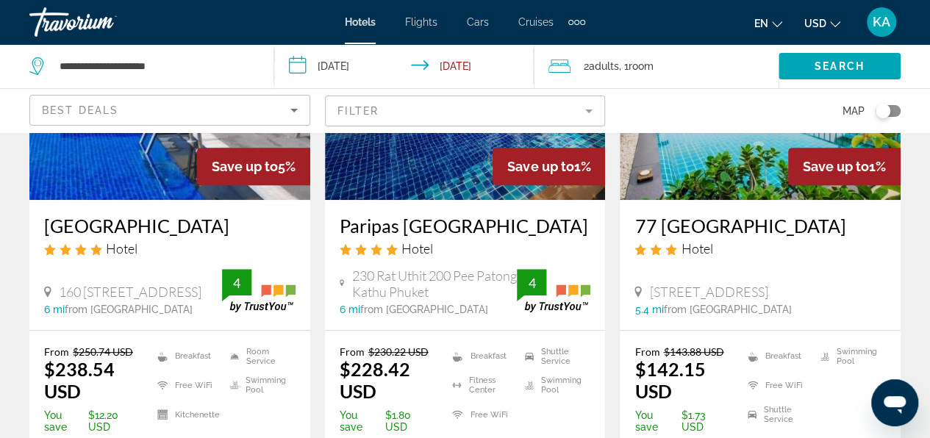
scroll to position [220, 0]
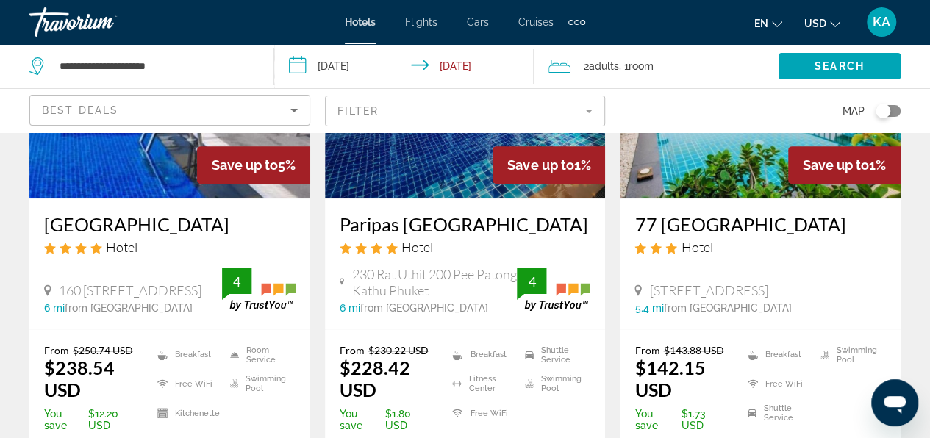
click at [759, 354] on li "Breakfast" at bounding box center [776, 355] width 73 height 22
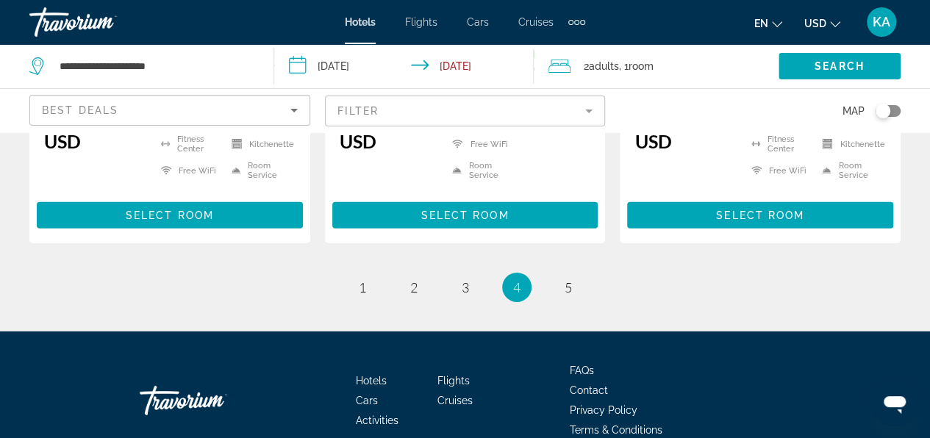
scroll to position [2205, 0]
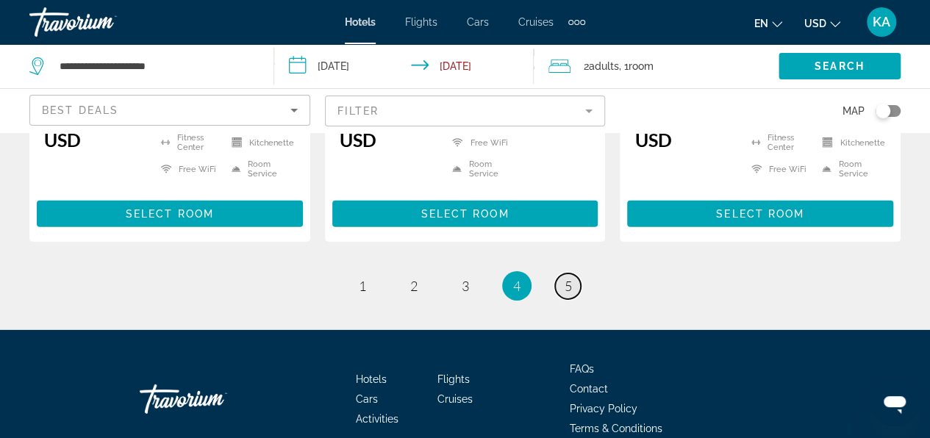
click at [566, 278] on span "5" at bounding box center [567, 286] width 7 height 16
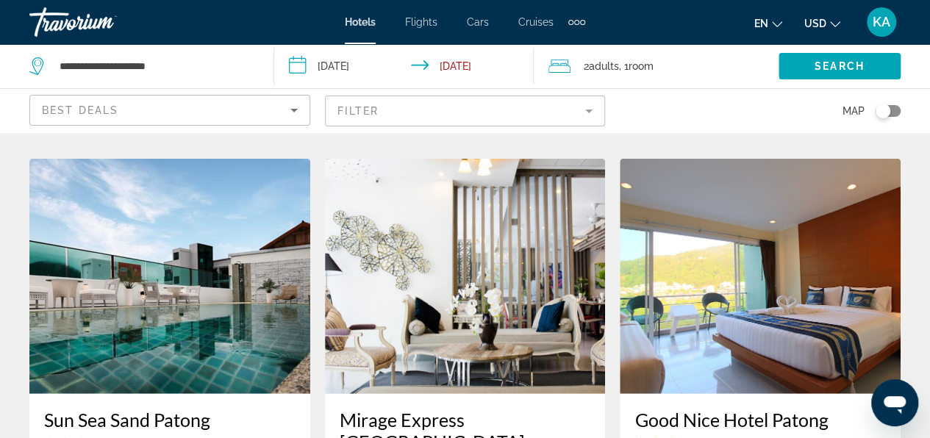
scroll to position [1690, 0]
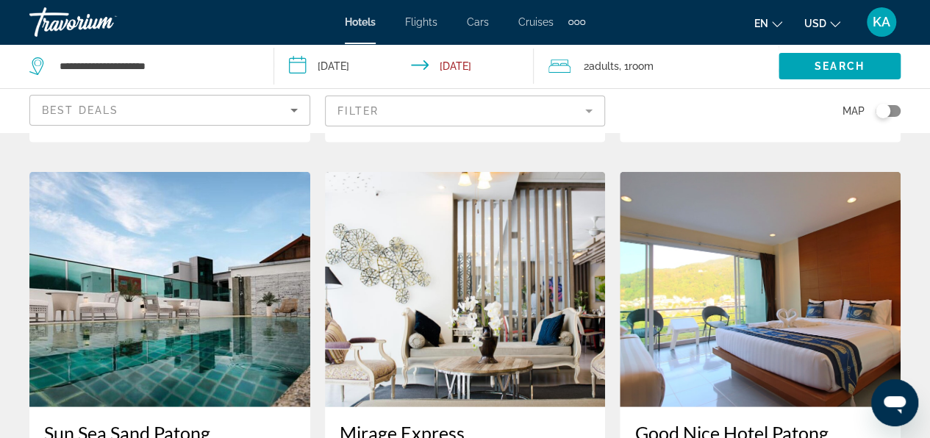
click at [122, 366] on img "Main content" at bounding box center [169, 289] width 281 height 235
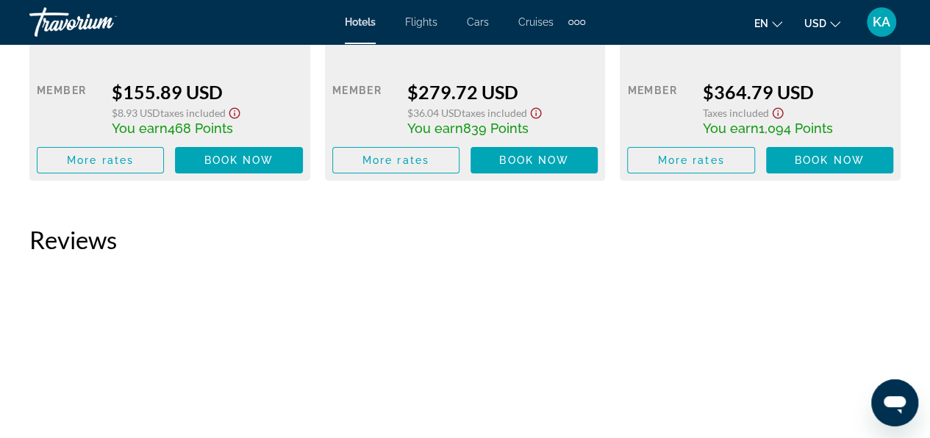
scroll to position [2352, 0]
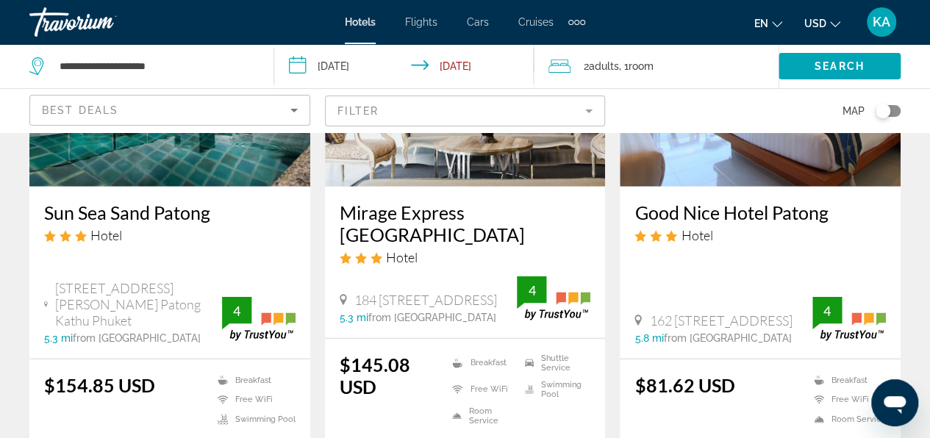
scroll to position [1764, 0]
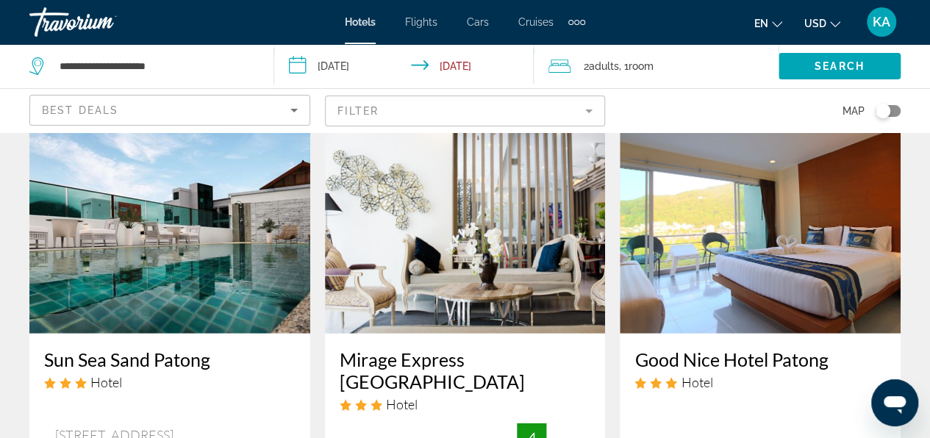
click at [444, 265] on img "Main content" at bounding box center [465, 215] width 281 height 235
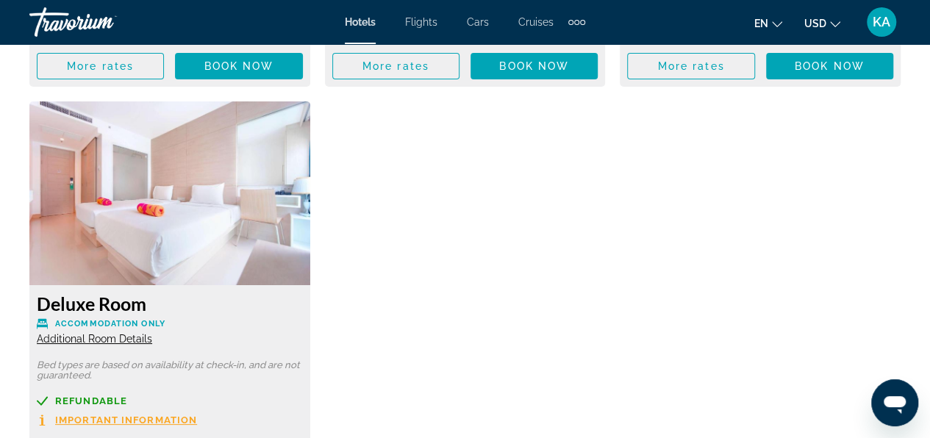
scroll to position [2572, 0]
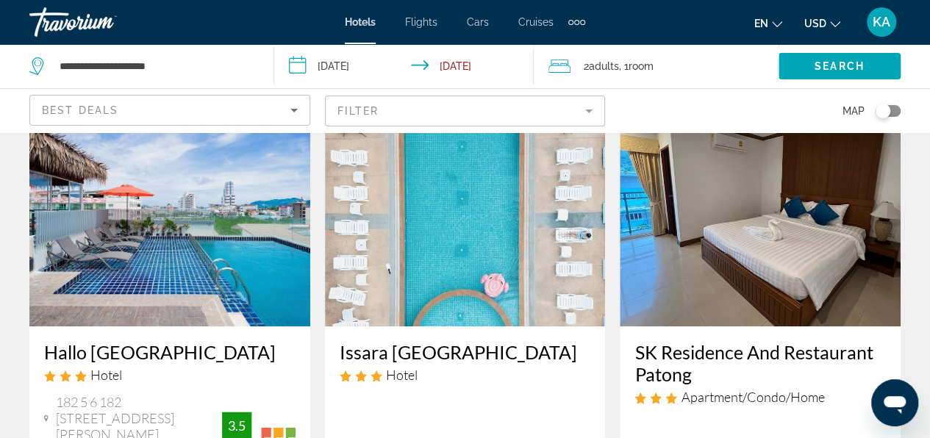
scroll to position [588, 0]
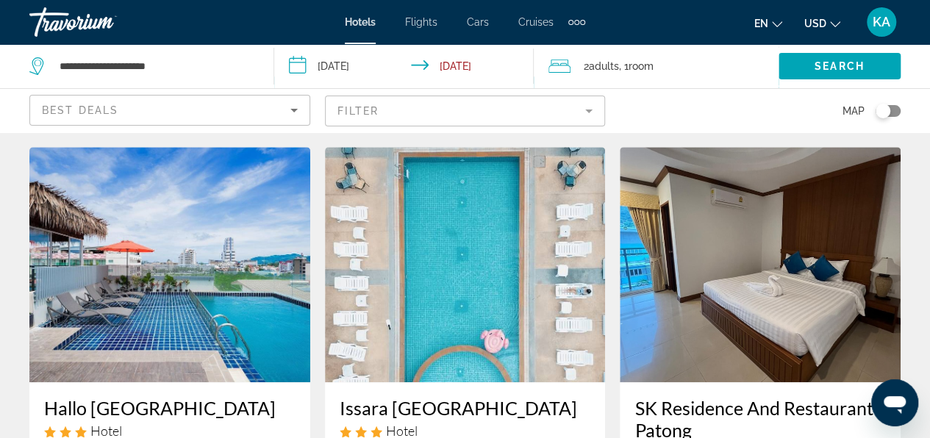
click at [125, 284] on img "Main content" at bounding box center [169, 264] width 281 height 235
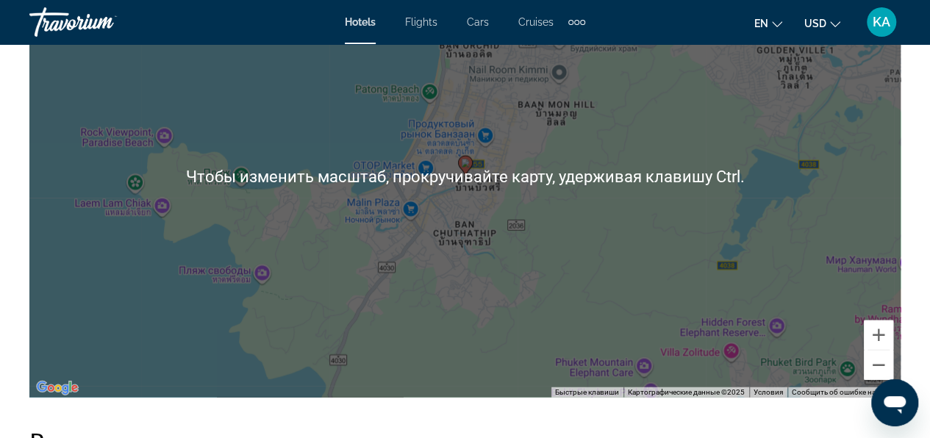
scroll to position [1776, 0]
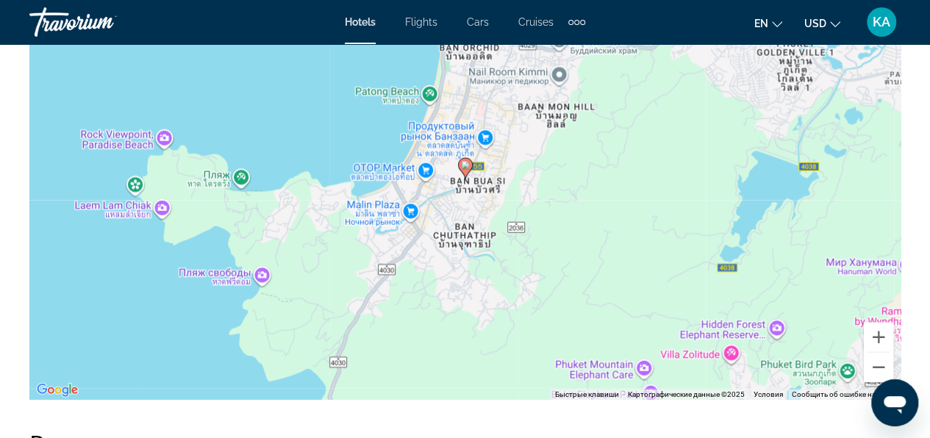
click at [392, 170] on div "Чтобы активировать перетаскивание с помощью клавиатуры, нажмите Alt + Ввод. Пос…" at bounding box center [464, 179] width 871 height 441
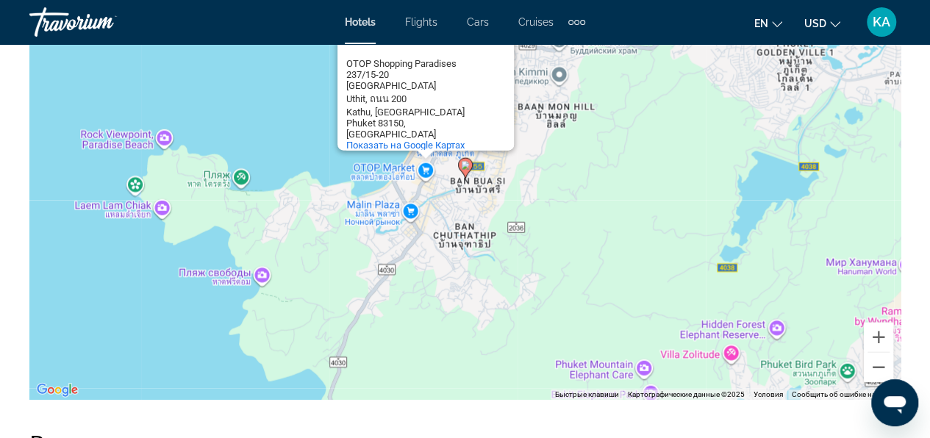
click at [461, 166] on image "Main content" at bounding box center [465, 165] width 9 height 9
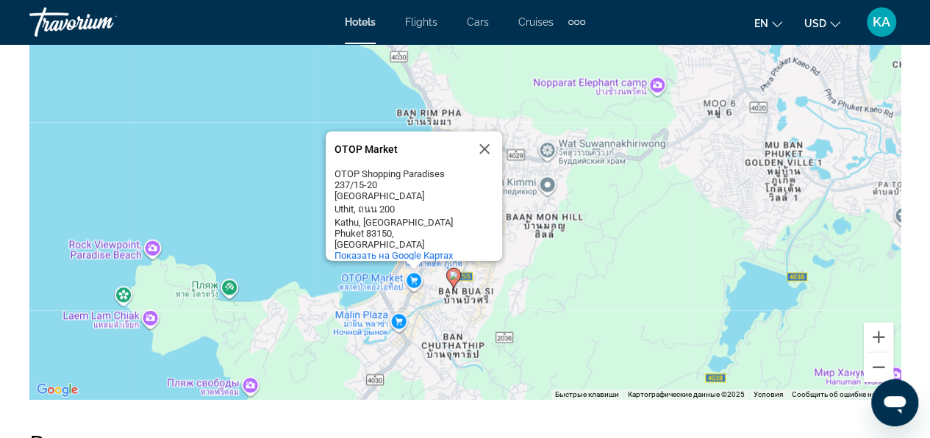
drag, startPoint x: 466, startPoint y: 193, endPoint x: 444, endPoint y: 301, distance: 111.0
click at [444, 301] on div "Чтобы активировать перетаскивание с помощью клавиатуры, нажмите Alt + Ввод. Пос…" at bounding box center [464, 179] width 871 height 441
click at [483, 162] on button "Закрыть" at bounding box center [484, 149] width 35 height 35
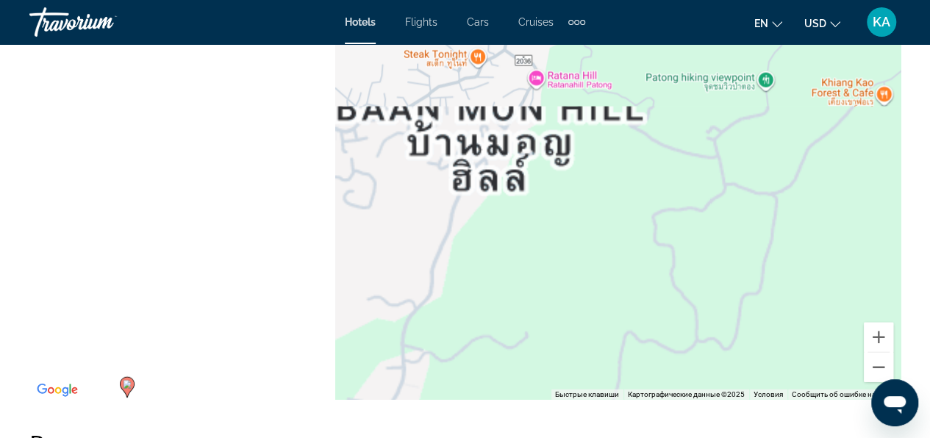
drag, startPoint x: 266, startPoint y: 306, endPoint x: 639, endPoint y: -24, distance: 497.7
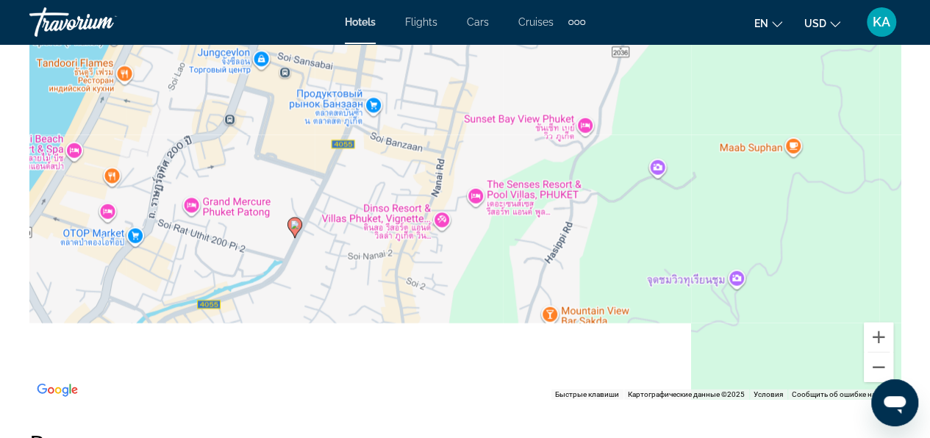
drag, startPoint x: 187, startPoint y: 313, endPoint x: 351, endPoint y: 160, distance: 224.1
click at [351, 160] on div "Чтобы активировать перетаскивание с помощью клавиатуры, нажмите Alt + Ввод. Пос…" at bounding box center [464, 179] width 871 height 441
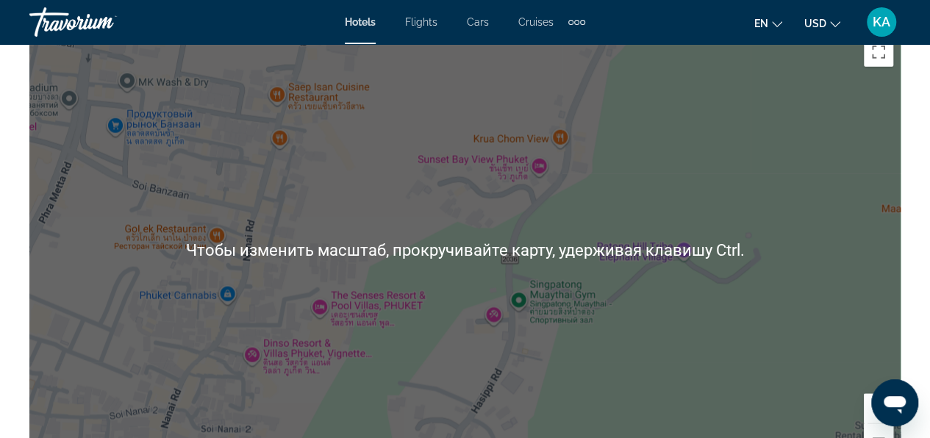
scroll to position [1704, 0]
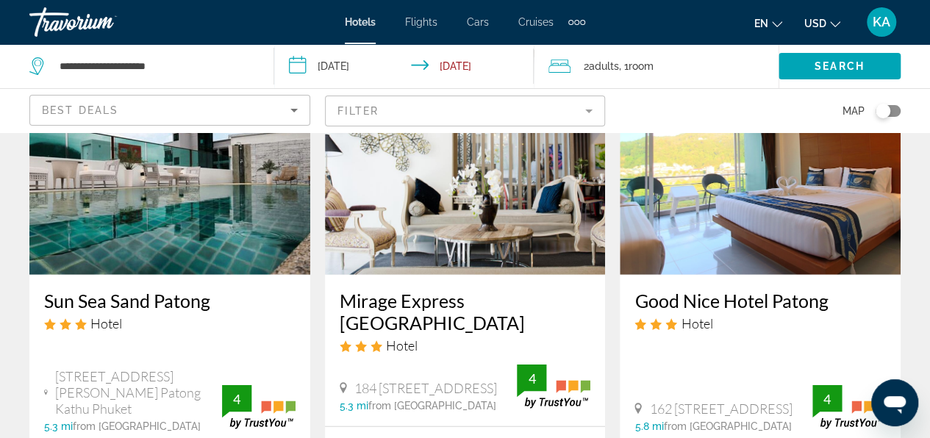
scroll to position [1846, 0]
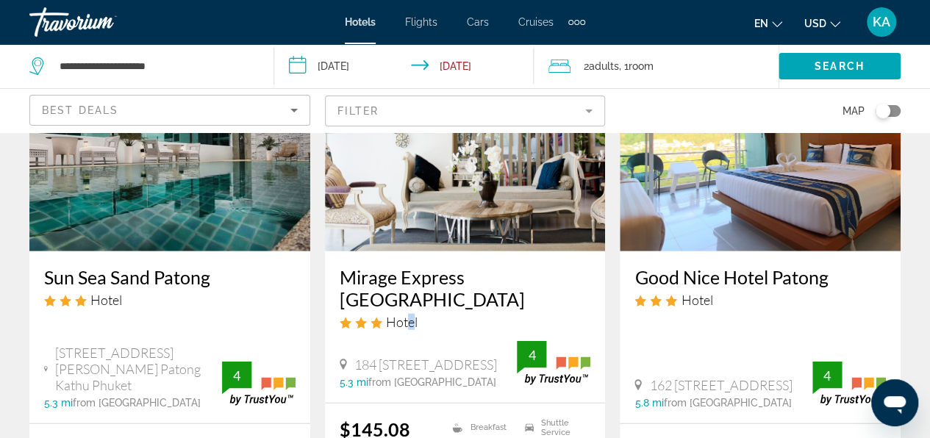
click at [411, 330] on span "Hotel" at bounding box center [402, 322] width 32 height 16
click at [491, 388] on span "from [GEOGRAPHIC_DATA]" at bounding box center [432, 382] width 128 height 12
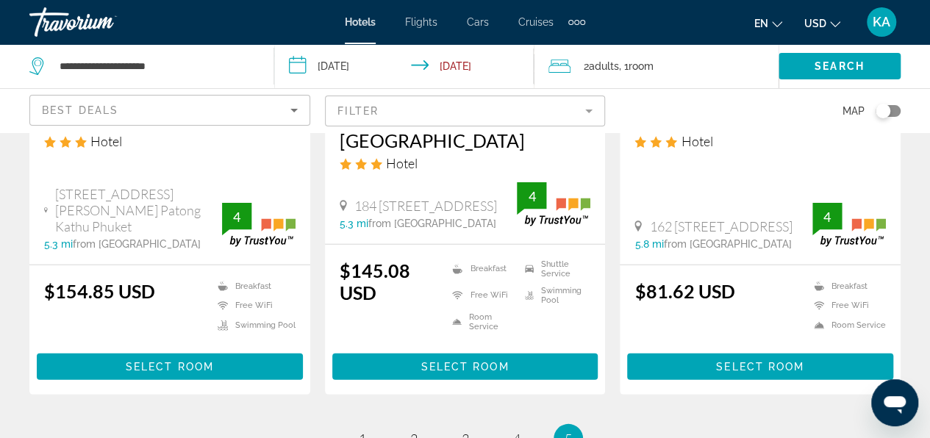
scroll to position [2066, 0]
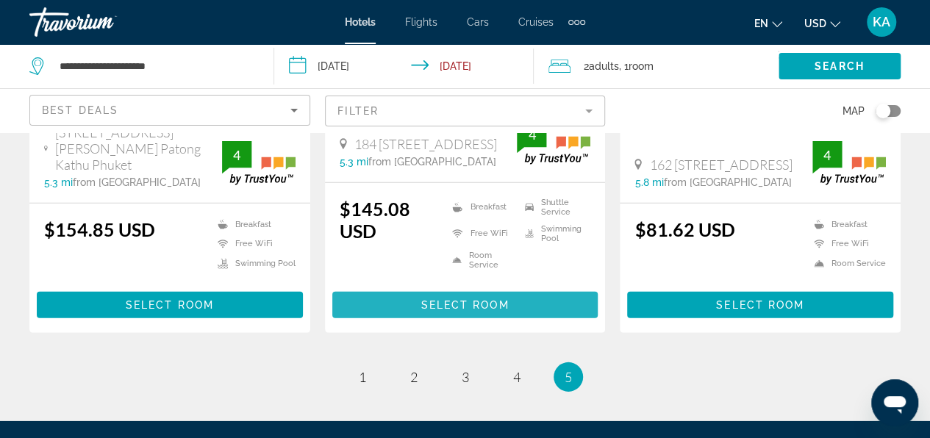
click at [436, 311] on span "Select Room" at bounding box center [464, 305] width 88 height 12
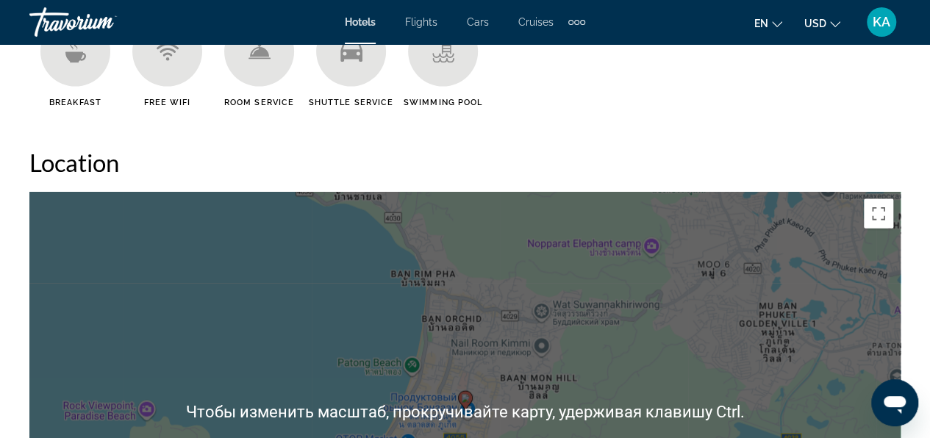
scroll to position [1690, 0]
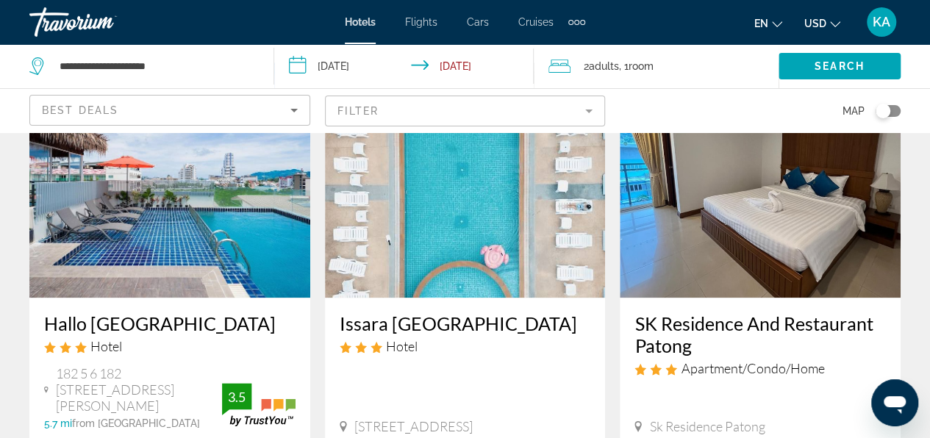
scroll to position [588, 0]
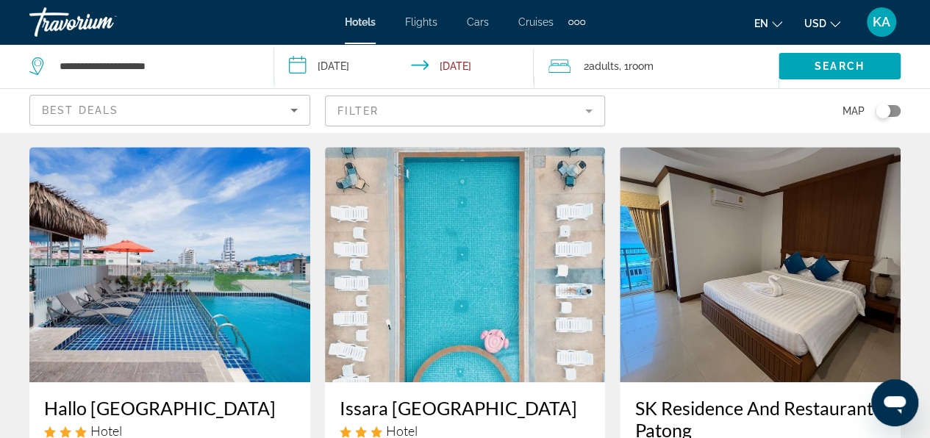
click at [201, 307] on img "Main content" at bounding box center [169, 264] width 281 height 235
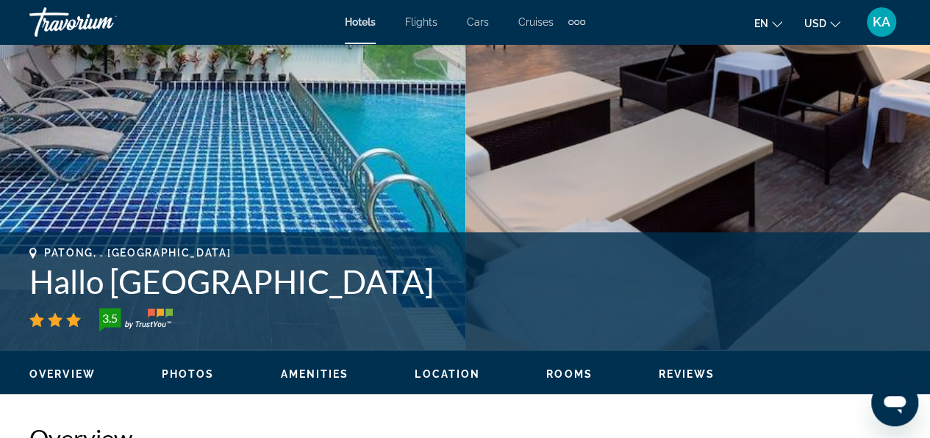
scroll to position [367, 0]
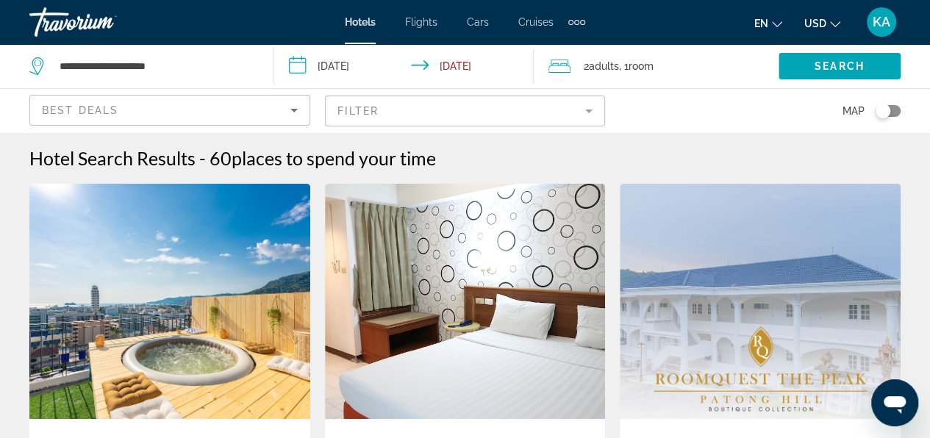
click at [373, 111] on mat-form-field "Filter" at bounding box center [465, 111] width 281 height 31
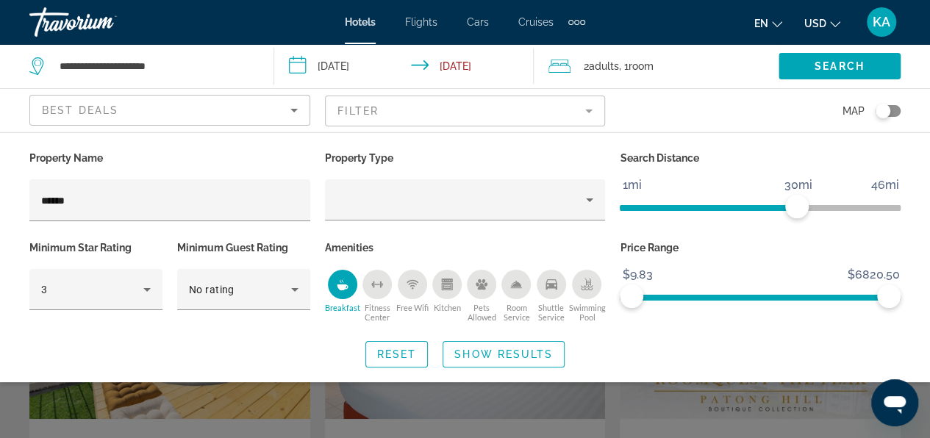
click at [375, 106] on mat-form-field "Filter" at bounding box center [465, 111] width 281 height 31
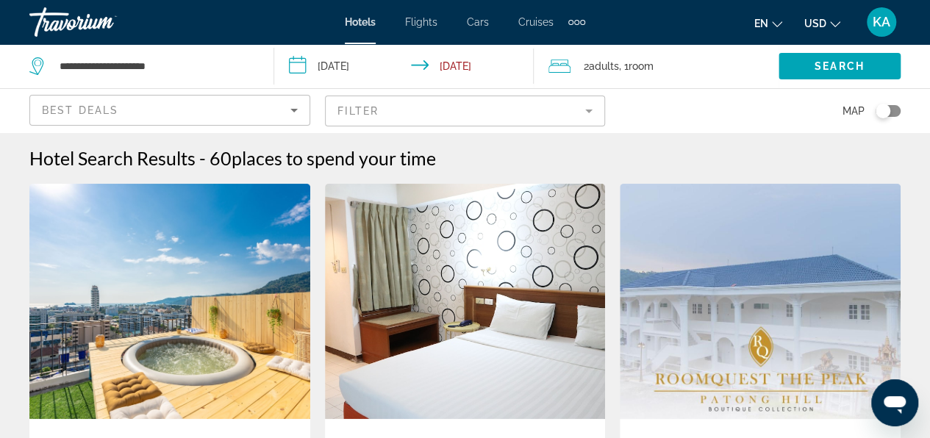
click at [367, 110] on mat-form-field "Filter" at bounding box center [465, 111] width 281 height 31
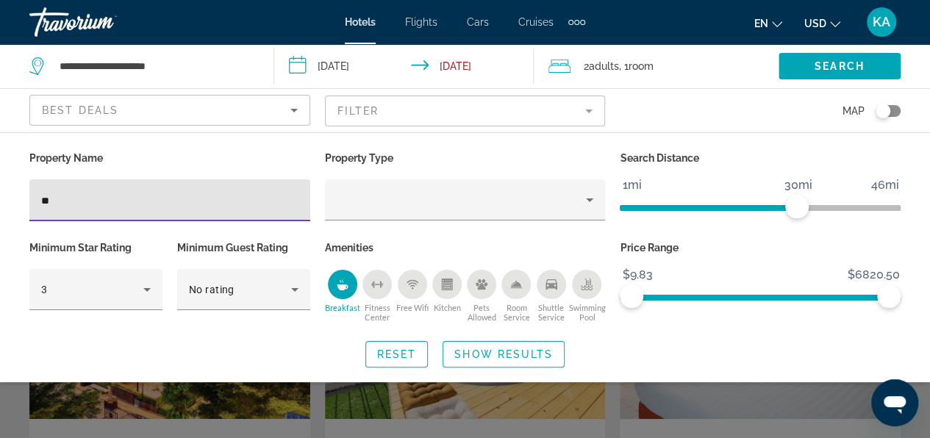
type input "*"
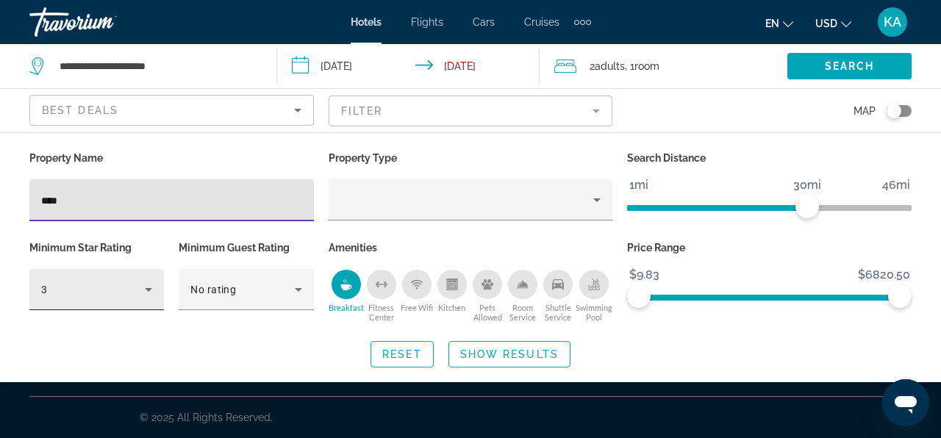
type input "****"
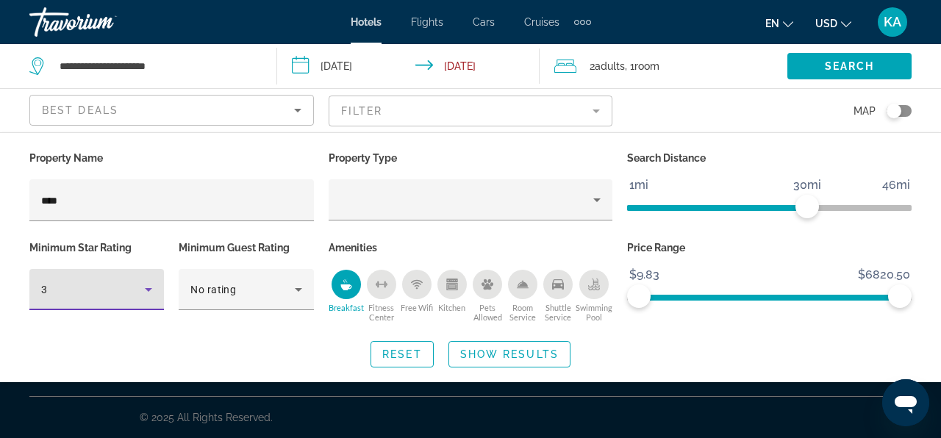
click at [149, 288] on icon "Hotel Filters" at bounding box center [148, 290] width 7 height 4
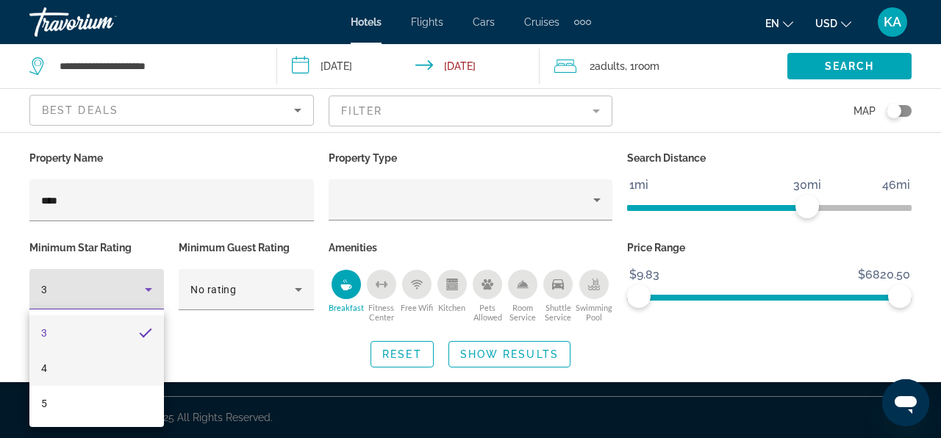
click at [69, 367] on mat-option "4" at bounding box center [96, 368] width 134 height 35
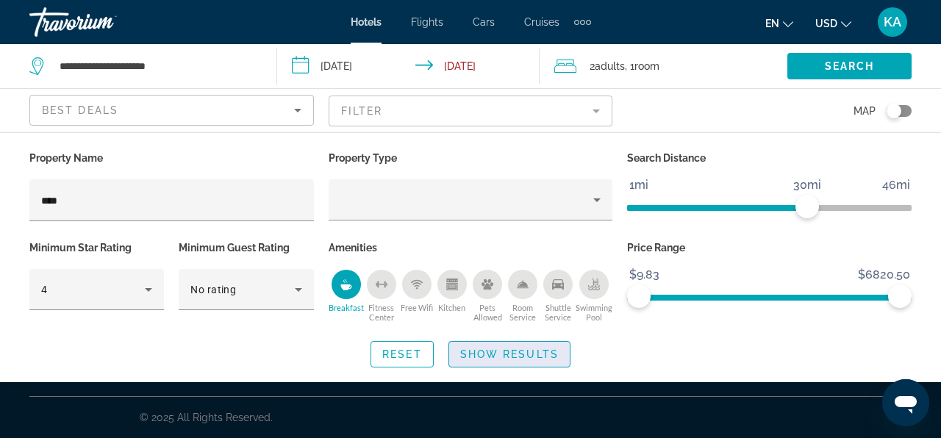
click at [481, 353] on span "Show Results" at bounding box center [509, 354] width 98 height 12
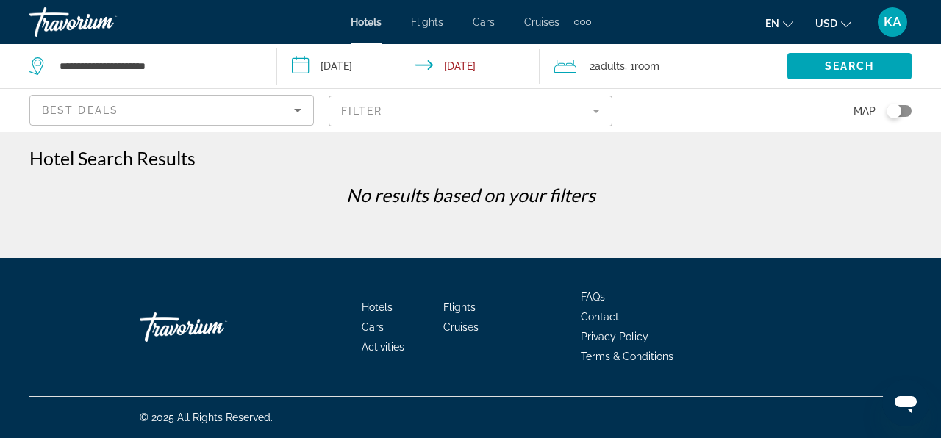
click at [421, 113] on mat-form-field "Filter" at bounding box center [470, 111] width 284 height 31
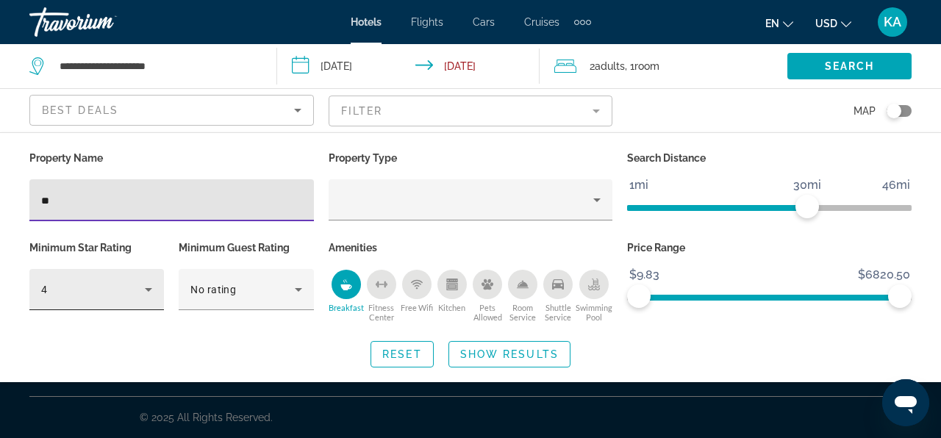
type input "*"
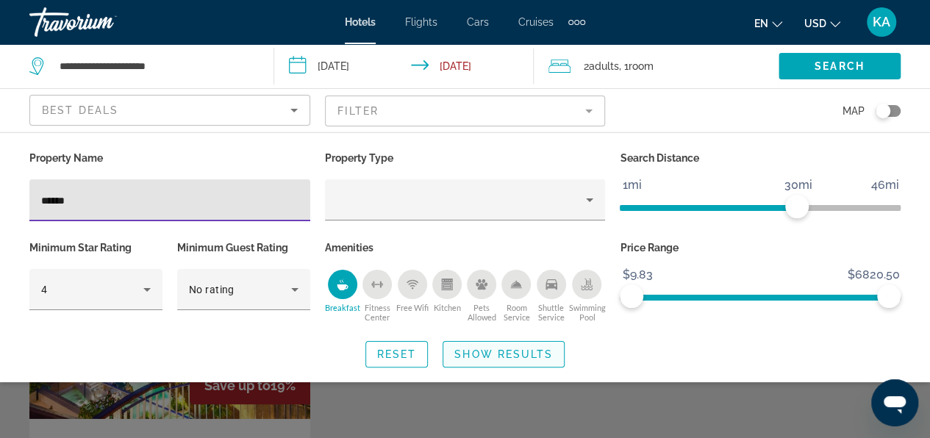
type input "******"
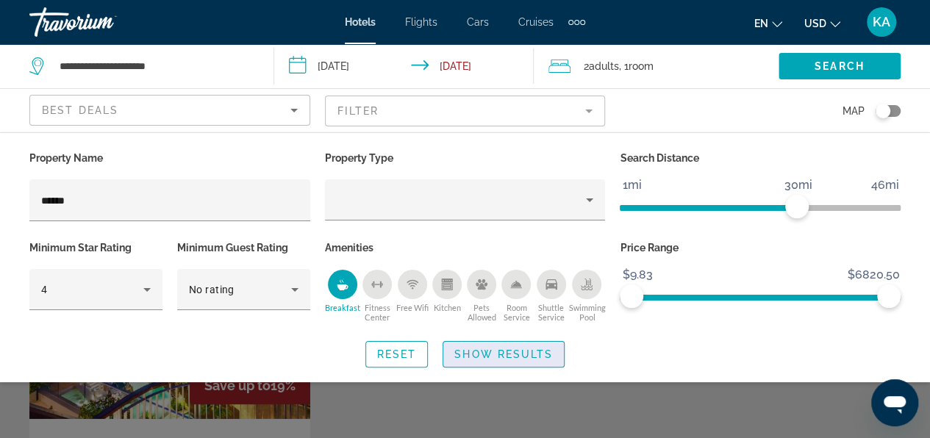
click at [477, 348] on span "Show Results" at bounding box center [503, 354] width 98 height 12
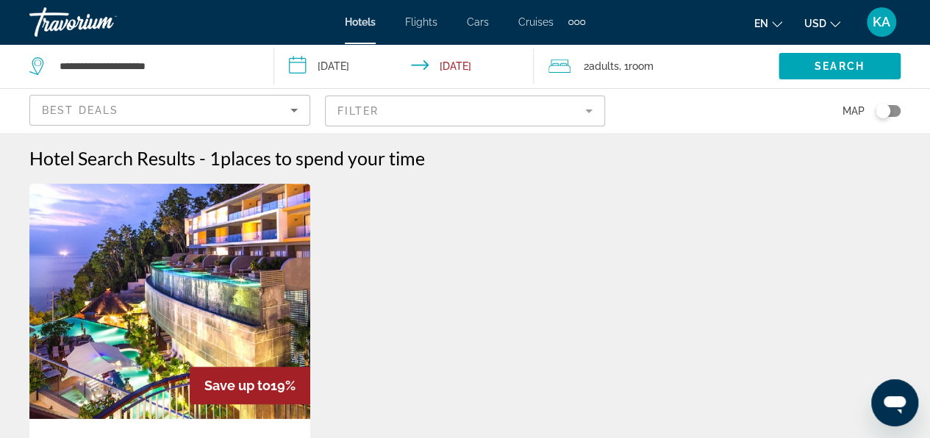
click at [379, 113] on mat-form-field "Filter" at bounding box center [465, 111] width 281 height 31
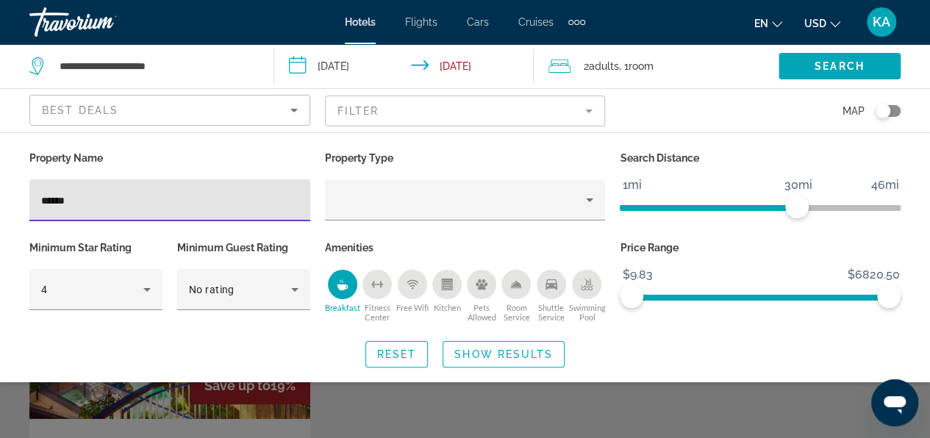
click at [109, 201] on input "******" at bounding box center [169, 201] width 257 height 18
type input "*"
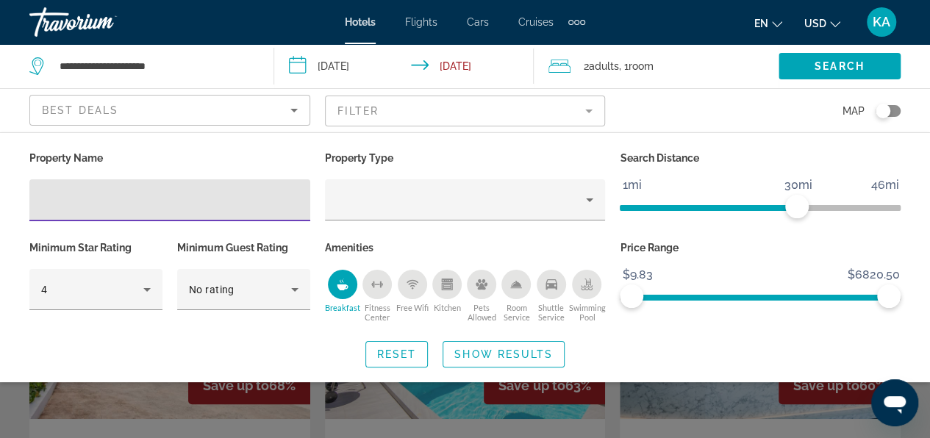
type input "*"
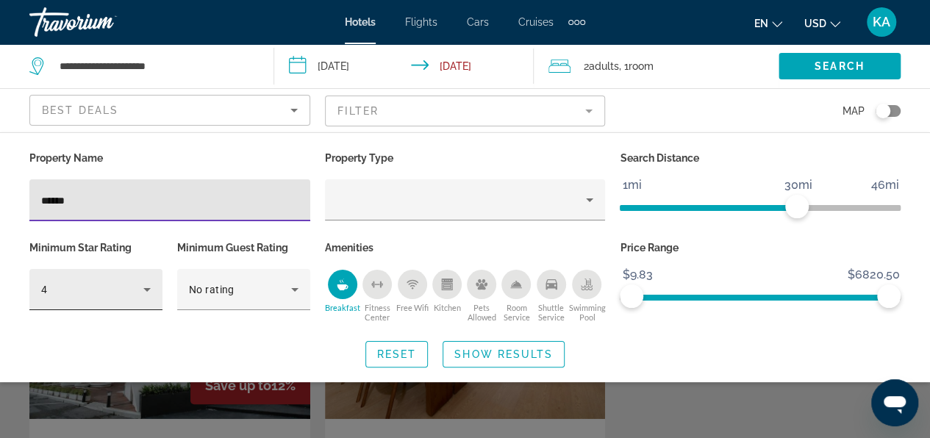
type input "******"
click at [148, 288] on icon "Hotel Filters" at bounding box center [146, 290] width 7 height 4
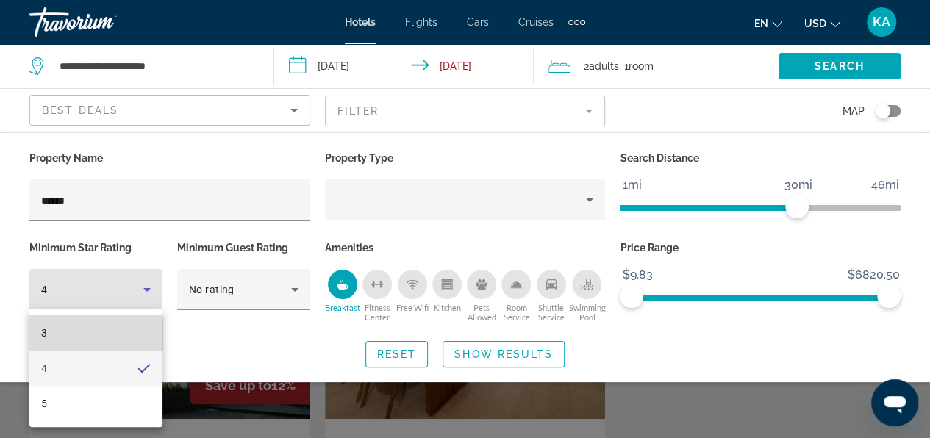
click at [55, 336] on mat-option "3" at bounding box center [95, 332] width 133 height 35
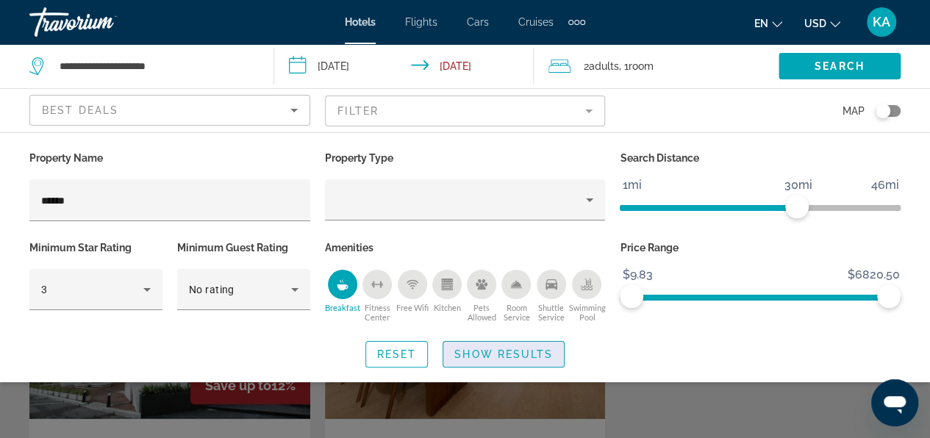
click at [485, 348] on span "Show Results" at bounding box center [503, 354] width 98 height 12
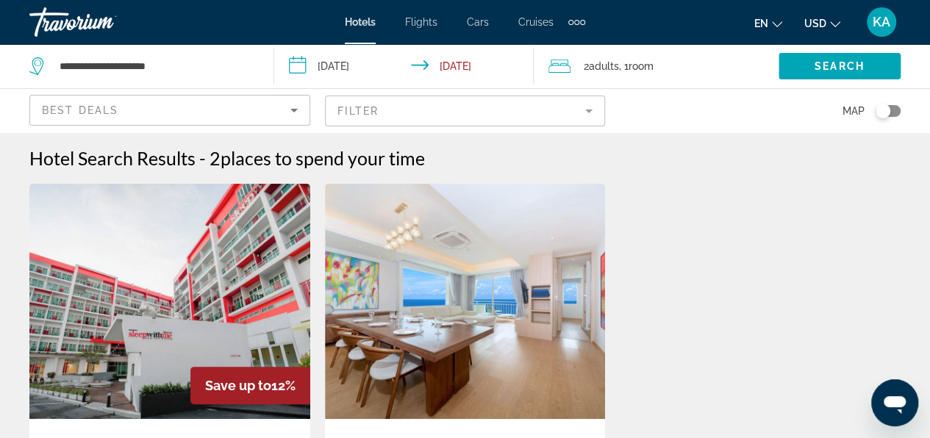
click at [418, 108] on mat-form-field "Filter" at bounding box center [465, 111] width 281 height 31
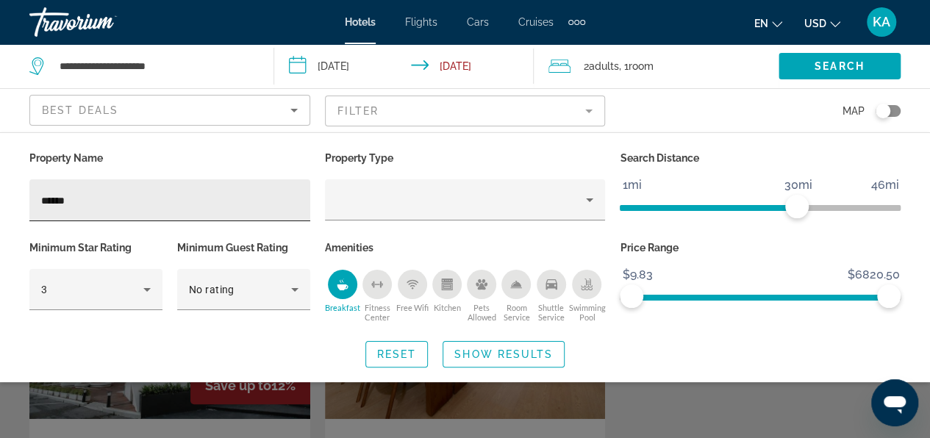
click at [39, 195] on div "******" at bounding box center [169, 200] width 281 height 42
click at [40, 198] on div "******" at bounding box center [169, 200] width 281 height 42
click at [40, 200] on div "******" at bounding box center [169, 200] width 281 height 42
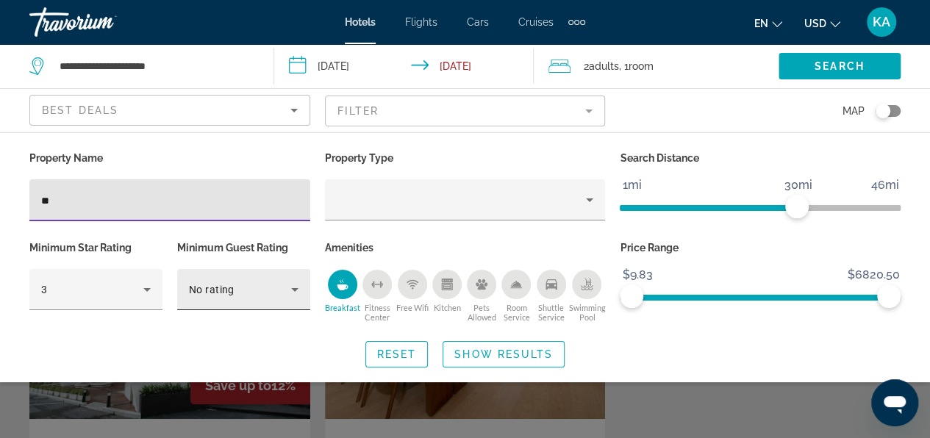
type input "*"
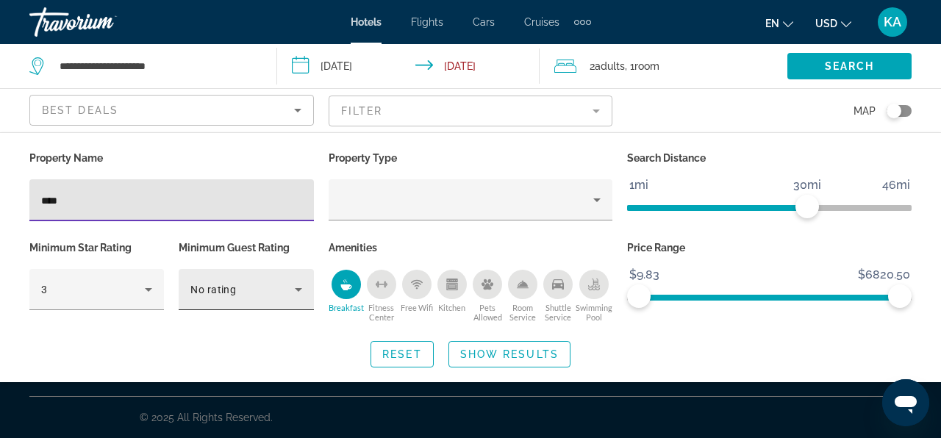
type input "****"
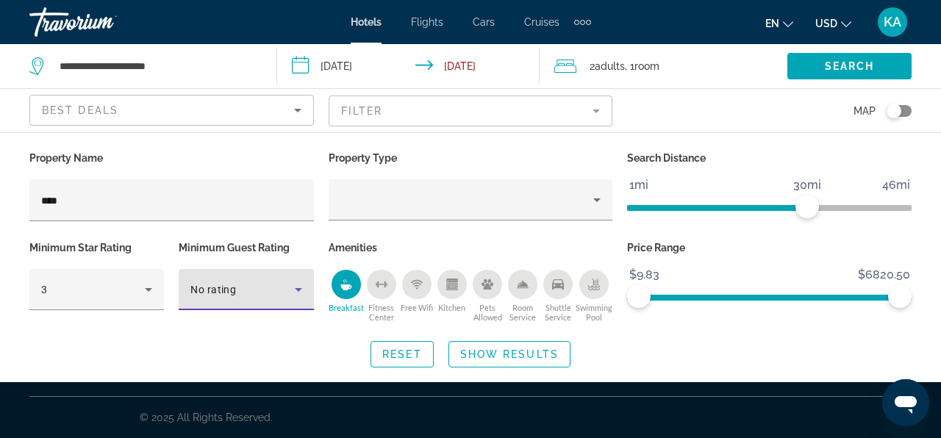
click at [296, 289] on icon "Hotel Filters" at bounding box center [298, 290] width 7 height 4
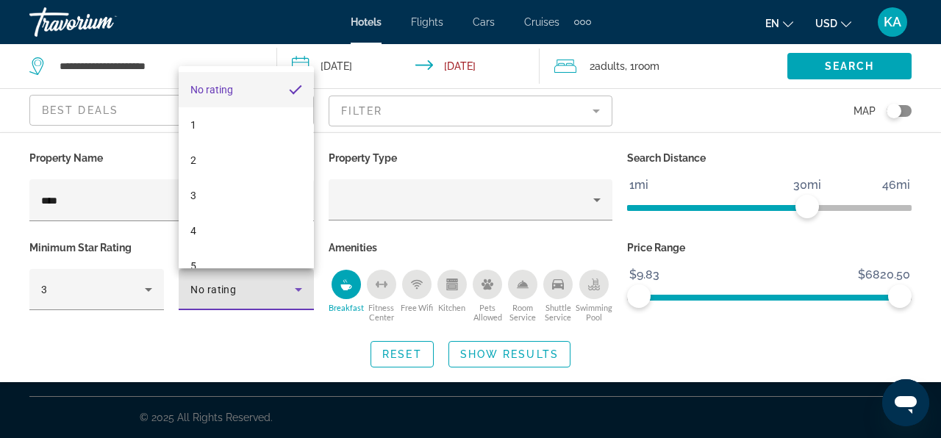
click at [240, 360] on div at bounding box center [470, 219] width 941 height 438
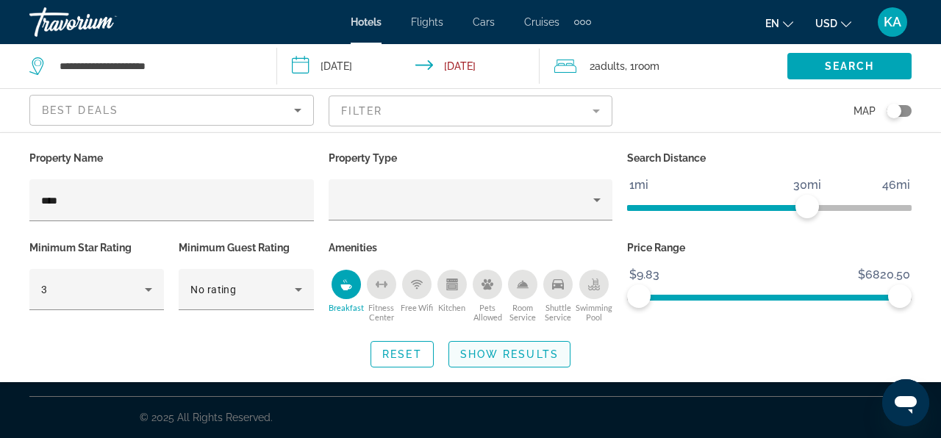
click at [500, 362] on span "Search widget" at bounding box center [509, 354] width 121 height 35
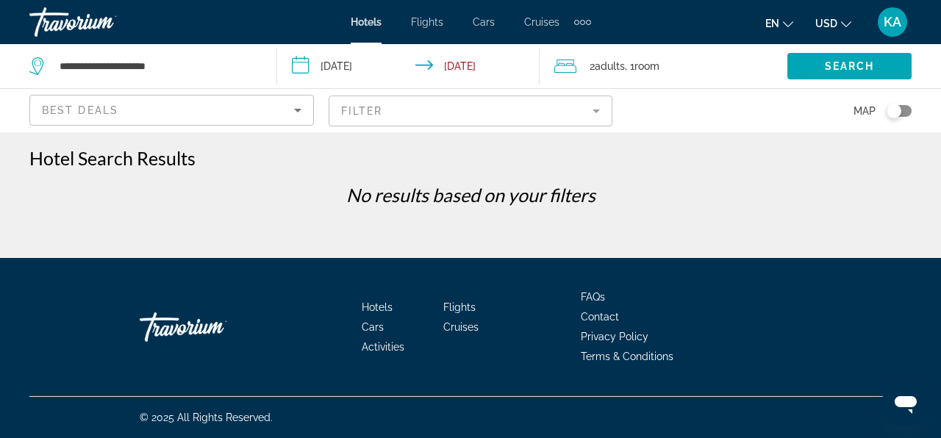
click at [382, 113] on mat-form-field "Filter" at bounding box center [470, 111] width 284 height 31
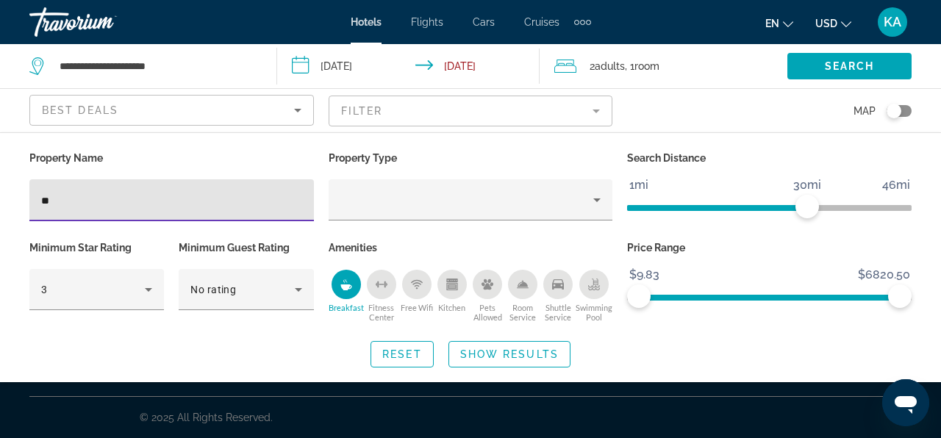
type input "*"
click at [74, 192] on input "****" at bounding box center [171, 201] width 261 height 18
type input "*"
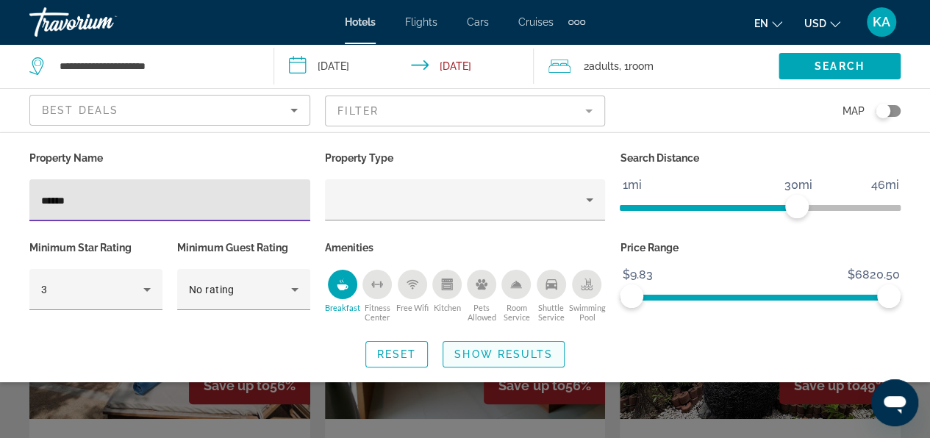
type input "******"
click at [485, 356] on span "Show Results" at bounding box center [503, 354] width 98 height 12
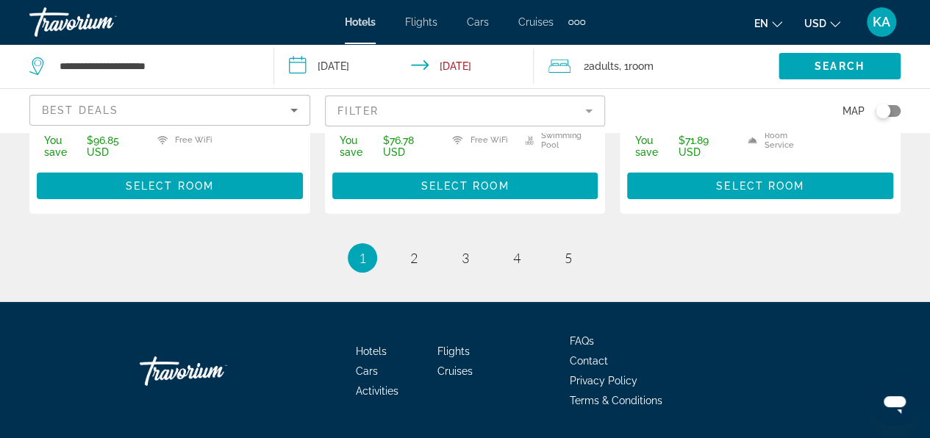
scroll to position [2278, 0]
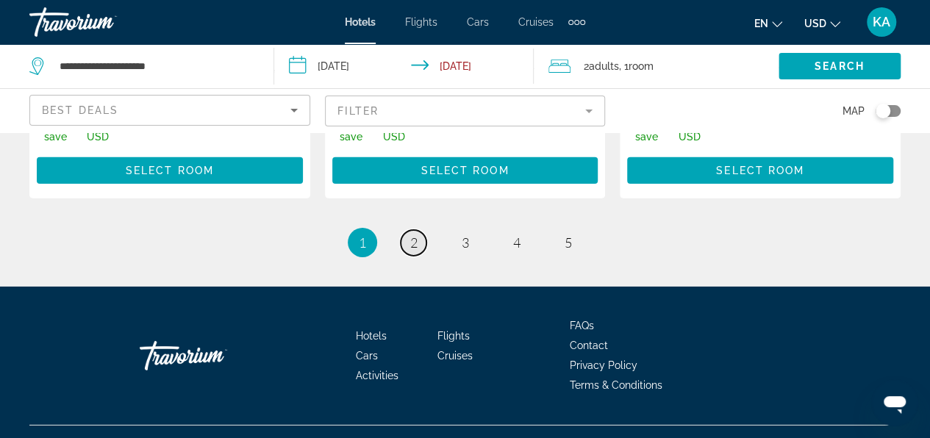
click at [420, 256] on link "page 2" at bounding box center [413, 243] width 26 height 26
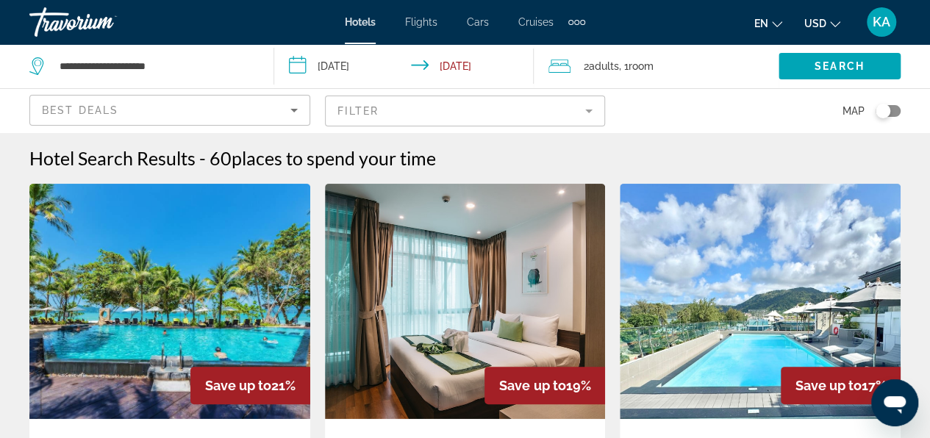
click at [415, 297] on img "Main content" at bounding box center [465, 301] width 281 height 235
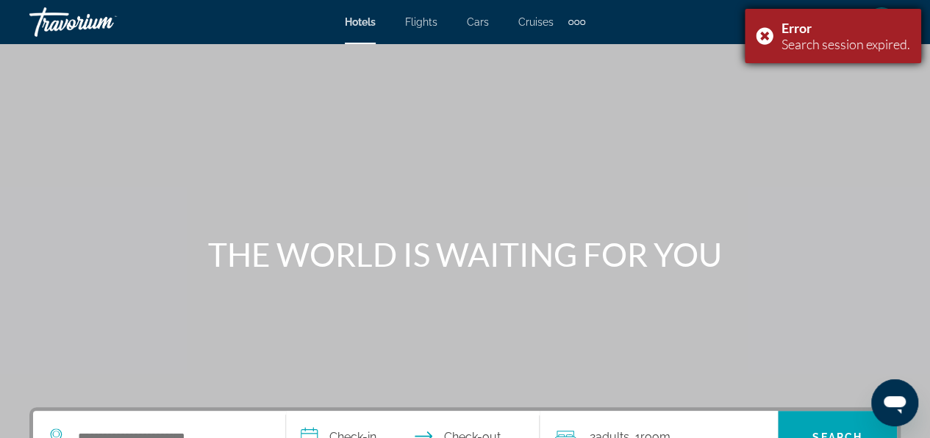
click at [777, 32] on div "Error Search session expired." at bounding box center [832, 36] width 176 height 54
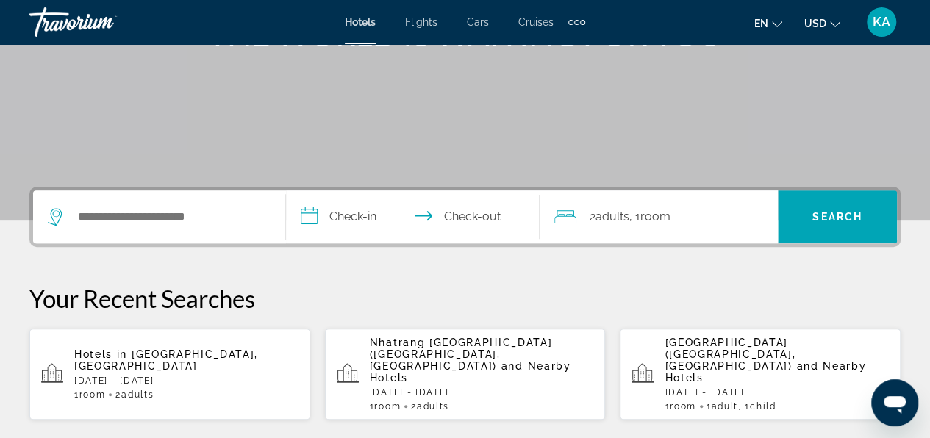
click at [226, 376] on p "[DATE] - [DATE]" at bounding box center [186, 381] width 224 height 10
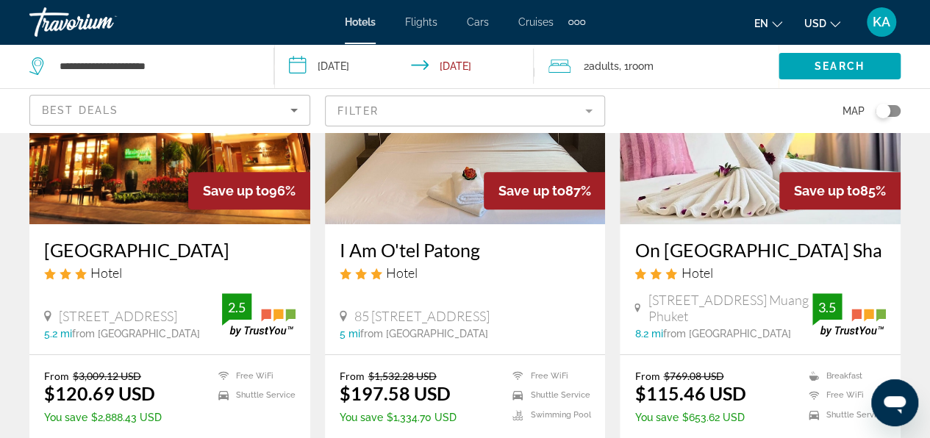
scroll to position [147, 0]
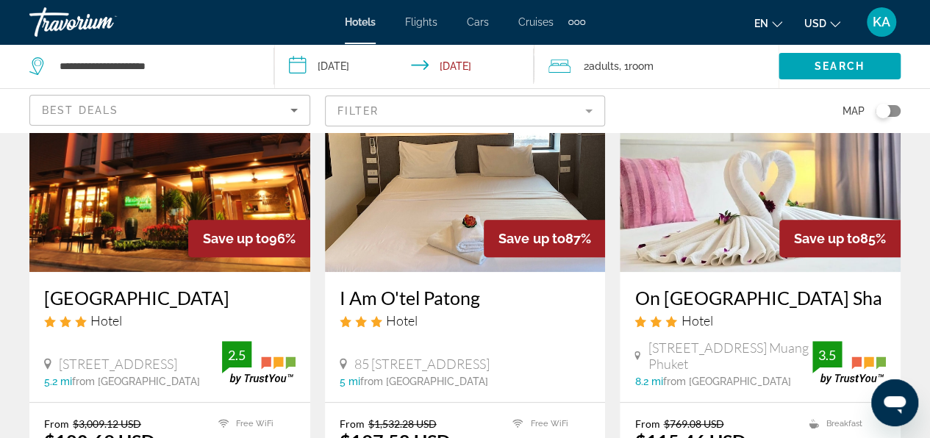
click at [366, 219] on img "Main content" at bounding box center [465, 154] width 281 height 235
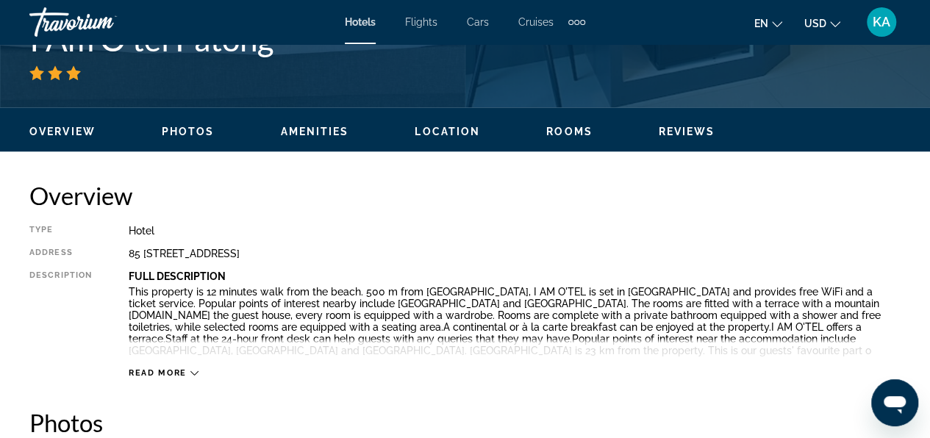
scroll to position [661, 0]
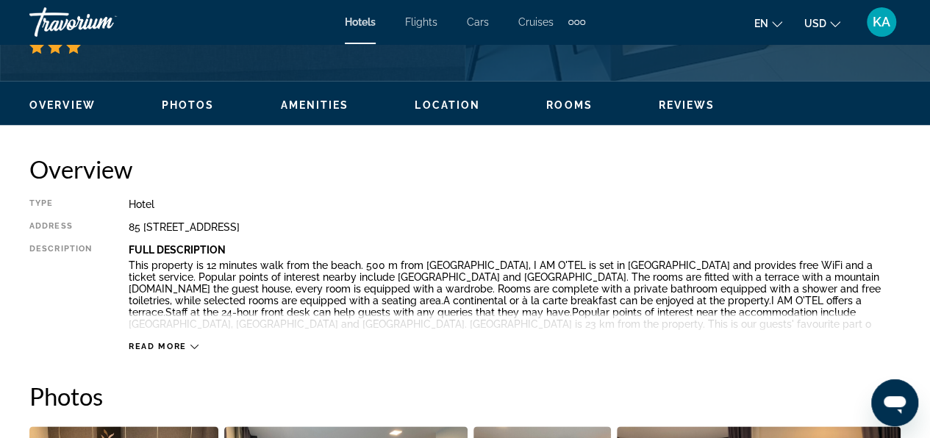
click at [757, 29] on button "en English Español Français Italiano Português русский" at bounding box center [768, 22] width 28 height 21
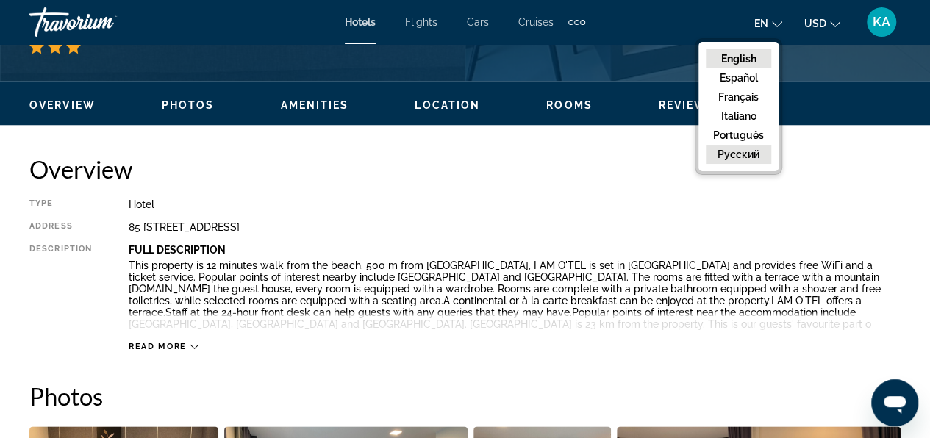
click at [739, 150] on button "русский" at bounding box center [737, 154] width 65 height 19
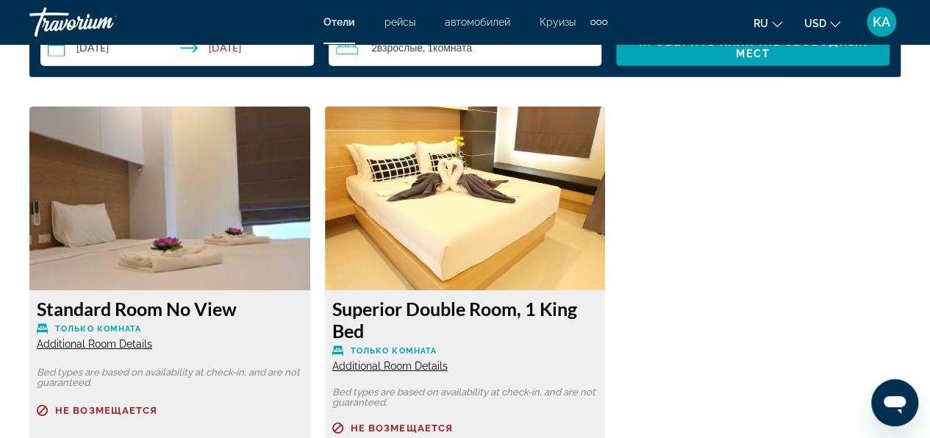
scroll to position [2144, 0]
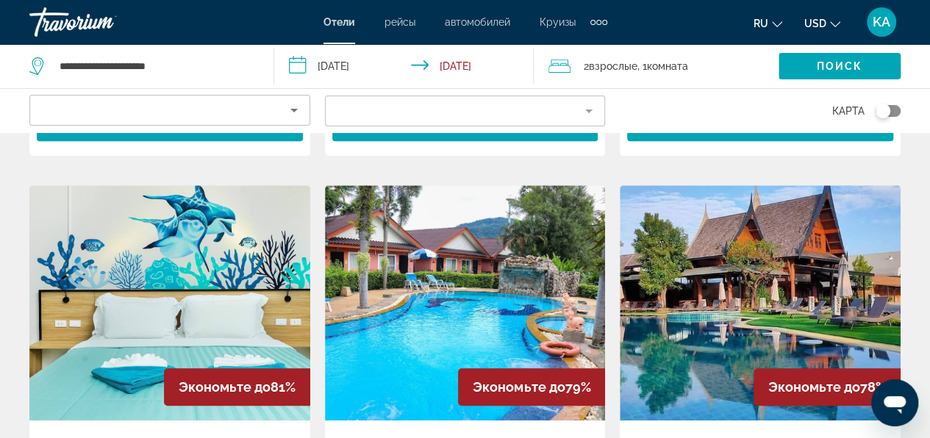
scroll to position [514, 0]
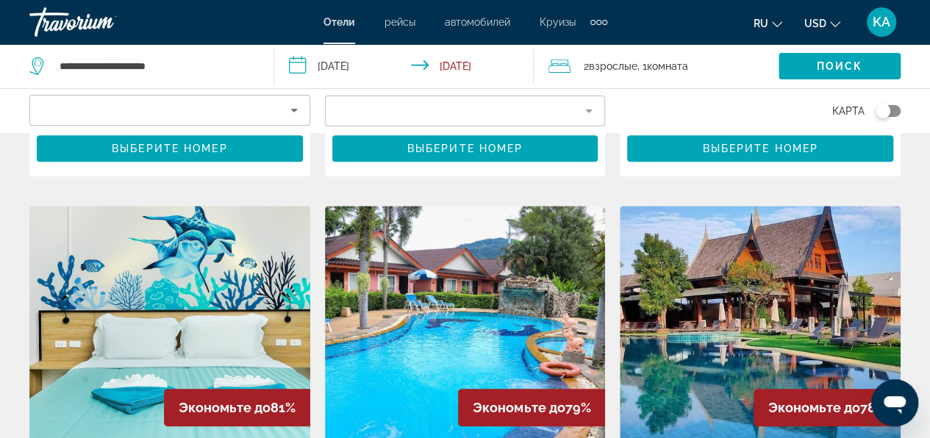
click at [720, 324] on img "Main content" at bounding box center [759, 323] width 281 height 235
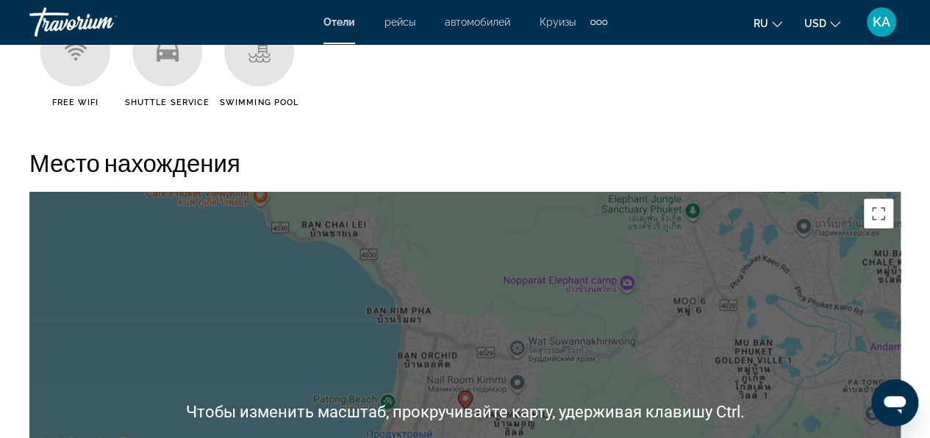
scroll to position [1690, 0]
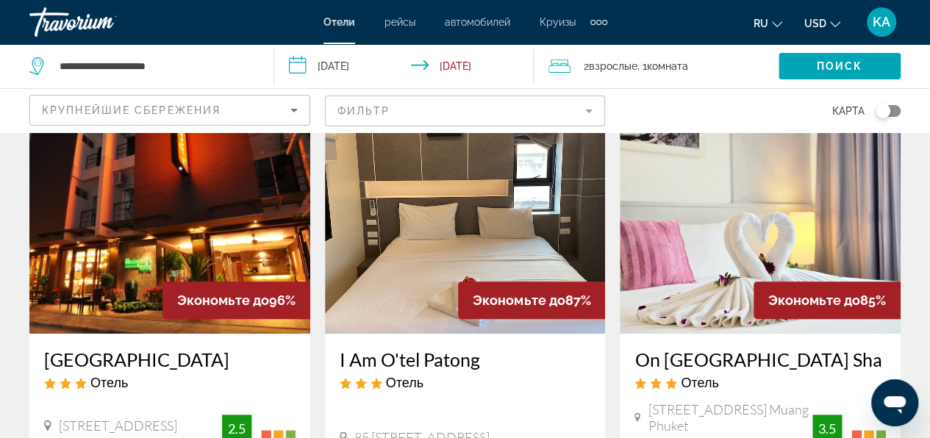
scroll to position [73, 0]
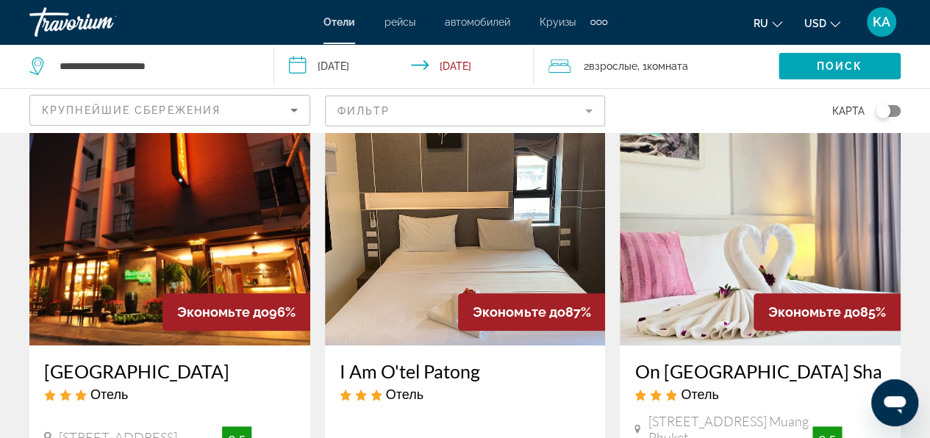
click at [203, 256] on img "Main content" at bounding box center [169, 227] width 281 height 235
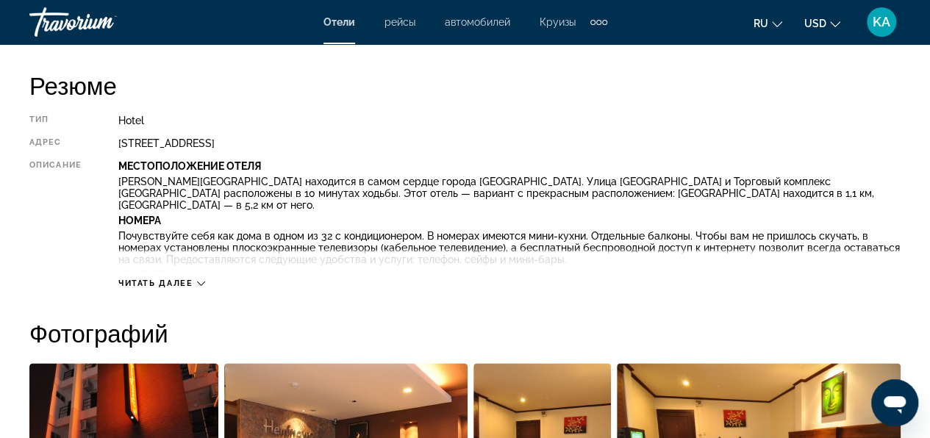
scroll to position [735, 0]
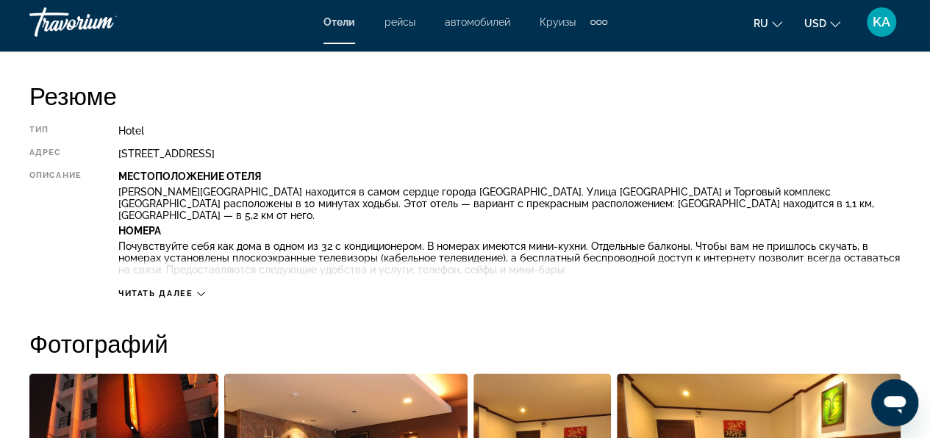
click at [191, 297] on span "Читать далее" at bounding box center [155, 294] width 75 height 10
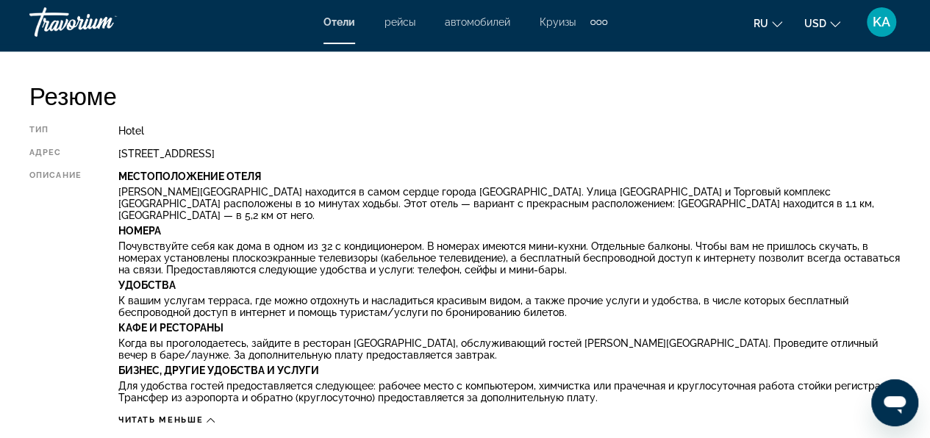
scroll to position [955, 0]
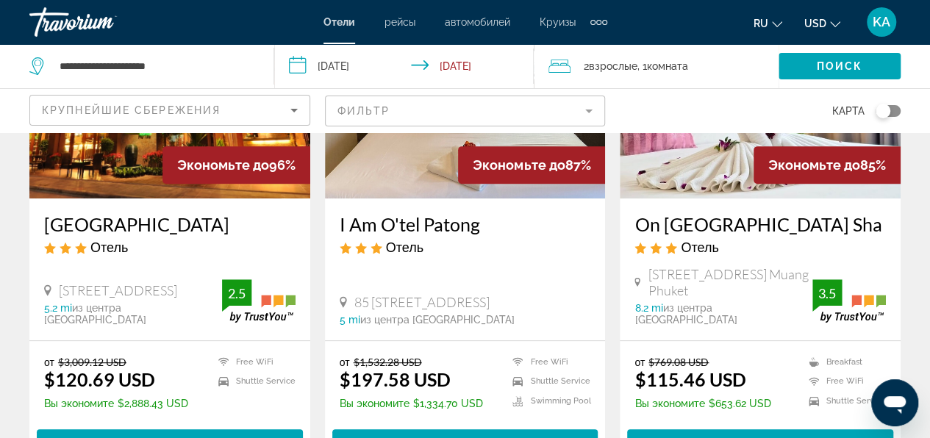
scroll to position [294, 0]
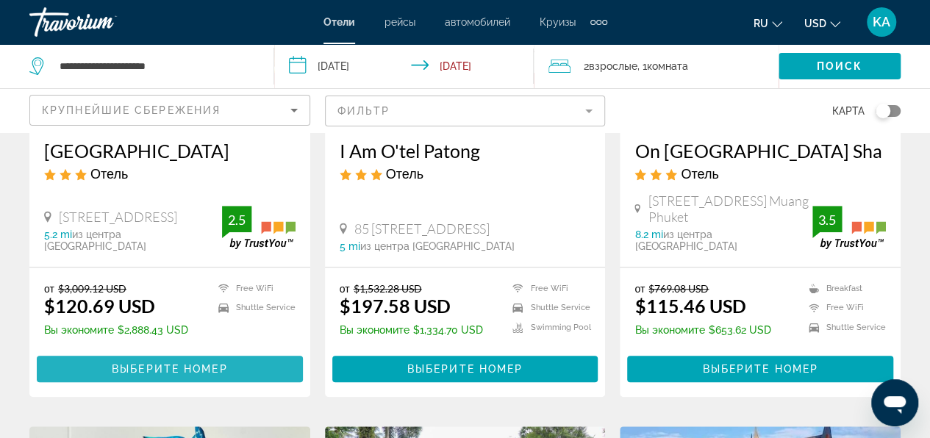
click at [119, 351] on span "Main content" at bounding box center [170, 368] width 266 height 35
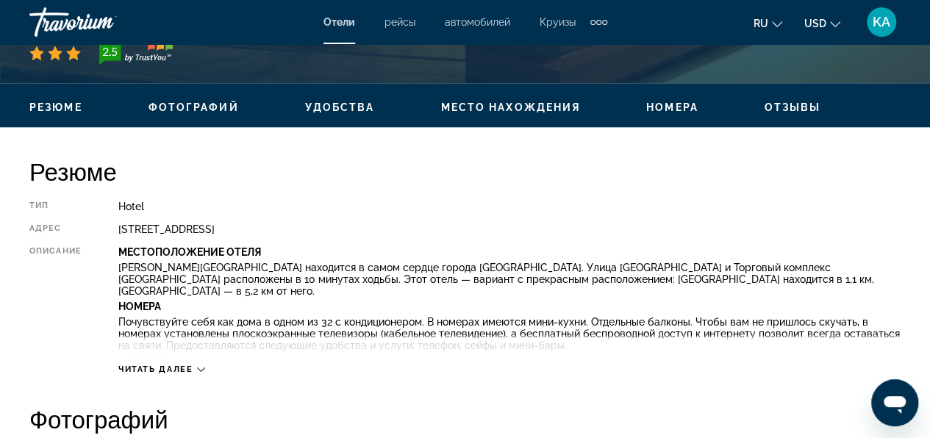
scroll to position [661, 0]
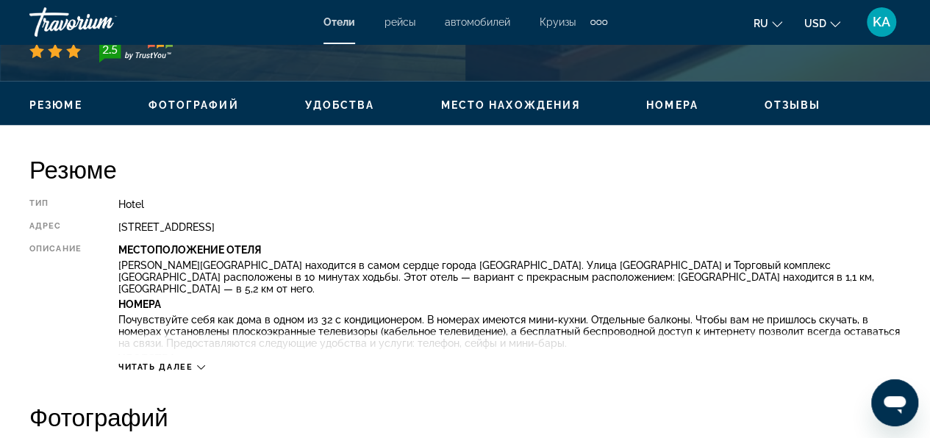
click at [167, 362] on span "Читать далее" at bounding box center [155, 367] width 75 height 10
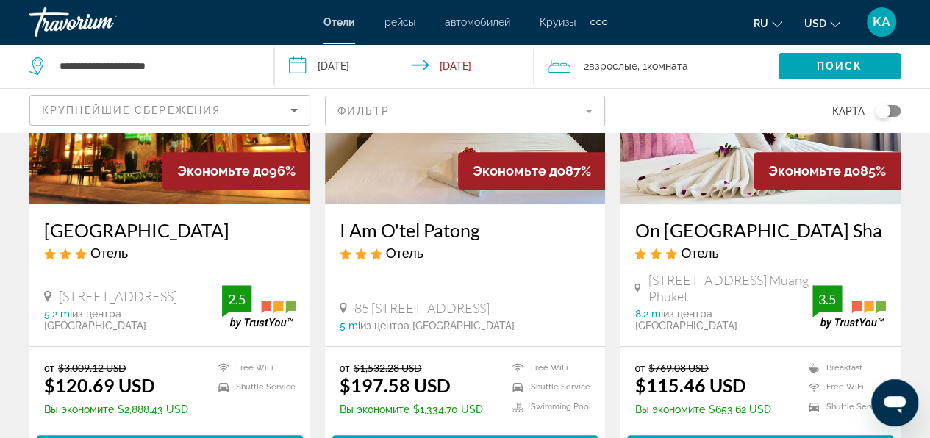
scroll to position [147, 0]
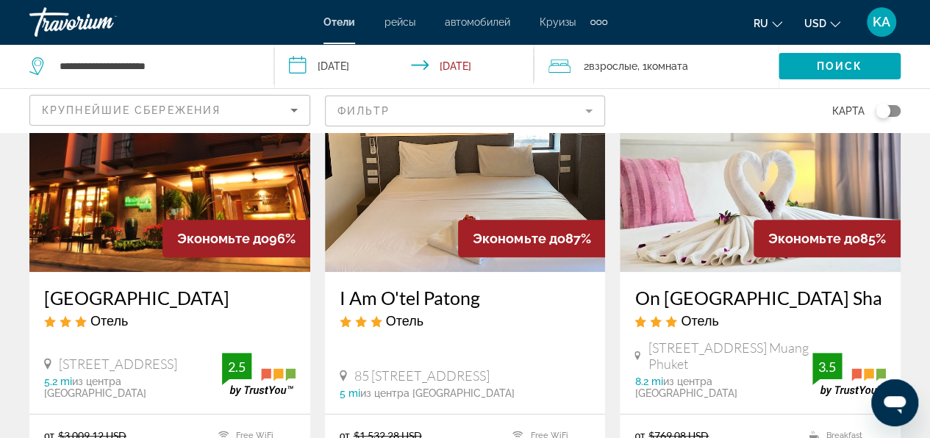
click at [133, 325] on div "Отель" at bounding box center [169, 320] width 251 height 16
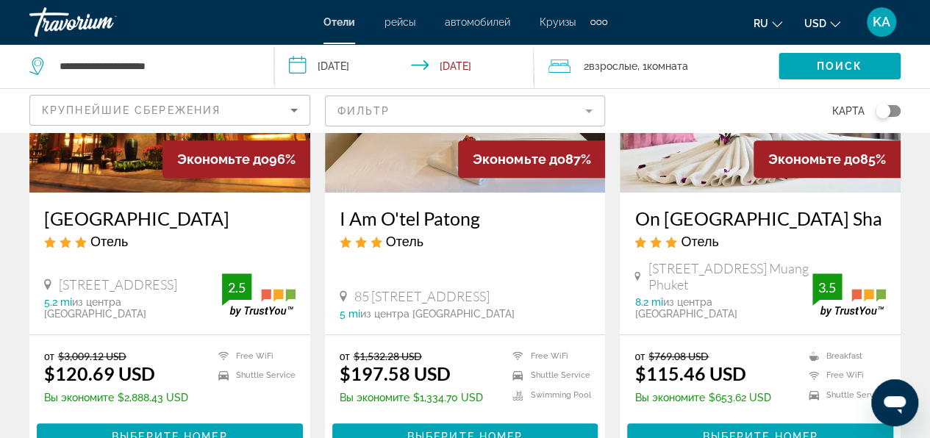
scroll to position [294, 0]
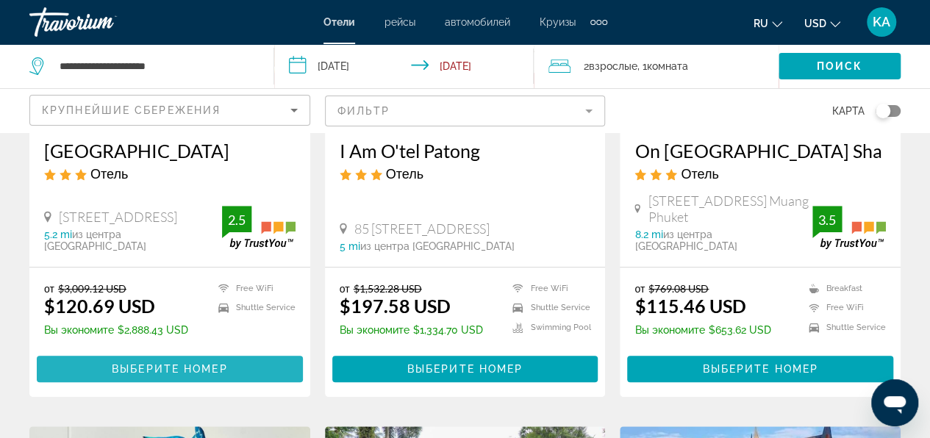
click at [168, 363] on span "Выберите номер" at bounding box center [169, 369] width 115 height 12
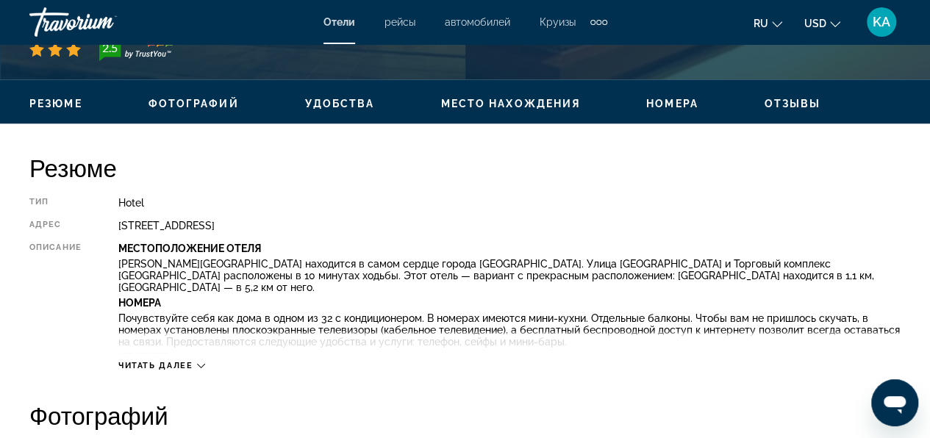
scroll to position [661, 0]
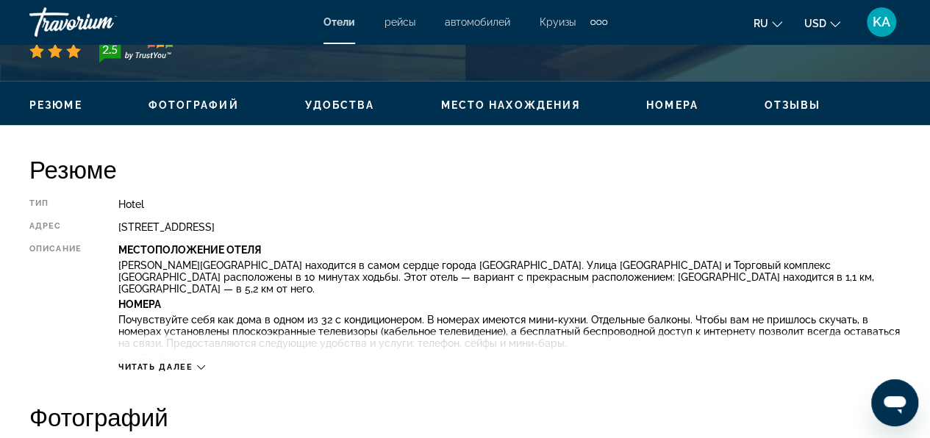
click at [188, 362] on span "Читать далее" at bounding box center [155, 367] width 75 height 10
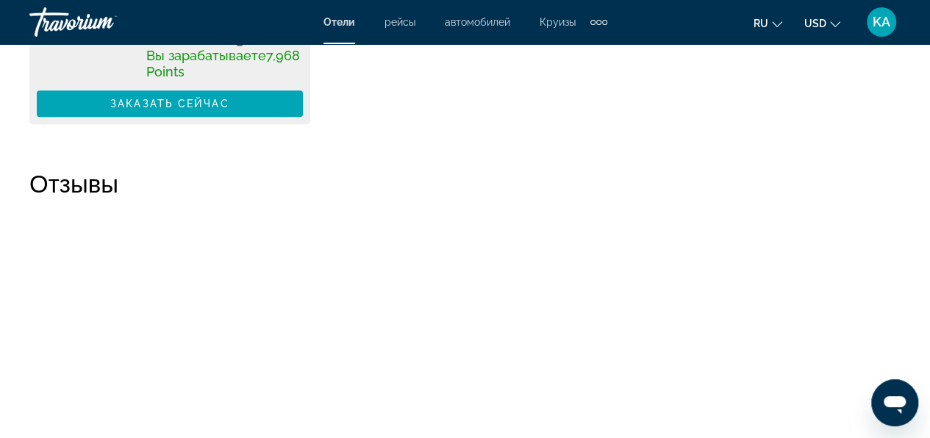
scroll to position [3233, 0]
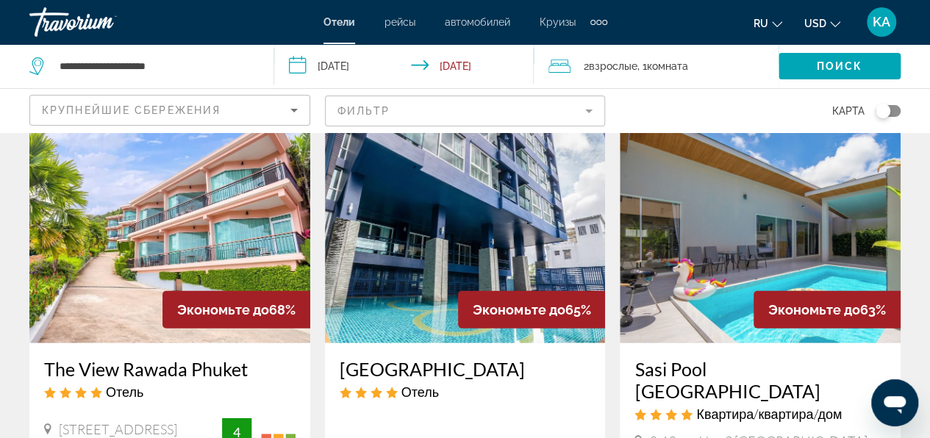
scroll to position [1764, 0]
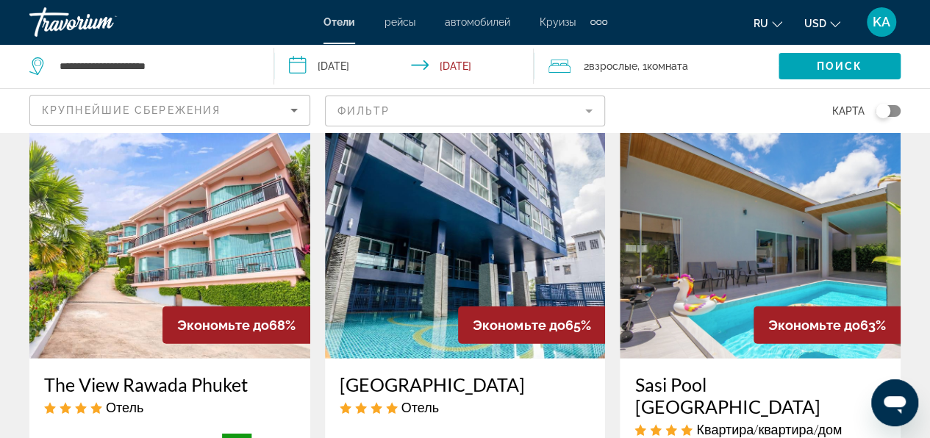
click at [181, 317] on span "Экономьте до" at bounding box center [223, 324] width 92 height 15
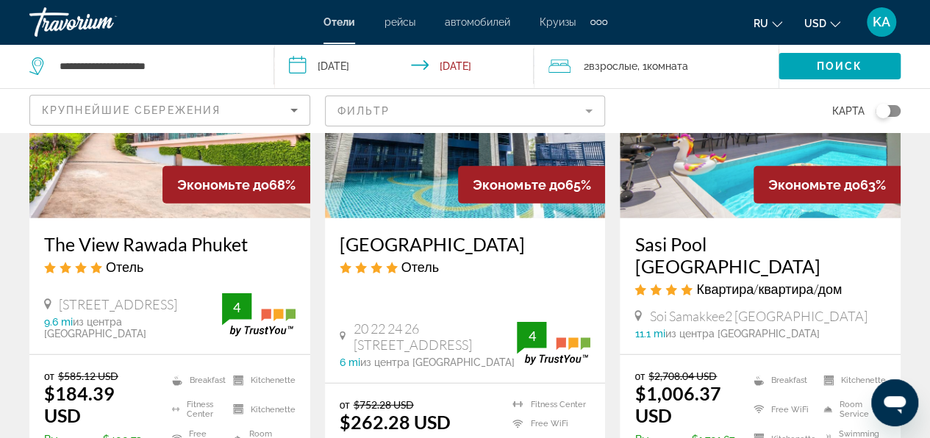
scroll to position [1911, 0]
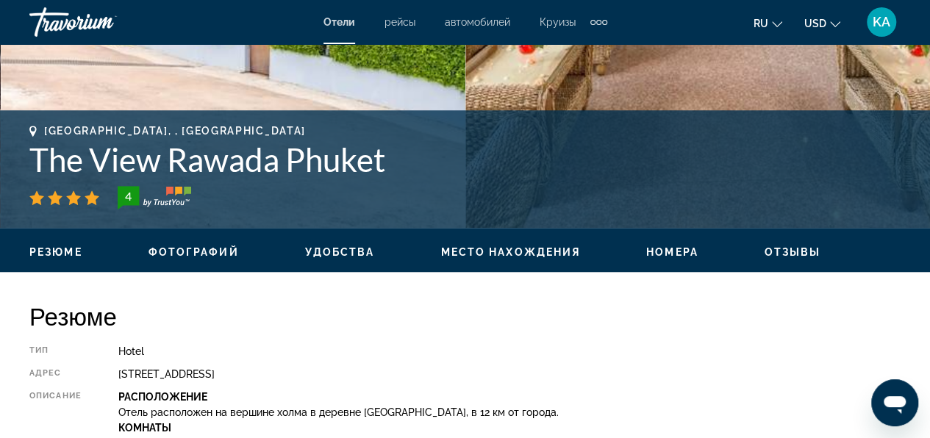
scroll to position [661, 0]
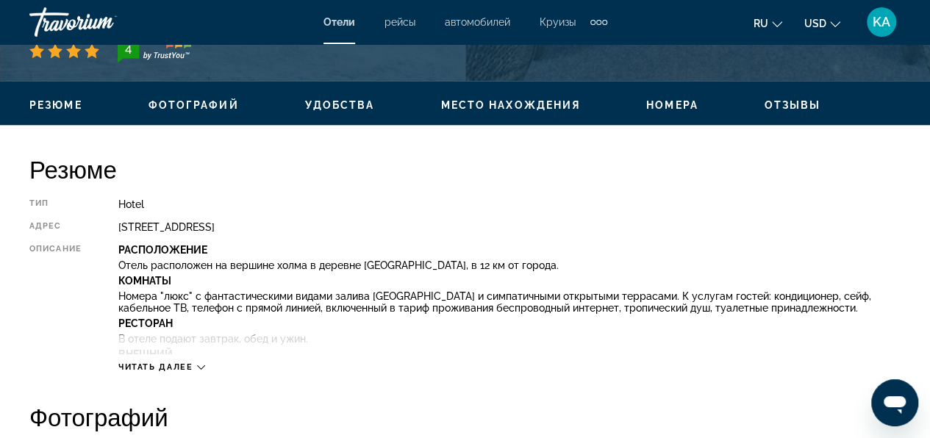
click at [178, 367] on span "Читать далее" at bounding box center [155, 367] width 75 height 10
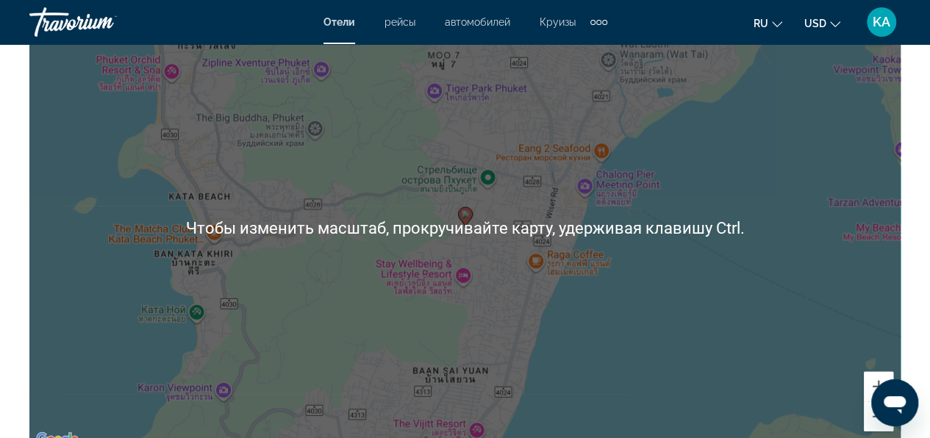
scroll to position [1837, 0]
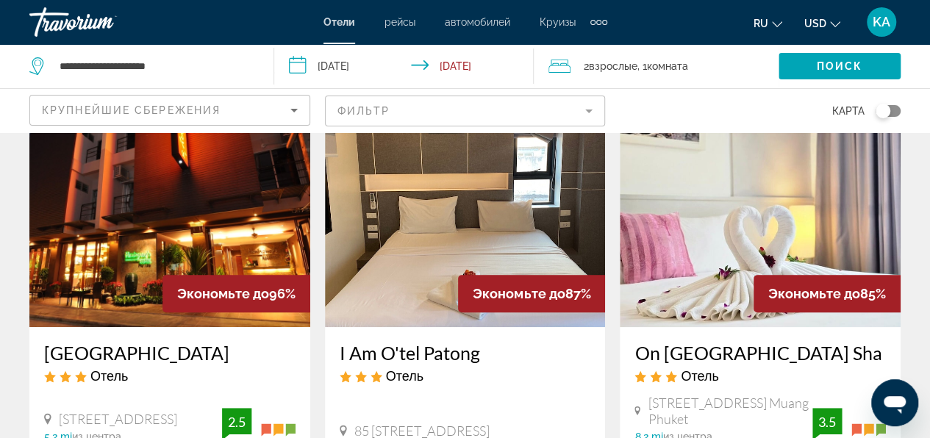
scroll to position [73, 0]
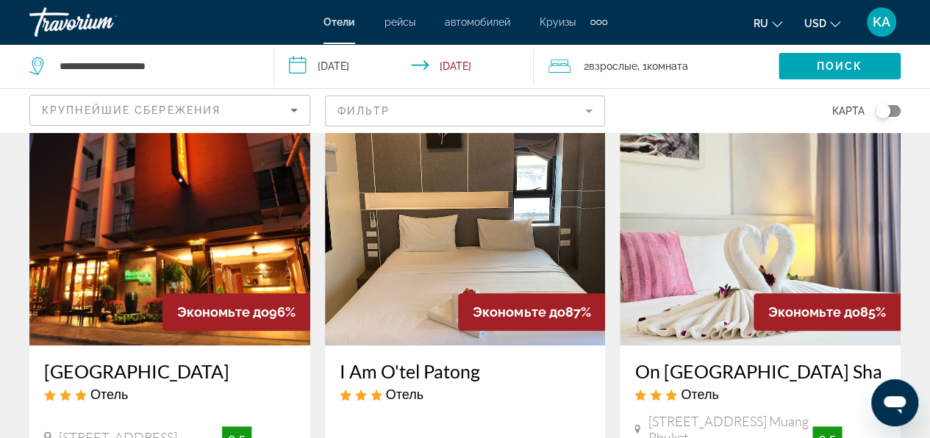
click at [413, 107] on mat-form-field "Фильтр" at bounding box center [465, 111] width 281 height 31
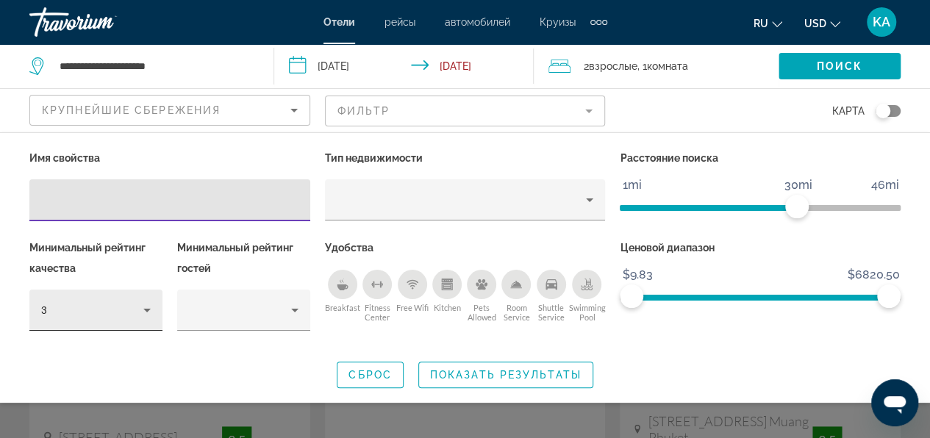
type input "******"
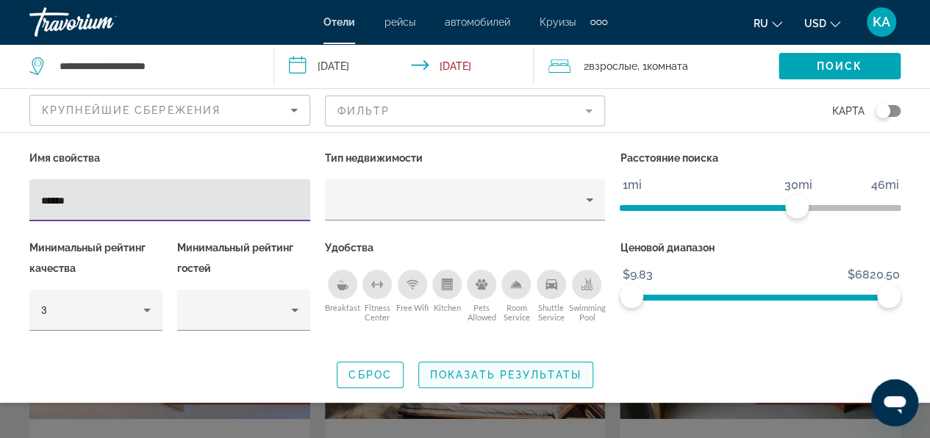
click at [477, 375] on span "Показать результаты" at bounding box center [505, 375] width 151 height 12
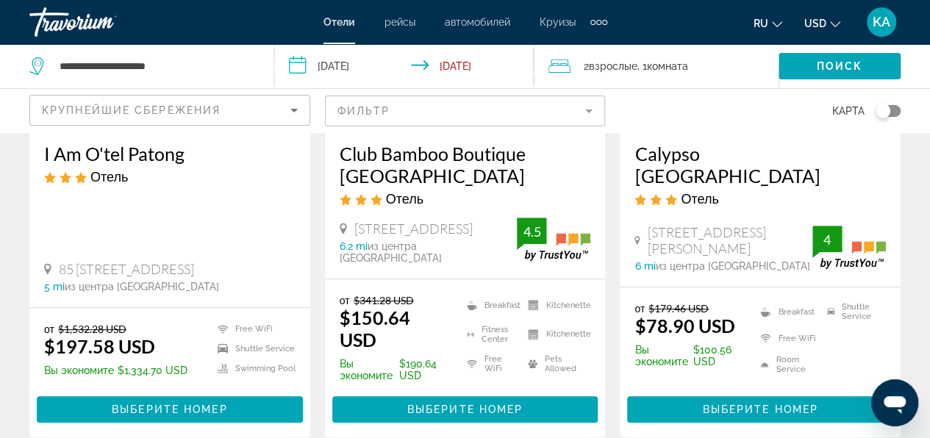
scroll to position [294, 0]
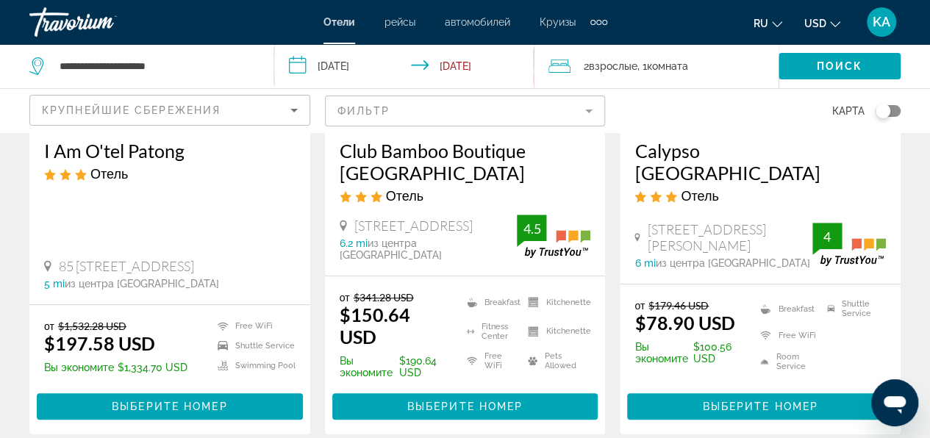
click at [764, 237] on span "[STREET_ADDRESS][PERSON_NAME]" at bounding box center [729, 237] width 165 height 32
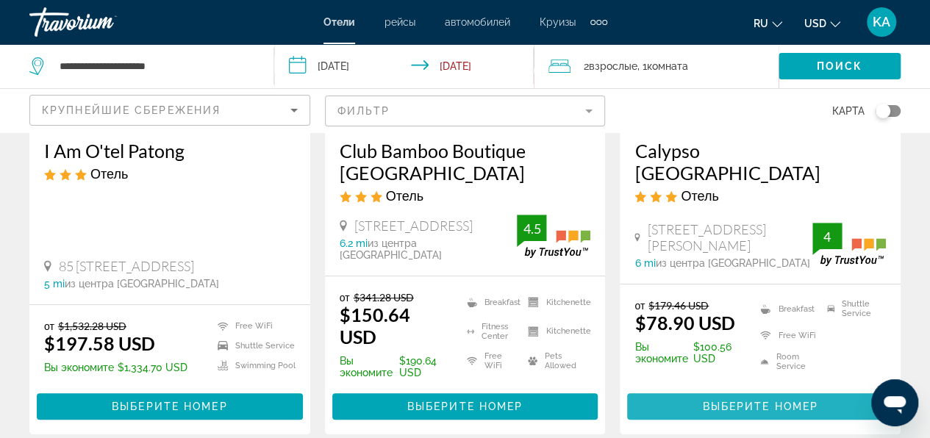
click at [742, 400] on span "Выберите номер" at bounding box center [759, 406] width 115 height 12
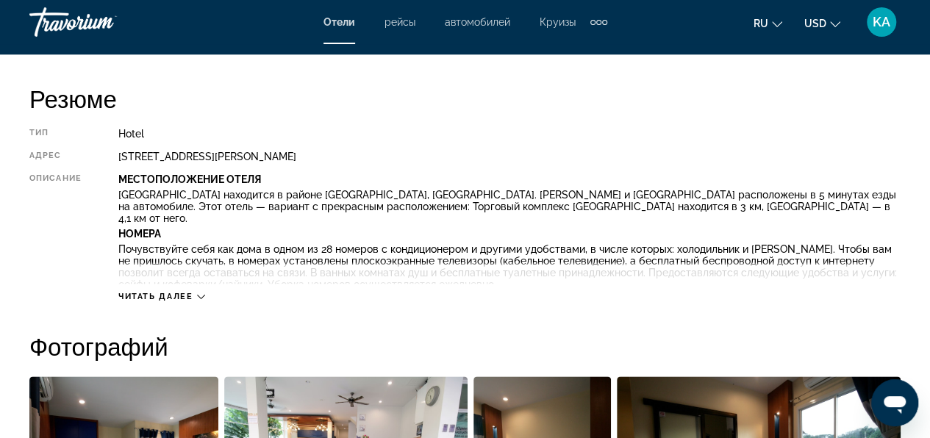
scroll to position [735, 0]
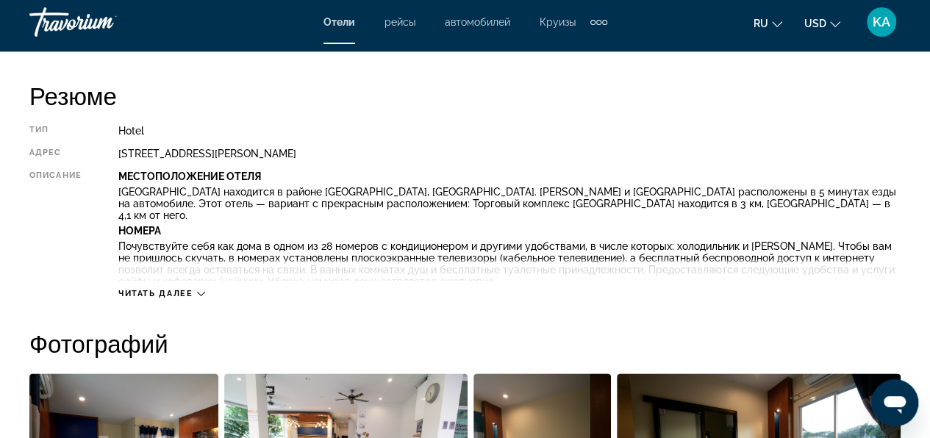
click at [182, 292] on span "Читать далее" at bounding box center [155, 294] width 75 height 10
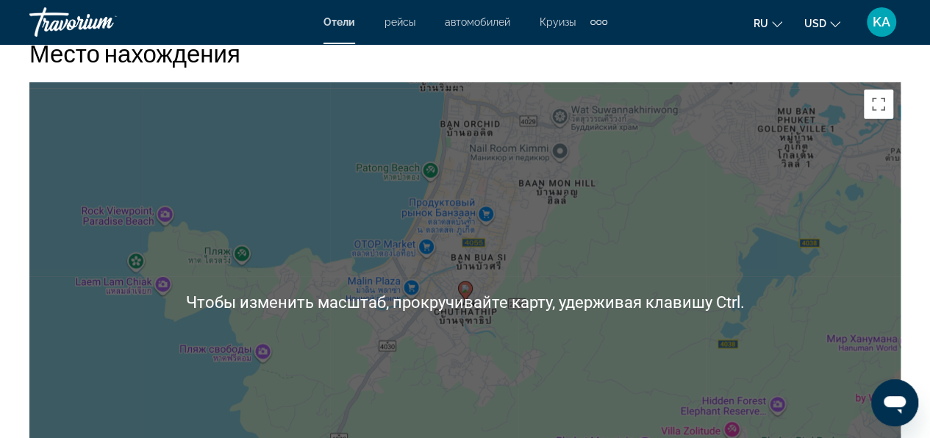
scroll to position [1837, 0]
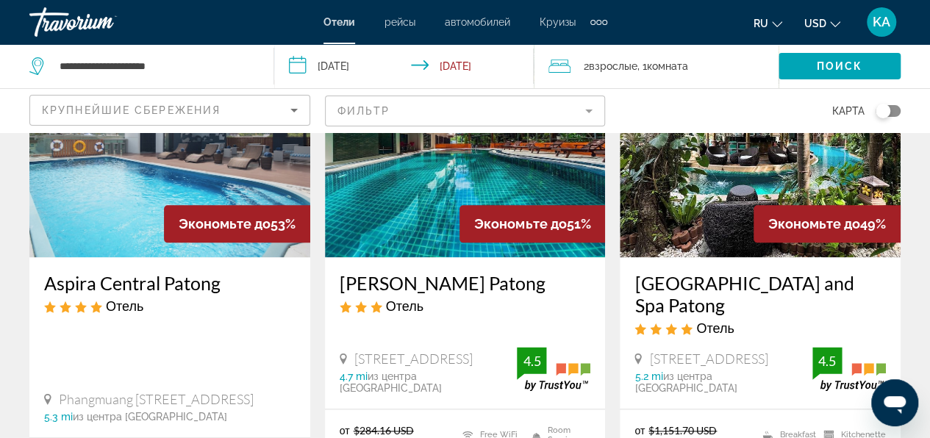
scroll to position [735, 0]
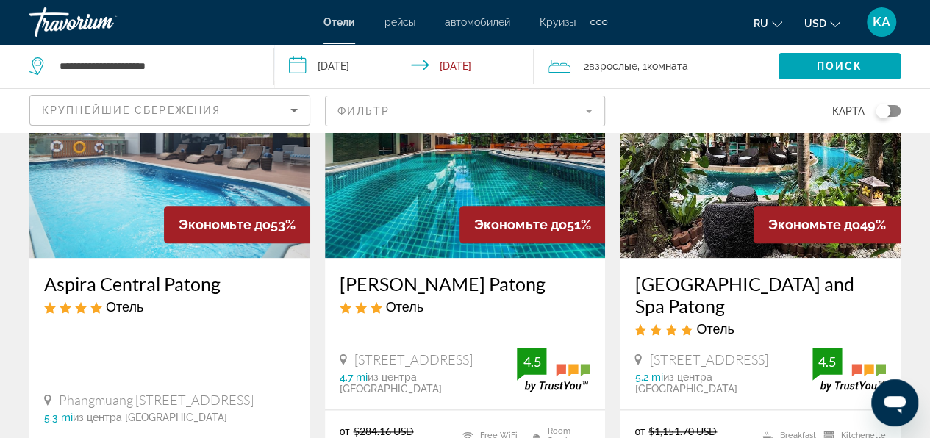
click at [157, 180] on img "Main content" at bounding box center [169, 140] width 281 height 235
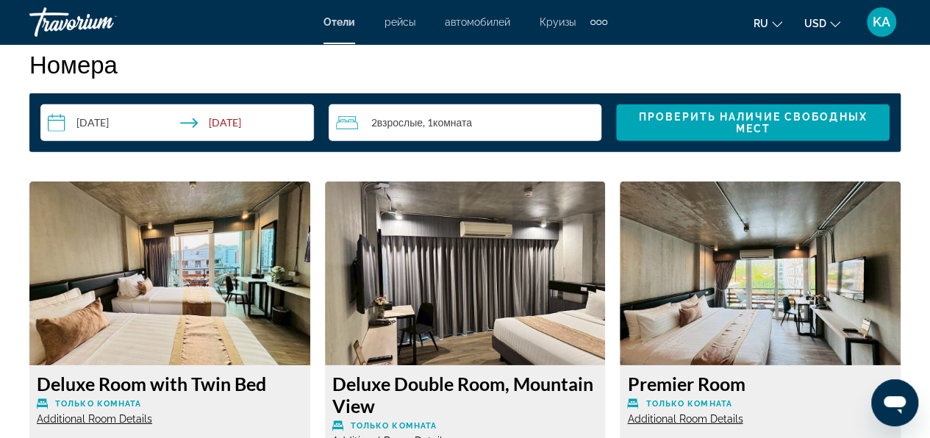
scroll to position [2058, 0]
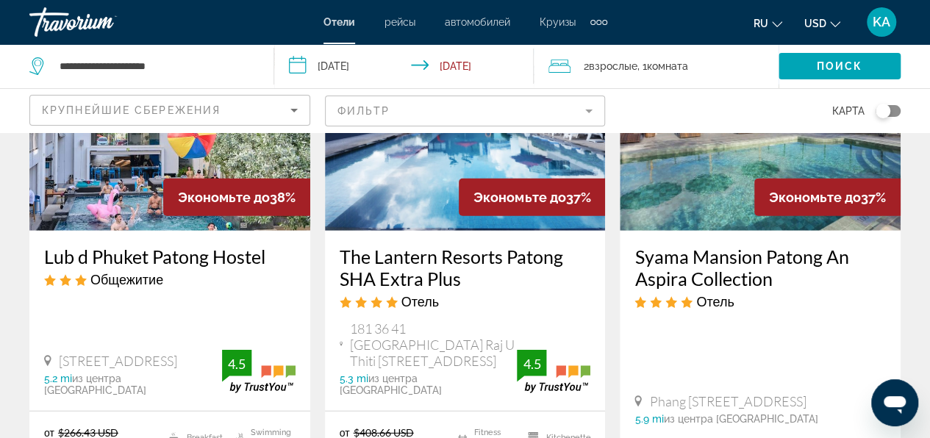
scroll to position [2131, 0]
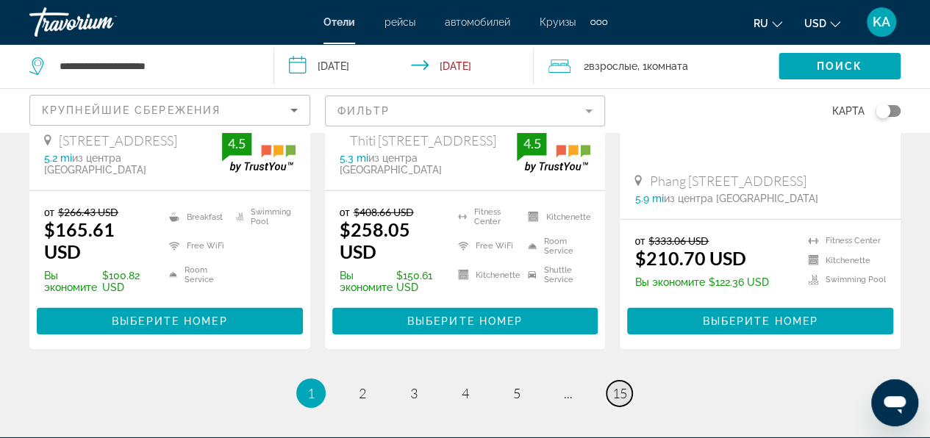
click at [620, 385] on span "15" at bounding box center [619, 393] width 15 height 16
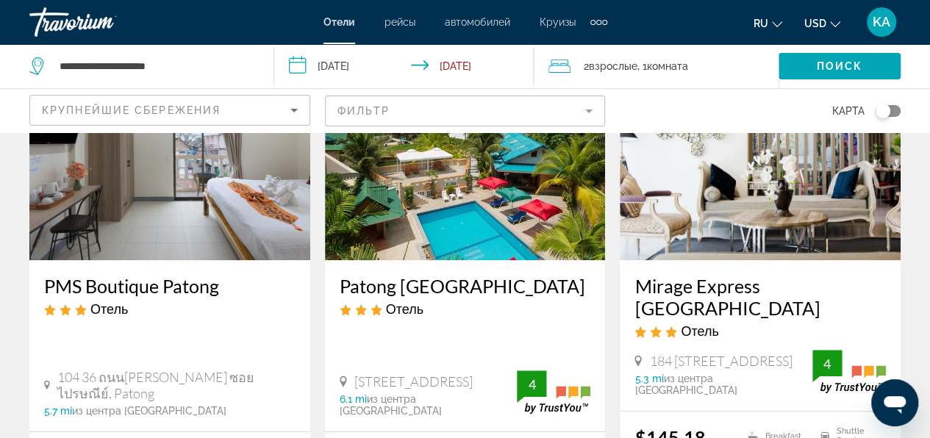
scroll to position [147, 0]
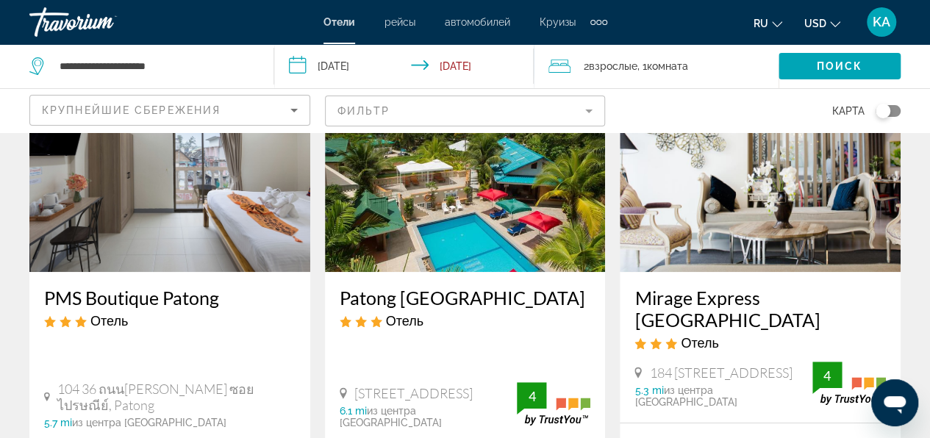
click at [470, 221] on img "Main content" at bounding box center [465, 154] width 281 height 235
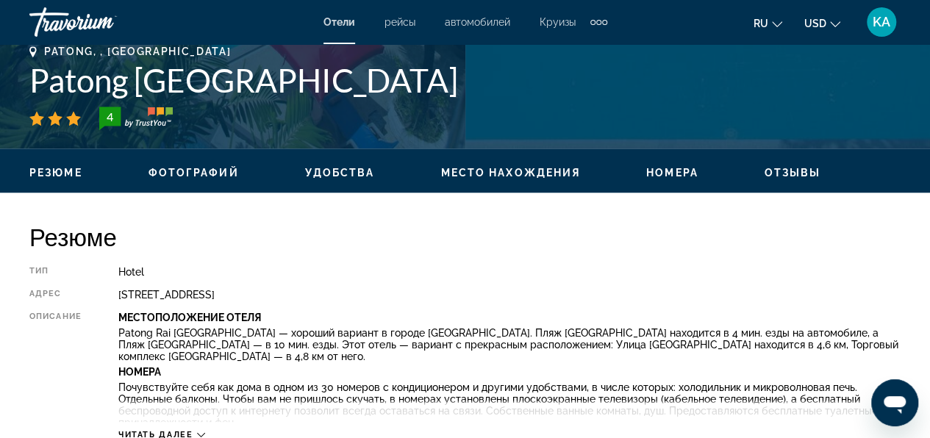
scroll to position [661, 0]
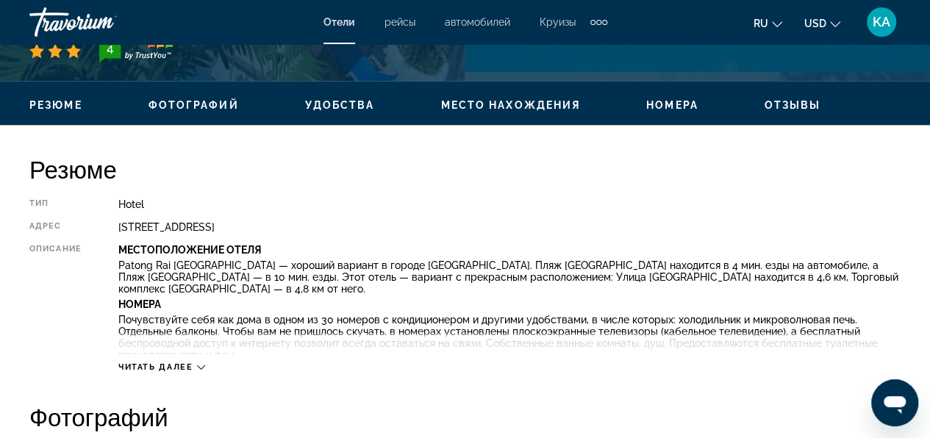
click at [190, 362] on span "Читать далее" at bounding box center [155, 367] width 75 height 10
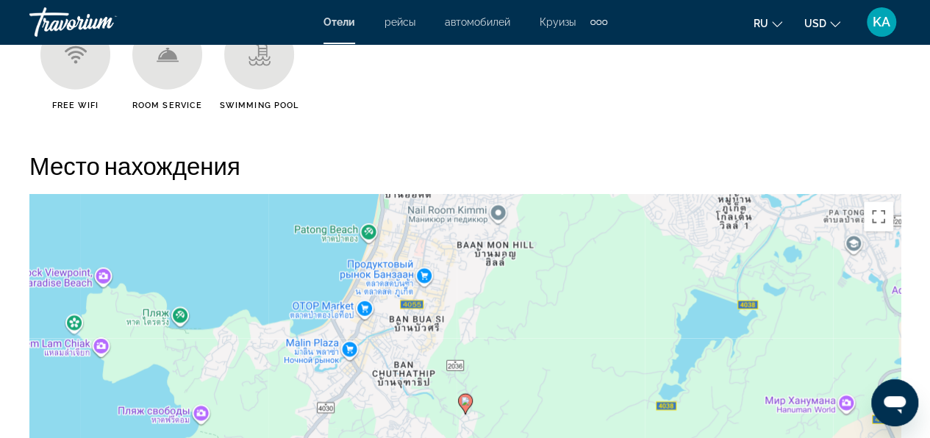
scroll to position [1837, 0]
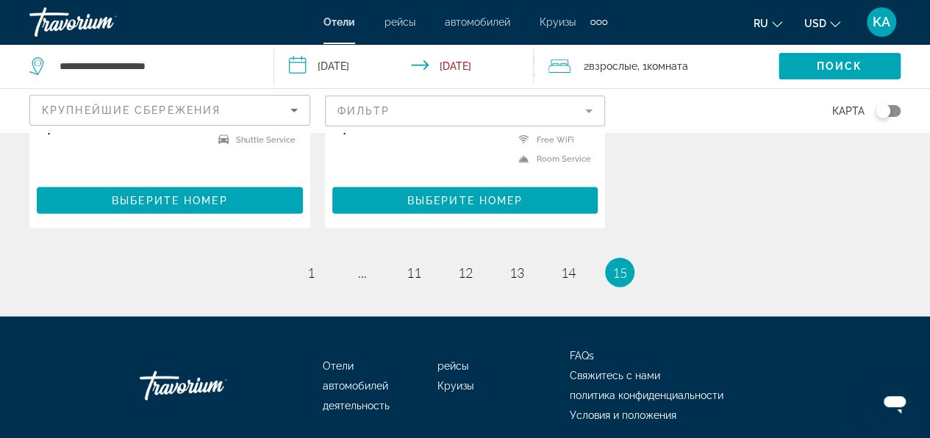
scroll to position [1543, 0]
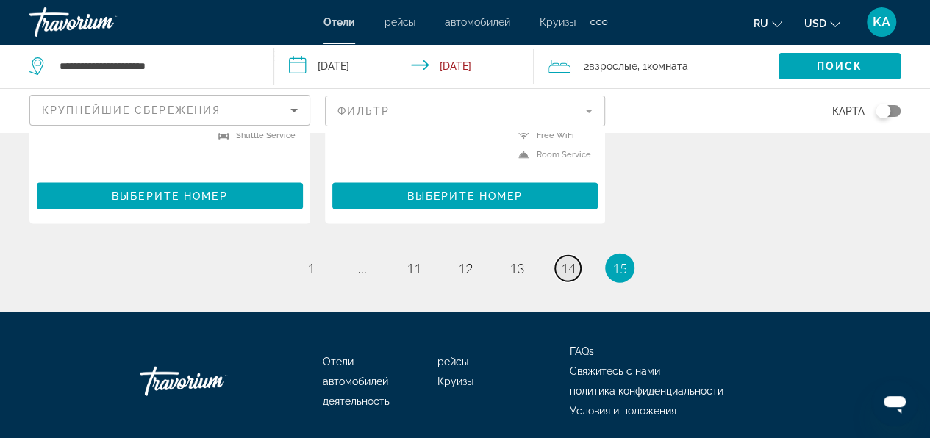
click at [573, 276] on span "14" at bounding box center [568, 268] width 15 height 16
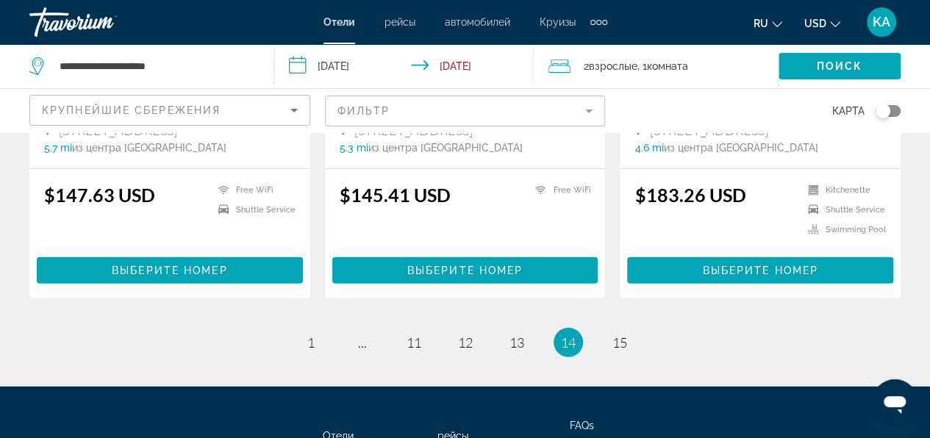
scroll to position [2058, 0]
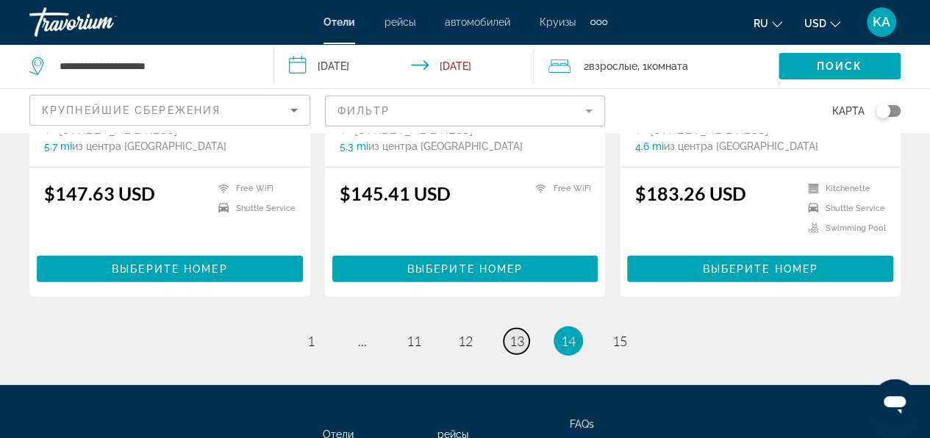
click at [514, 333] on span "13" at bounding box center [516, 341] width 15 height 16
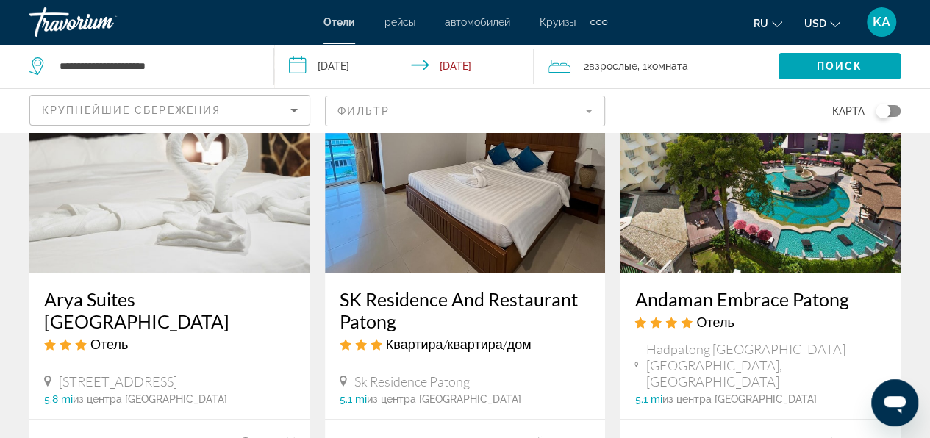
scroll to position [1323, 0]
